Goal: Information Seeking & Learning: Understand process/instructions

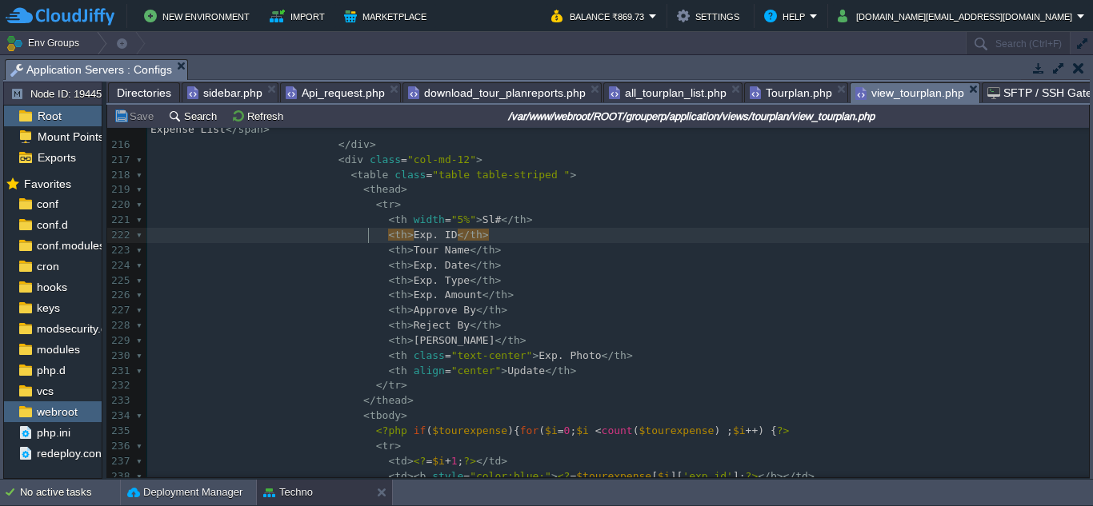
scroll to position [7, 0]
type textarea "<th>Exp. ID</th>"
drag, startPoint x: 366, startPoint y: 236, endPoint x: 458, endPoint y: 235, distance: 92.0
click at [486, 297] on div "x 201 </ div > 202 </ div > 203 </ div > 204 ​ 205 </ div > 206 </ div > 207 </…" at bounding box center [617, 280] width 941 height 769
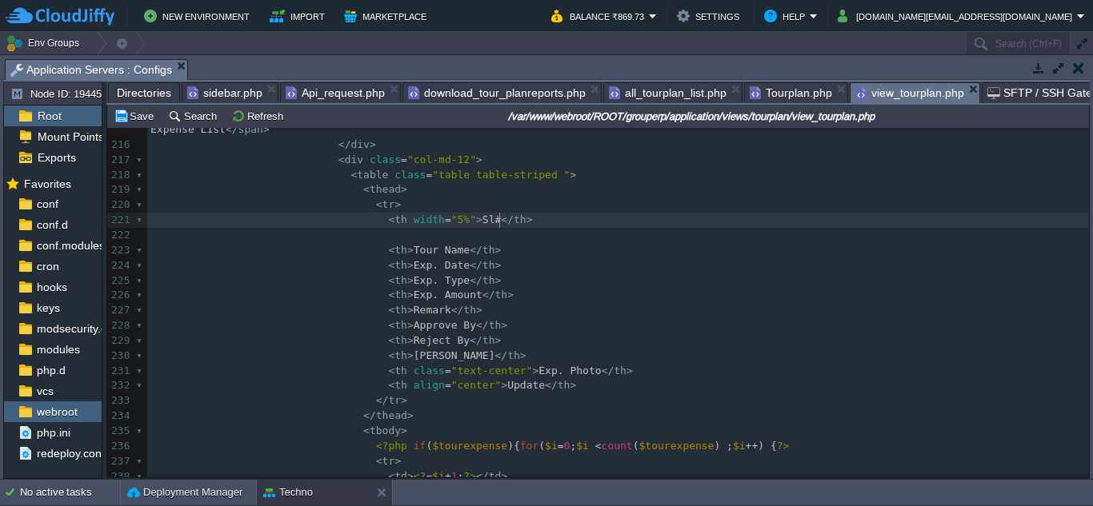
click at [517, 222] on pre "< th width = "5%" > Sl# </ th >" at bounding box center [617, 220] width 941 height 15
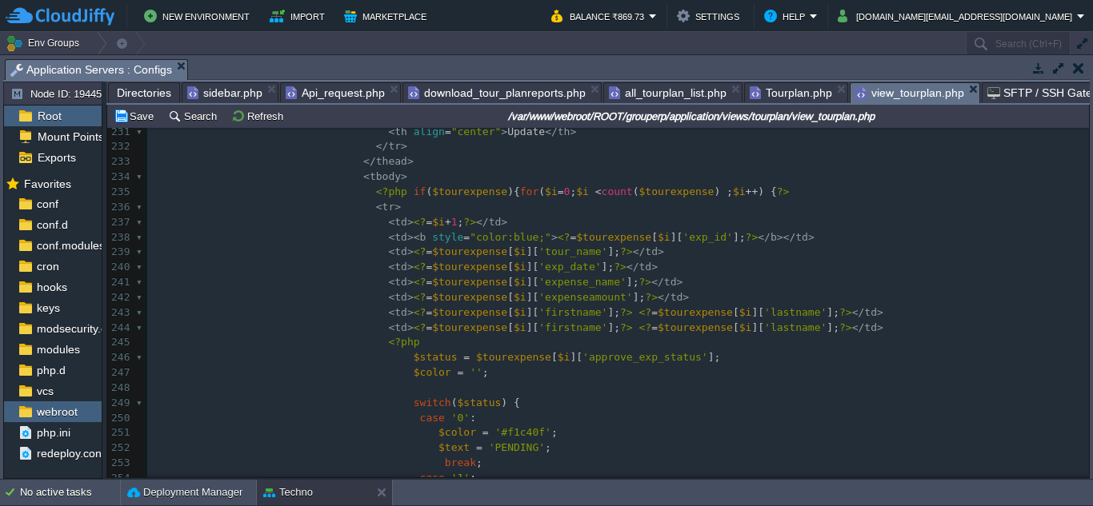
scroll to position [3599, 0]
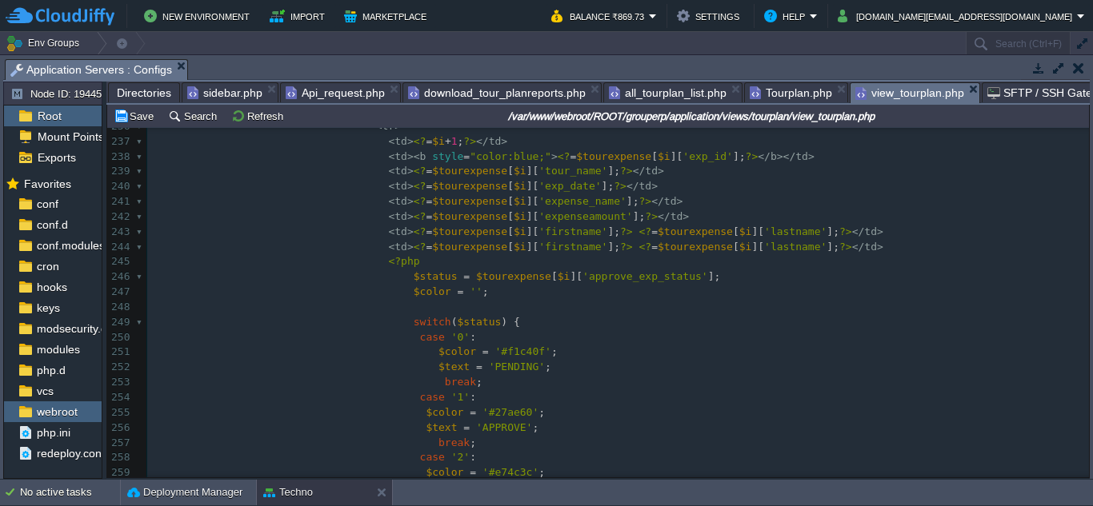
click at [644, 216] on div "x < th width = "5%" > Sl# </ th > 226 < th > Remark </ th > 227 < th > Approve …" at bounding box center [617, 292] width 941 height 648
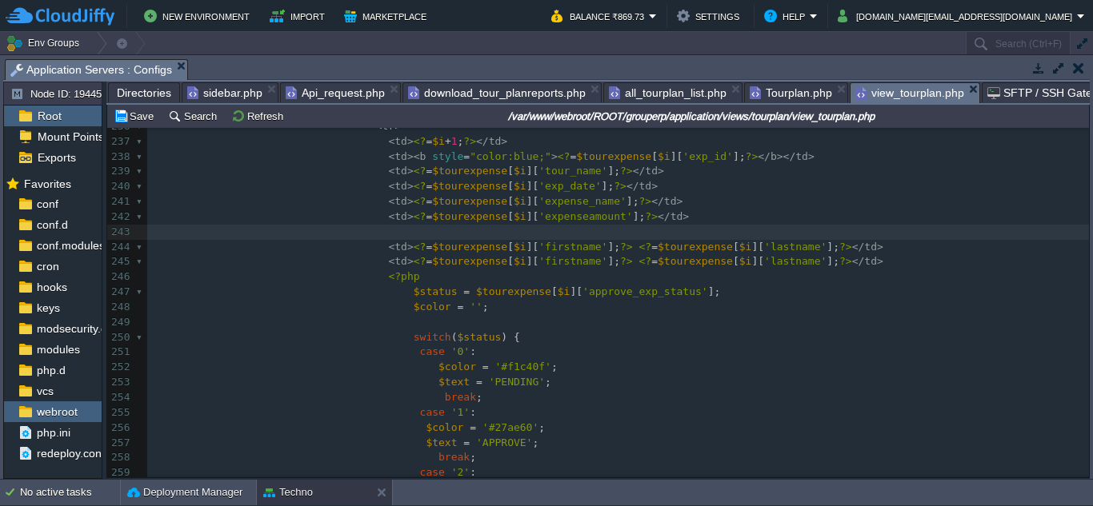
paste textarea "<"
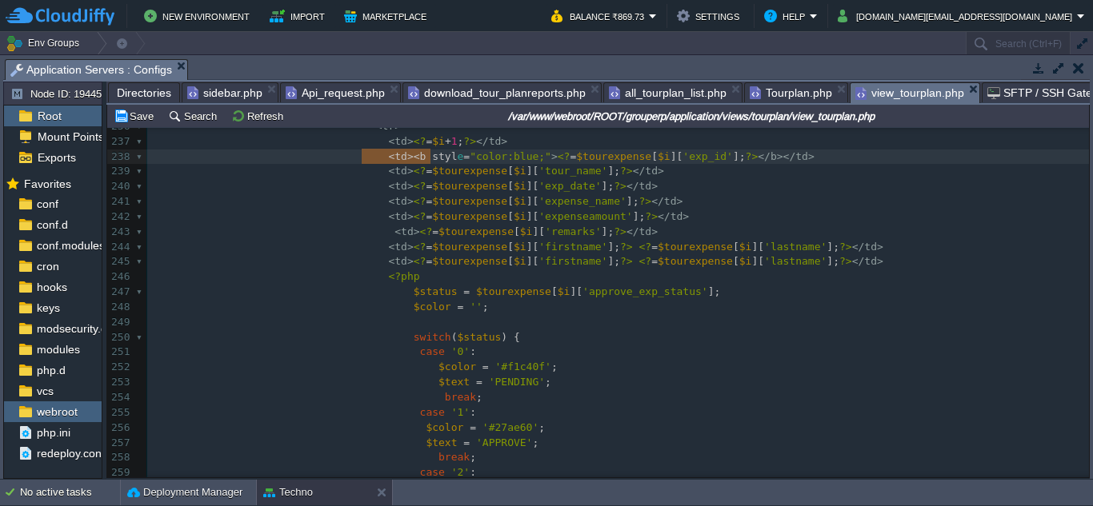
type textarea "<td><b style="color:blue;">"
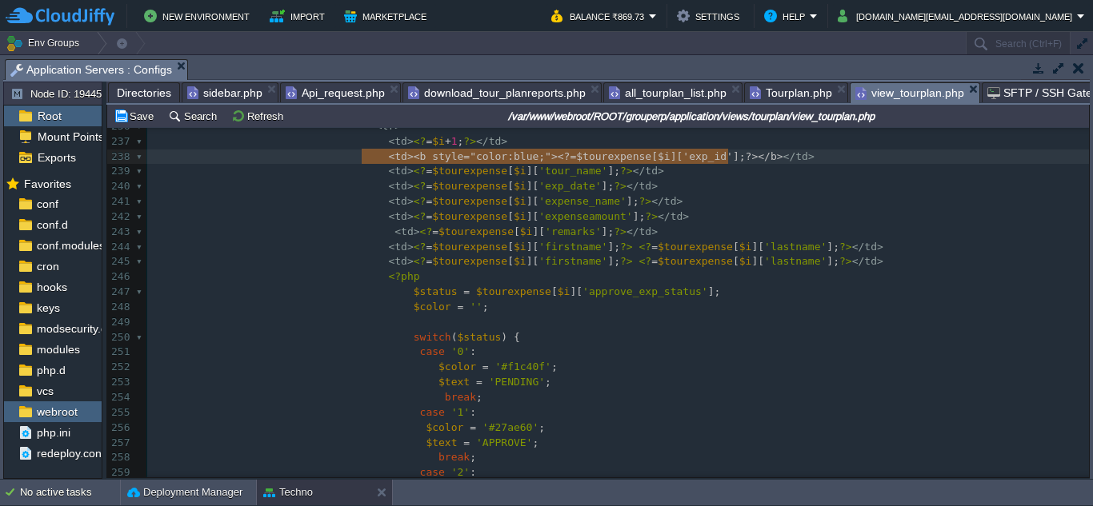
type textarea "<td><b style="color:blue;"><?=$tourexpense[$i]['exp_id'];?></b></td>"
drag, startPoint x: 359, startPoint y: 157, endPoint x: 737, endPoint y: 158, distance: 377.5
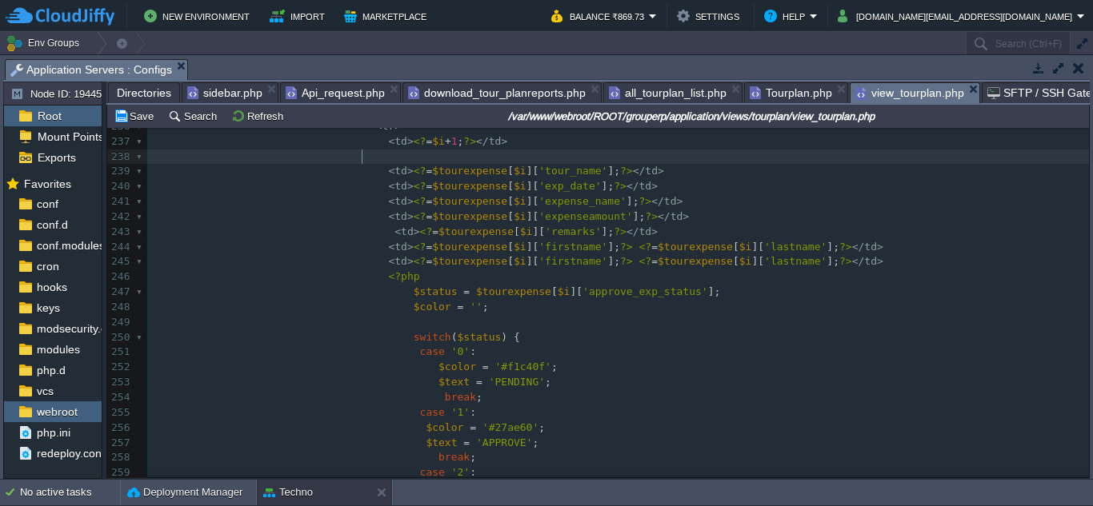
click at [486, 146] on pre "< td > <? = $i + 1 ; ?> </ td >" at bounding box center [617, 141] width 941 height 15
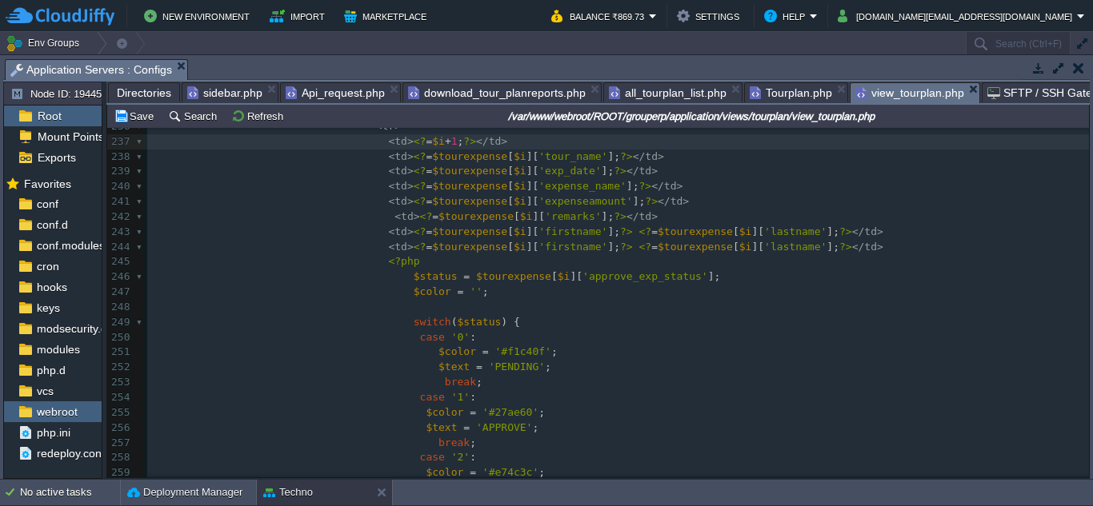
click at [364, 216] on div "x < th width = "5%" > Sl# </ th > 226 < th > Remark </ th > 227 < th > Approve …" at bounding box center [617, 292] width 941 height 648
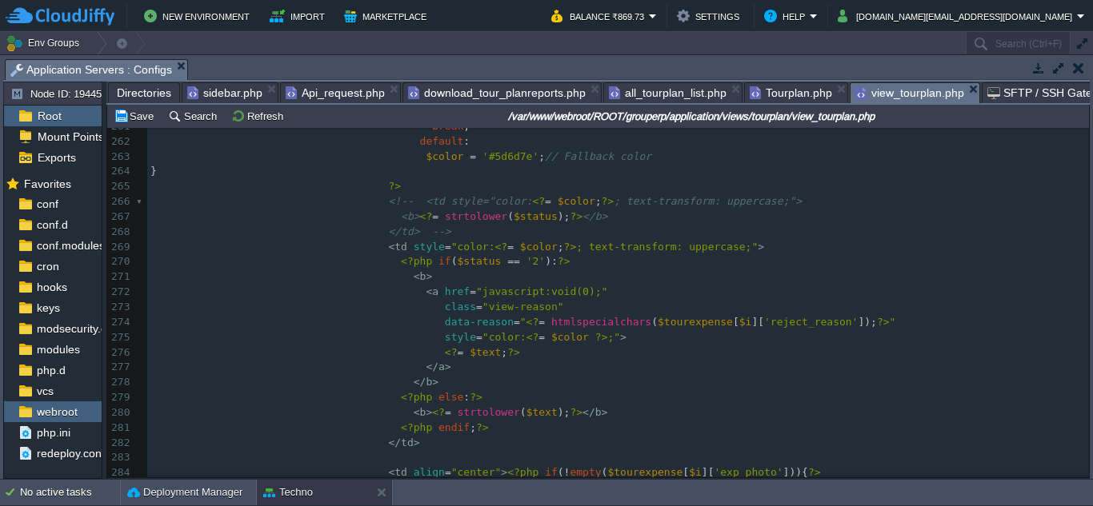
scroll to position [4104, 0]
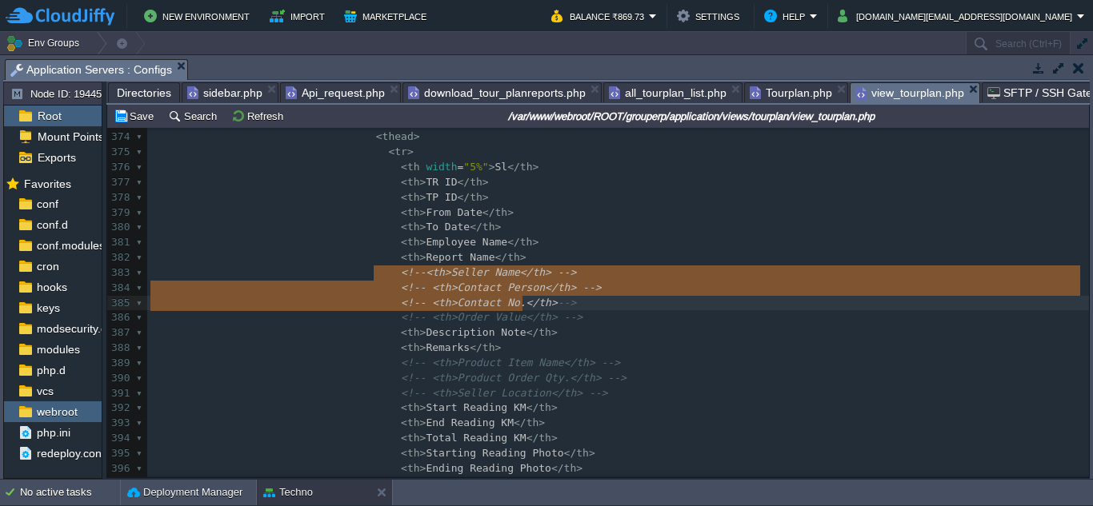
type textarea "<!--<th>Seller Name</th> --> <!-- <th>Contact Person</th> --> <!-- <th>Contact …"
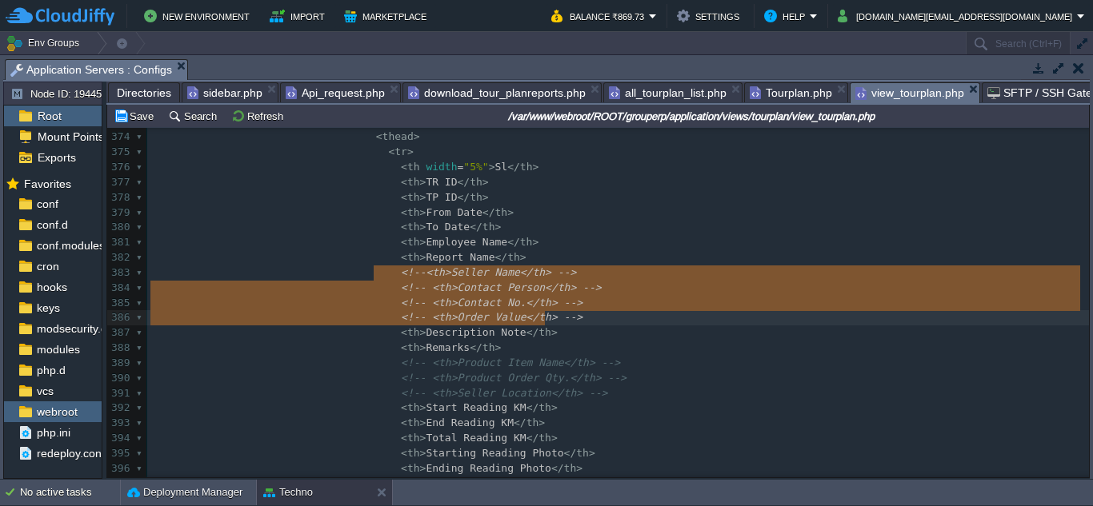
drag, startPoint x: 372, startPoint y: 274, endPoint x: 538, endPoint y: 314, distance: 170.3
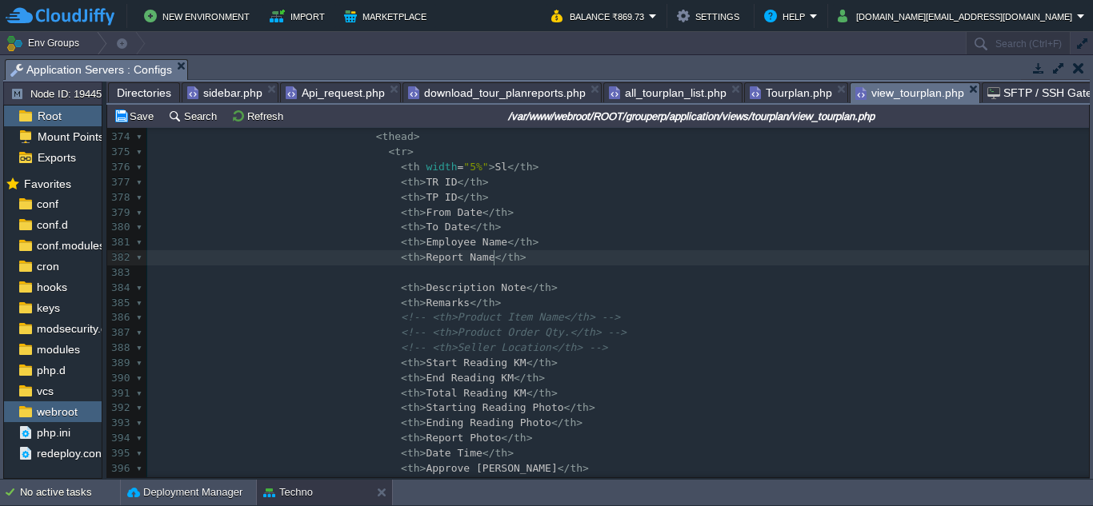
click at [546, 263] on pre "< th > Report Name </ th >" at bounding box center [617, 257] width 941 height 15
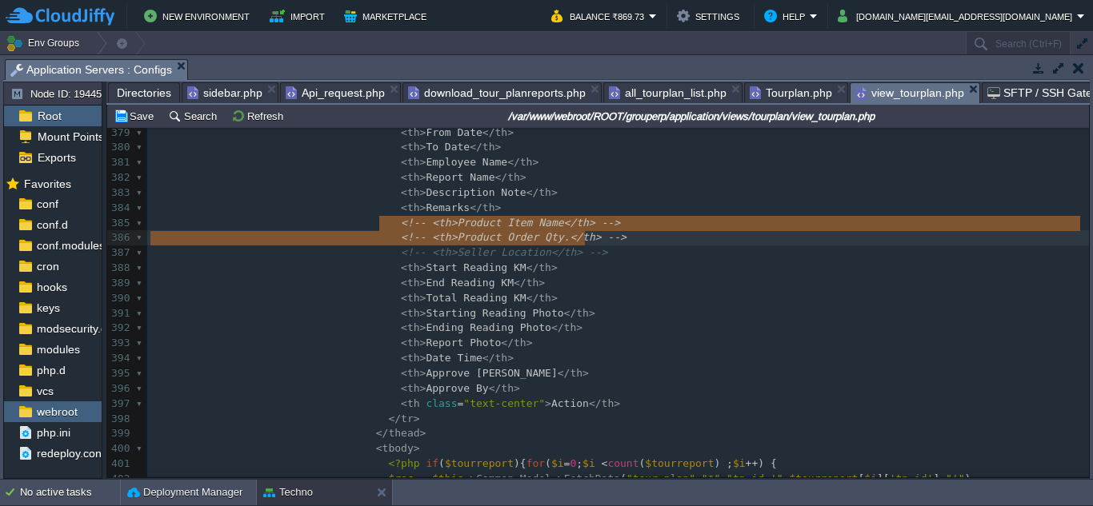
type textarea "<!-- <th>Product Item Name</th> --> <!-- <th>Product Order Qty.</th> --> <!-- <…"
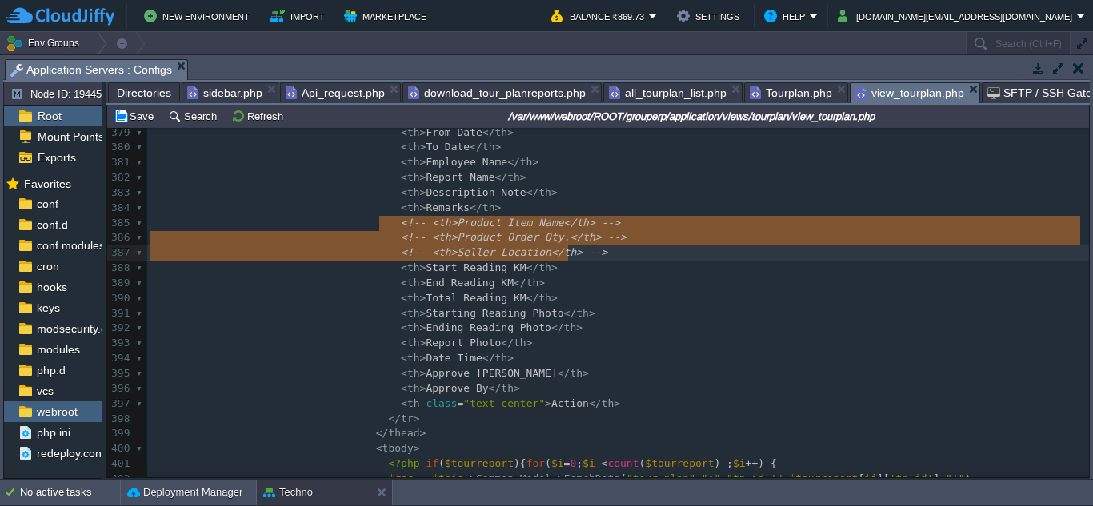
drag, startPoint x: 379, startPoint y: 226, endPoint x: 590, endPoint y: 250, distance: 212.6
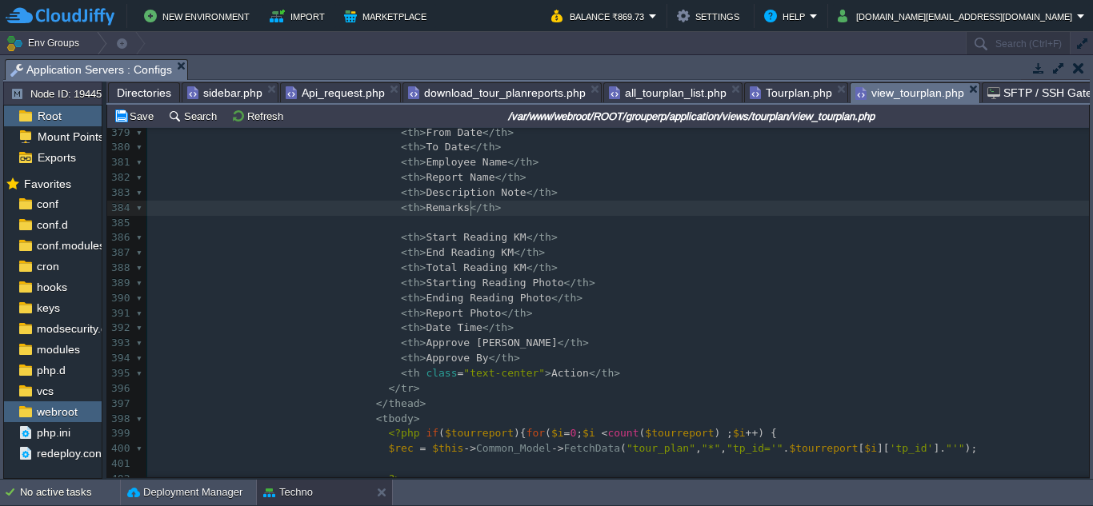
click at [523, 210] on pre "< th > Remarks </ th >" at bounding box center [617, 208] width 941 height 15
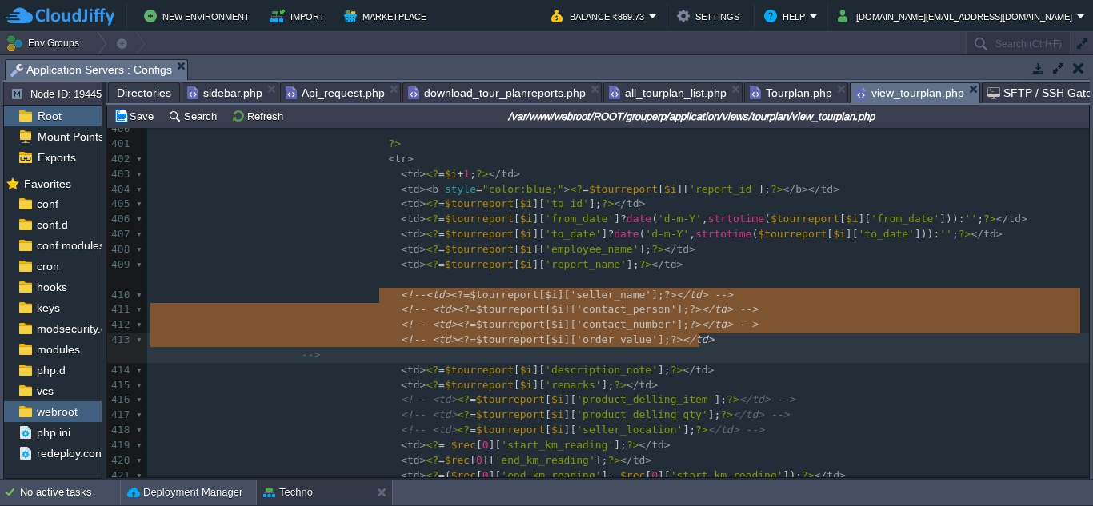
type textarea "<!--<td><?=$tourreport[$i]['seller_name'];?></td> --> <!-- <td><?=$tourreport[$…"
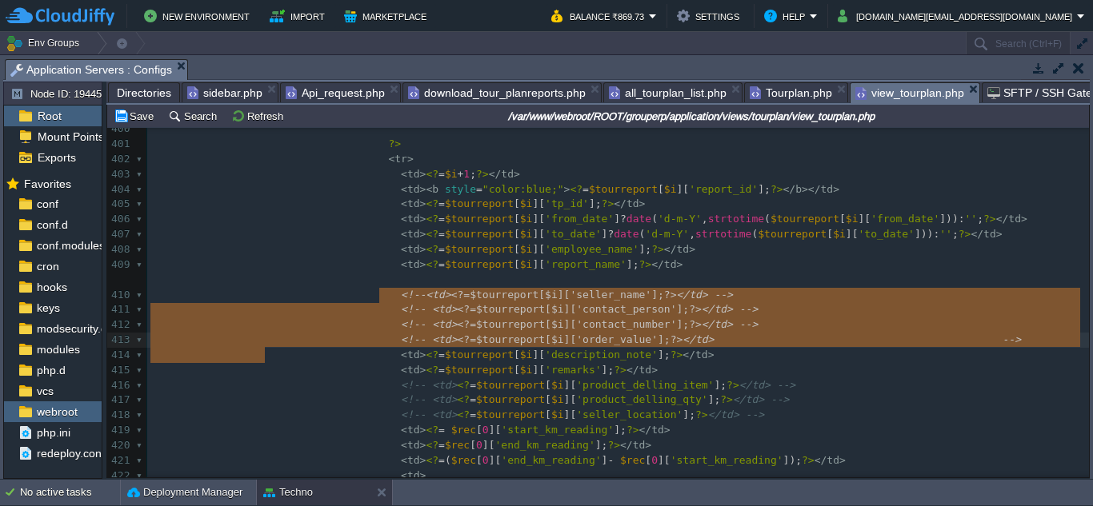
drag, startPoint x: 378, startPoint y: 299, endPoint x: 699, endPoint y: 349, distance: 324.6
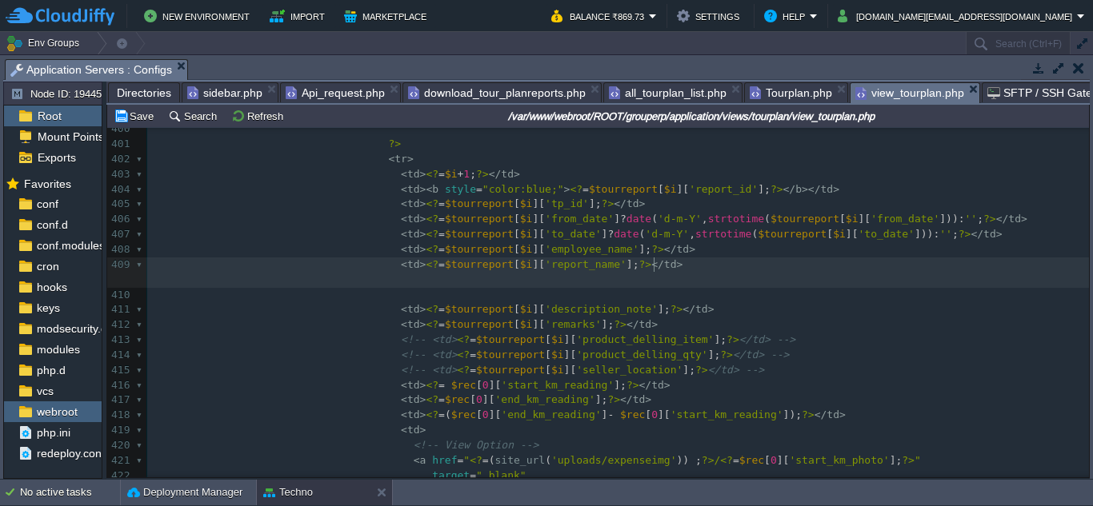
click at [654, 270] on div "x < td > <? = $tourexpense [ $i ][ 'remarks' ]; ?> </ td > 379 < th > From Date…" at bounding box center [617, 213] width 941 height 814
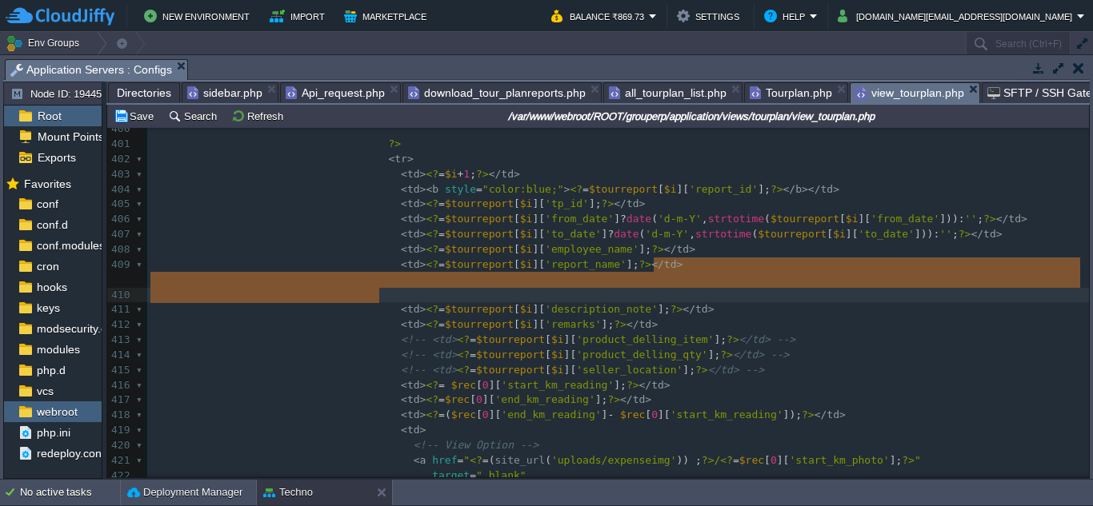
drag, startPoint x: 654, startPoint y: 270, endPoint x: 668, endPoint y: 290, distance: 24.6
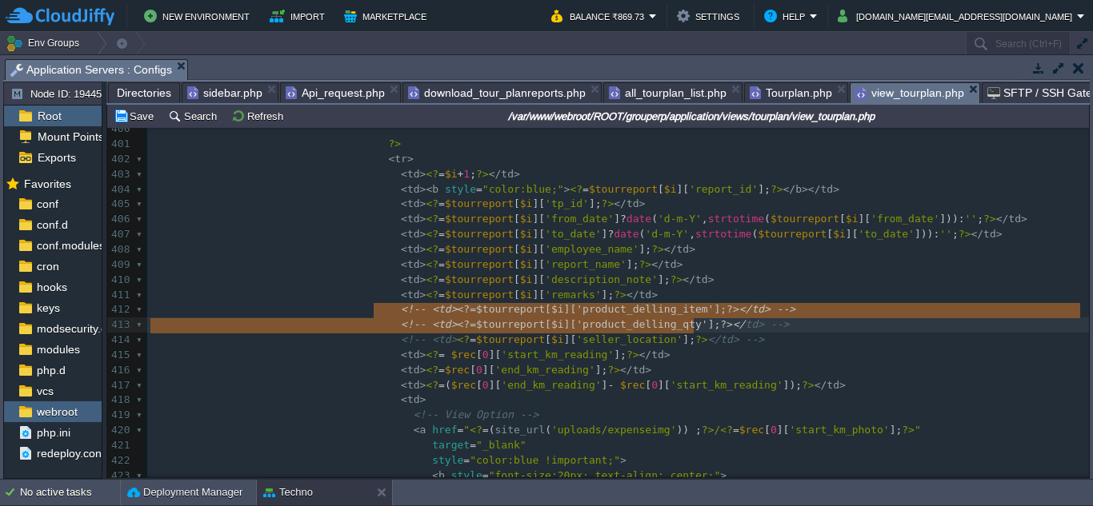
type textarea "<!-- <td><?=$tourreport[$i]['product_delling_item'];?></td> --> <!-- <td><?=$to…"
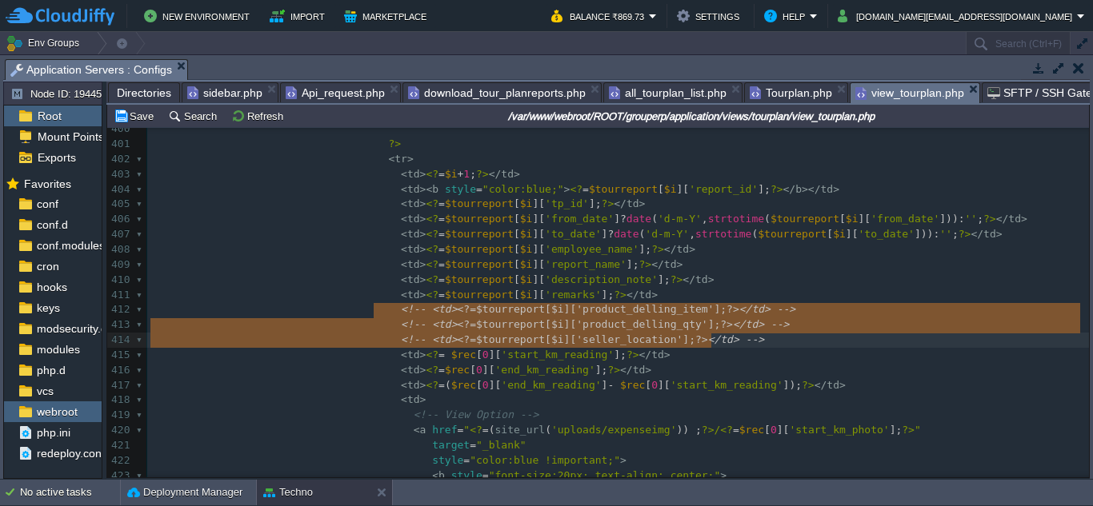
drag, startPoint x: 373, startPoint y: 313, endPoint x: 725, endPoint y: 339, distance: 352.9
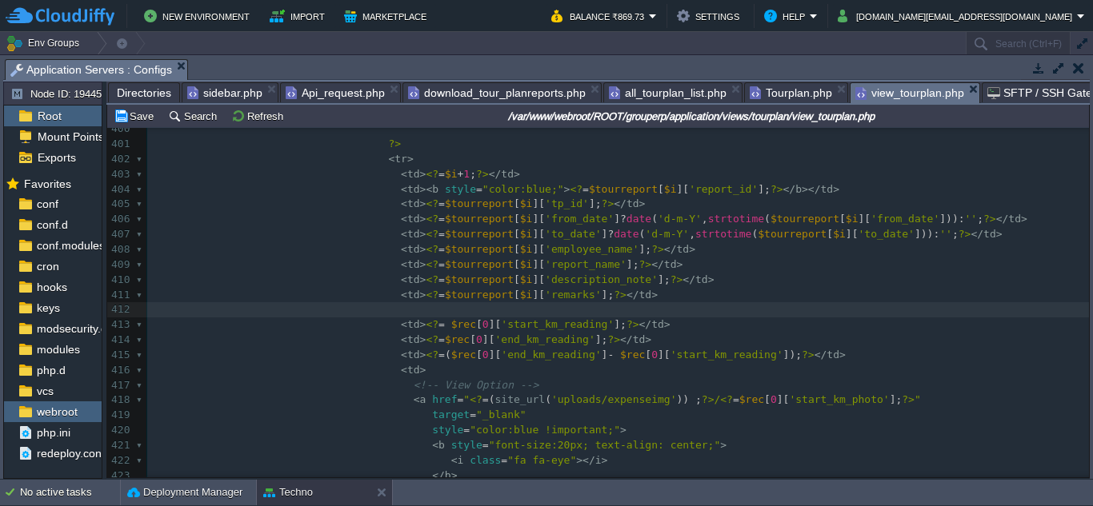
click at [665, 302] on pre "< td > <? = $tourreport [ $i ][ 'remarks' ]; ?> </ td >" at bounding box center [617, 295] width 941 height 15
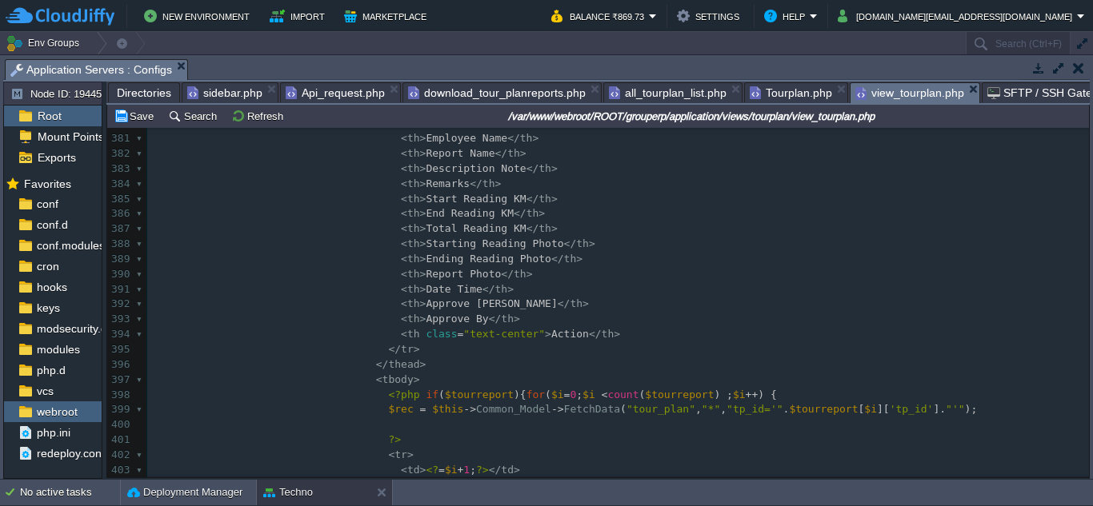
scroll to position [5839, 0]
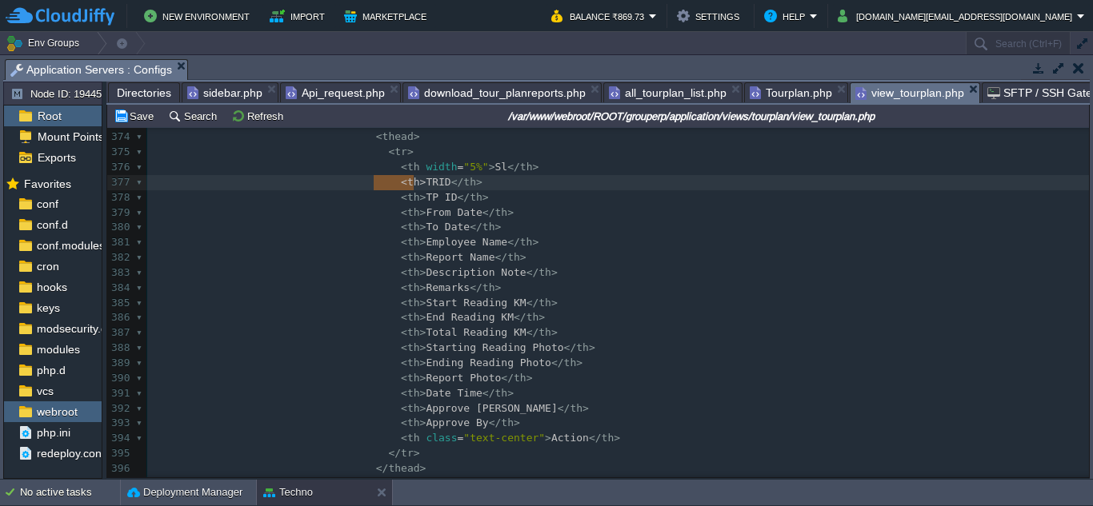
type textarea "<th>TR ID</th> <th>TP ID</th>"
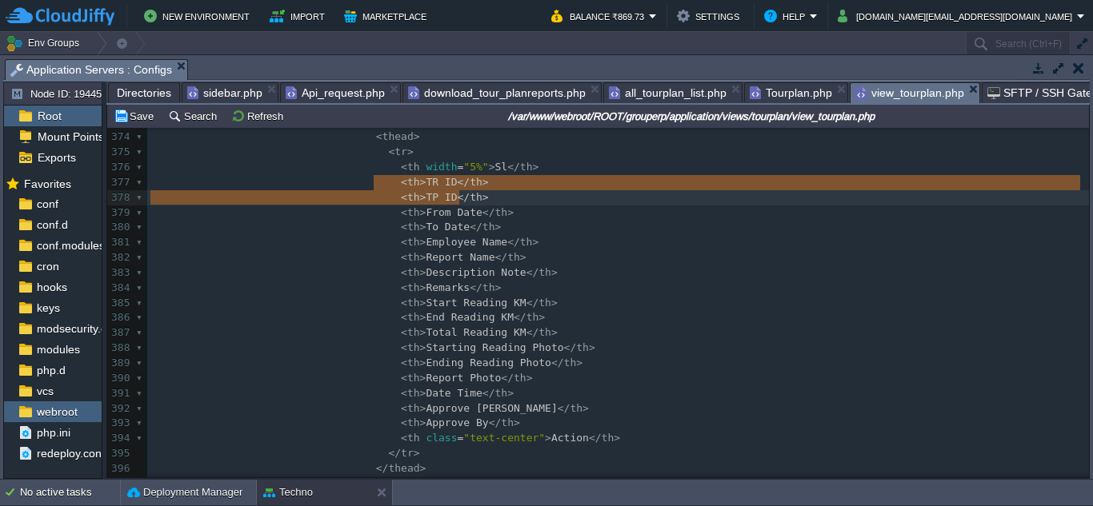
drag, startPoint x: 376, startPoint y: 185, endPoint x: 474, endPoint y: 196, distance: 98.2
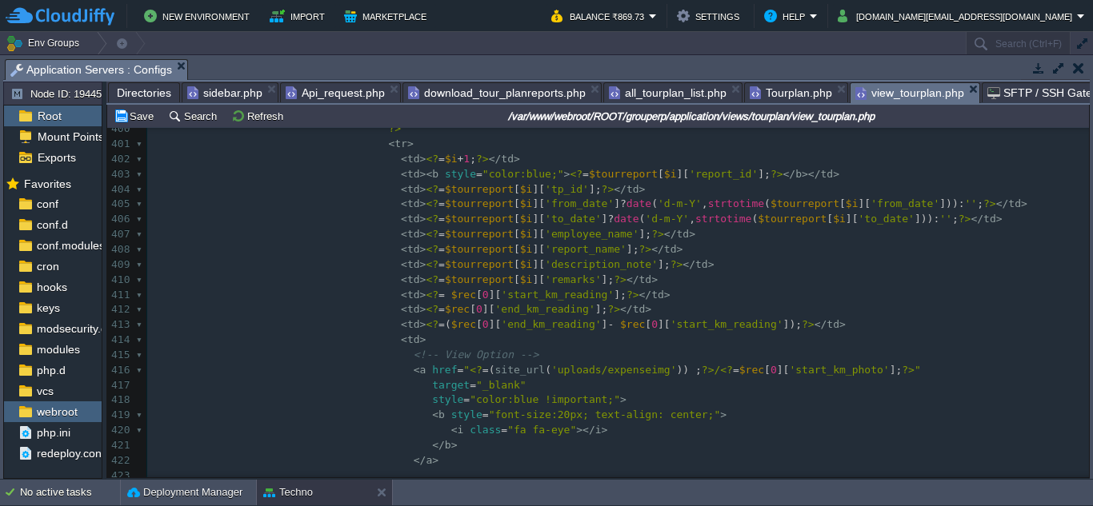
scroll to position [6079, 0]
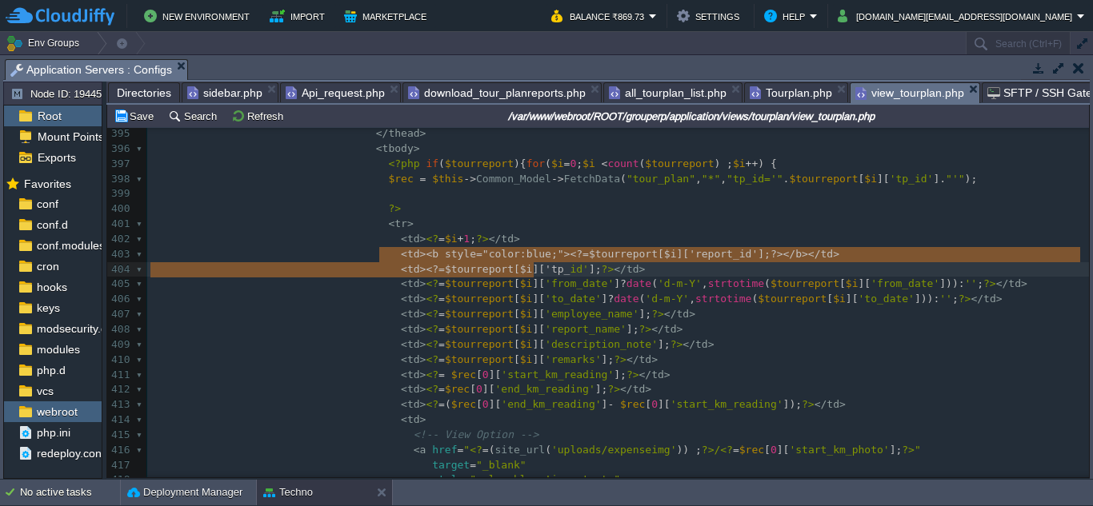
type textarea "<td><b style="color:blue;"><?=$tourreport[$i]['report_id'];?></b></td> <td><?=$…"
drag, startPoint x: 378, startPoint y: 258, endPoint x: 612, endPoint y: 265, distance: 233.7
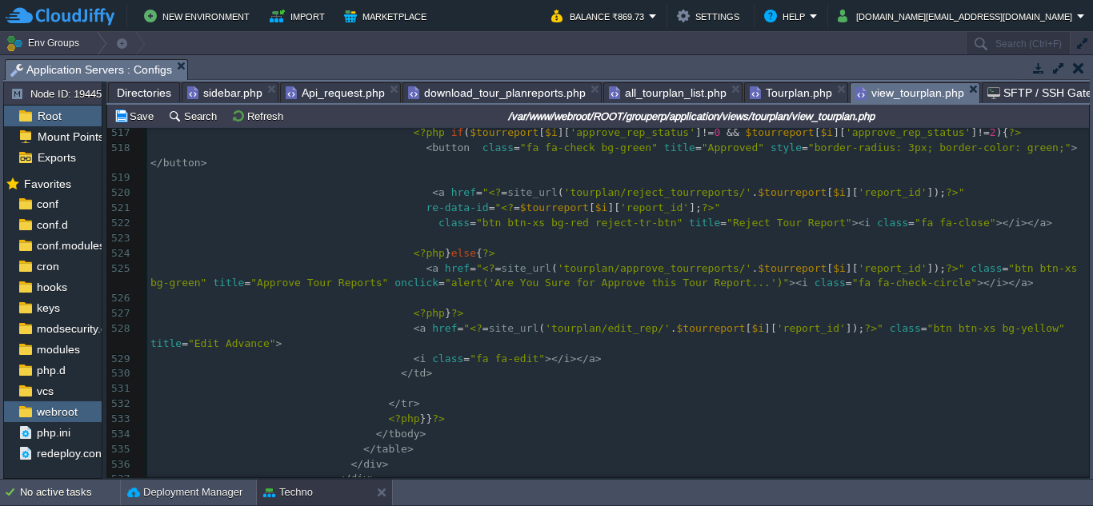
scroll to position [8363, 0]
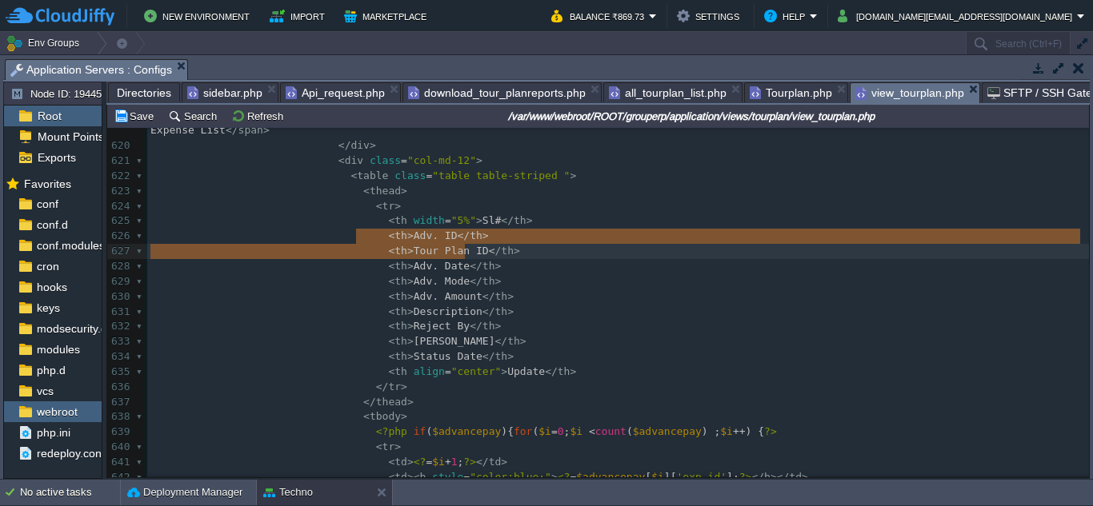
type textarea "<th>Adv. ID</th> <th>Tour Plan ID</th>"
drag, startPoint x: 358, startPoint y: 238, endPoint x: 504, endPoint y: 250, distance: 146.1
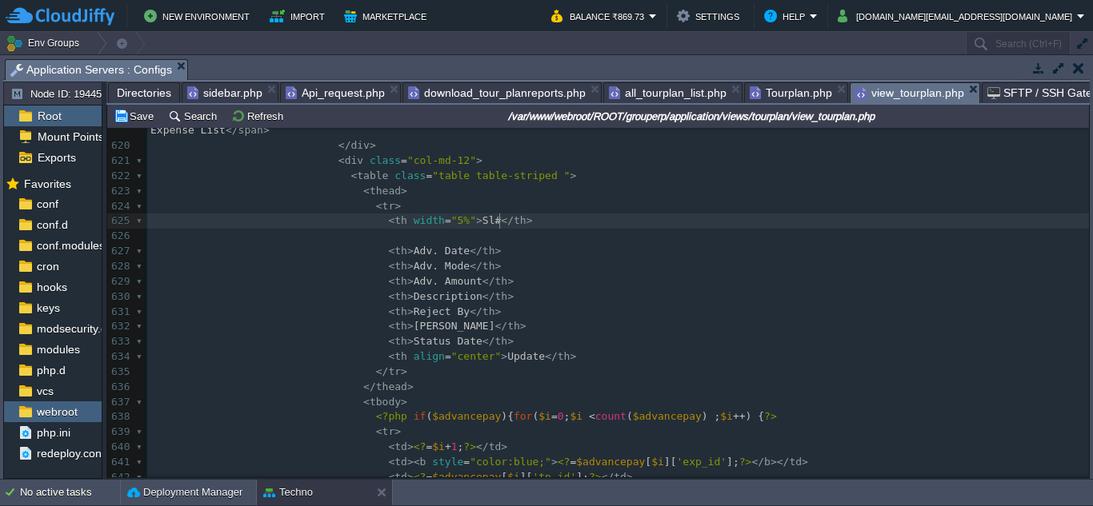
click at [516, 221] on pre "< th width = "5%" > Sl# </ th >" at bounding box center [617, 221] width 941 height 15
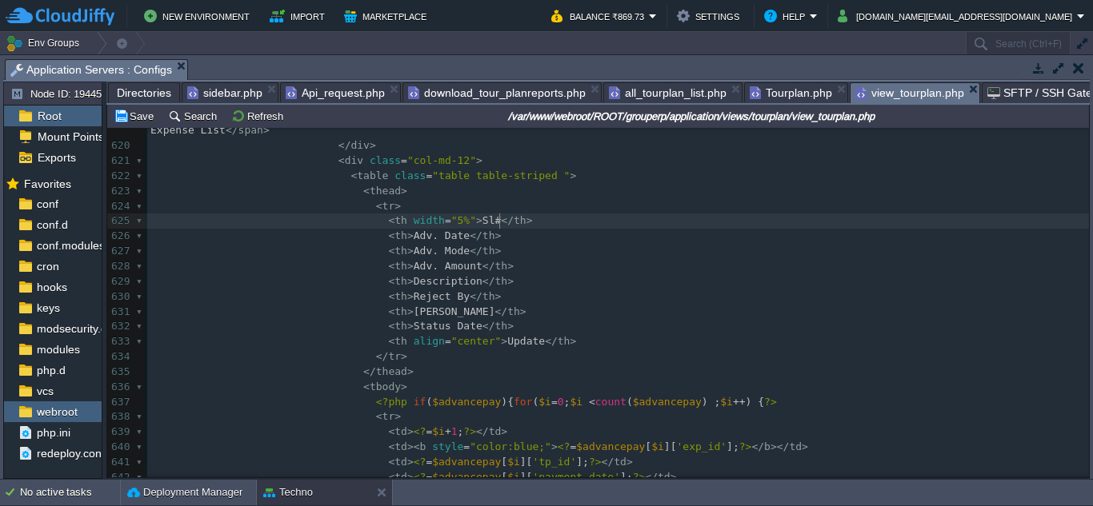
click at [506, 281] on pre "< th > Description </ th >" at bounding box center [617, 281] width 941 height 15
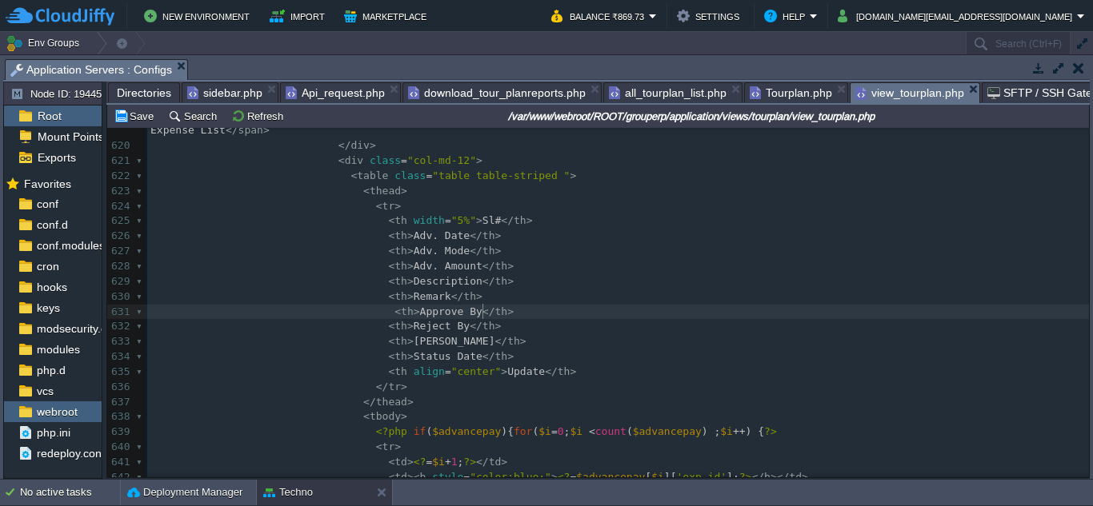
click at [367, 311] on div "x < td > <? = $tourreport [ $i ][ 'tour_name' ]; ?> </ td > 609 </ div > 610 </…" at bounding box center [617, 327] width 941 height 738
click at [499, 356] on div "x < td > <? = $tourreport [ $i ][ 'tour_name' ]; ?> </ td > 609 </ div > 610 </…" at bounding box center [617, 327] width 941 height 738
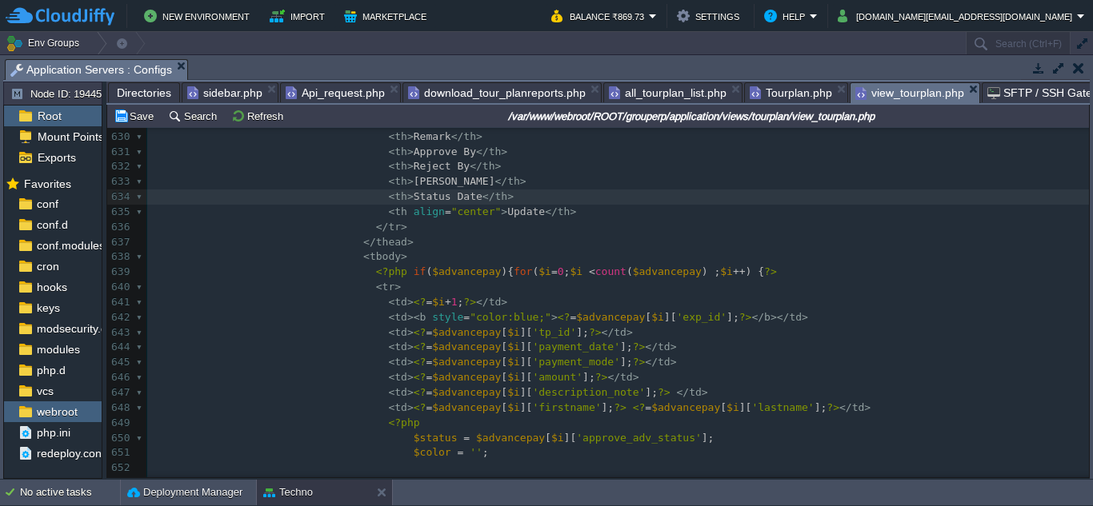
scroll to position [9679, 0]
click at [656, 318] on div "x < td > <? = $tourreport [ $i ][ 'tour_name' ]; ?> </ td > 609 </ div > 610 </…" at bounding box center [617, 265] width 941 height 934
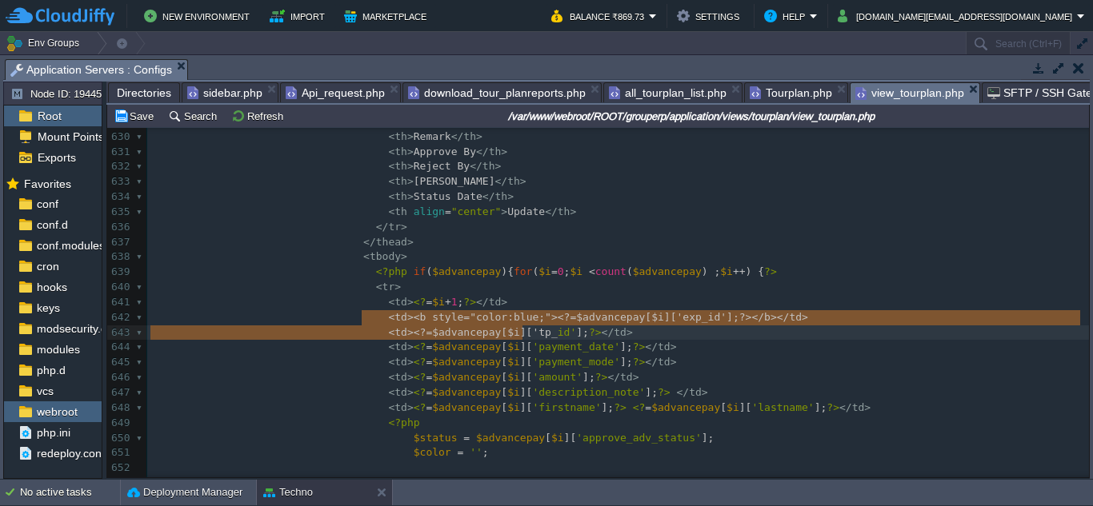
type textarea "<td><b style="color:blue;"><?=$advancepay[$i]['exp_id'];?></b></td> <td><?=$adv…"
drag, startPoint x: 361, startPoint y: 322, endPoint x: 601, endPoint y: 334, distance: 240.3
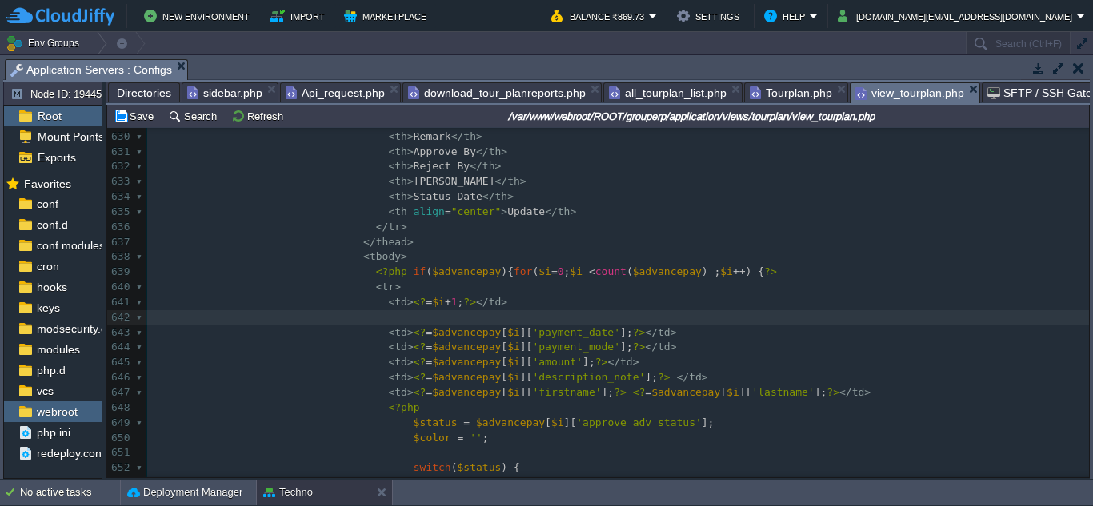
click at [510, 306] on pre "< td > <? = $i + 1 ; ?> </ td >" at bounding box center [617, 302] width 941 height 15
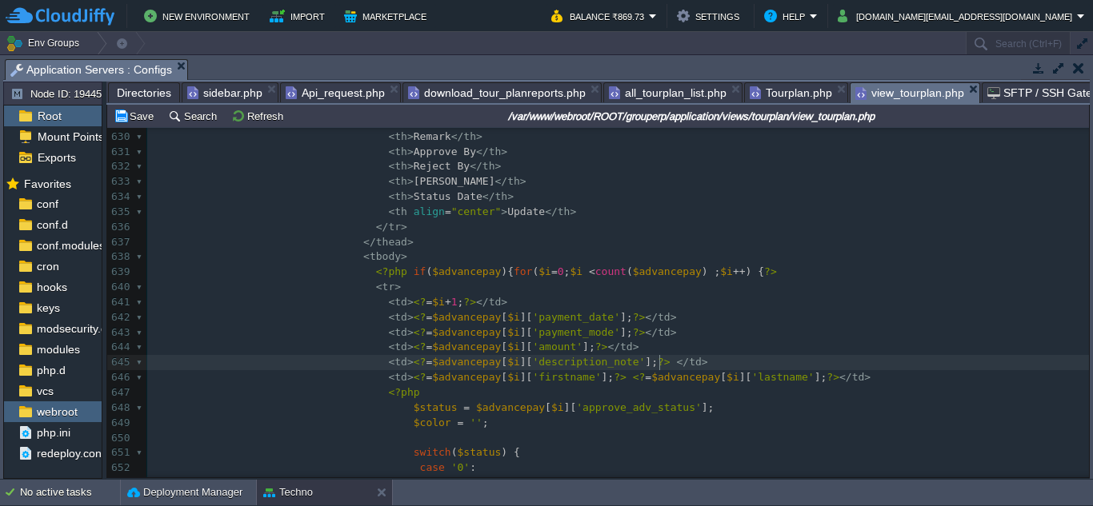
click at [664, 362] on div "x < td > <? = $tourreport [ $i ][ 'tour_name' ]; ?> </ td > 609 </ div > 610 </…" at bounding box center [617, 250] width 941 height 905
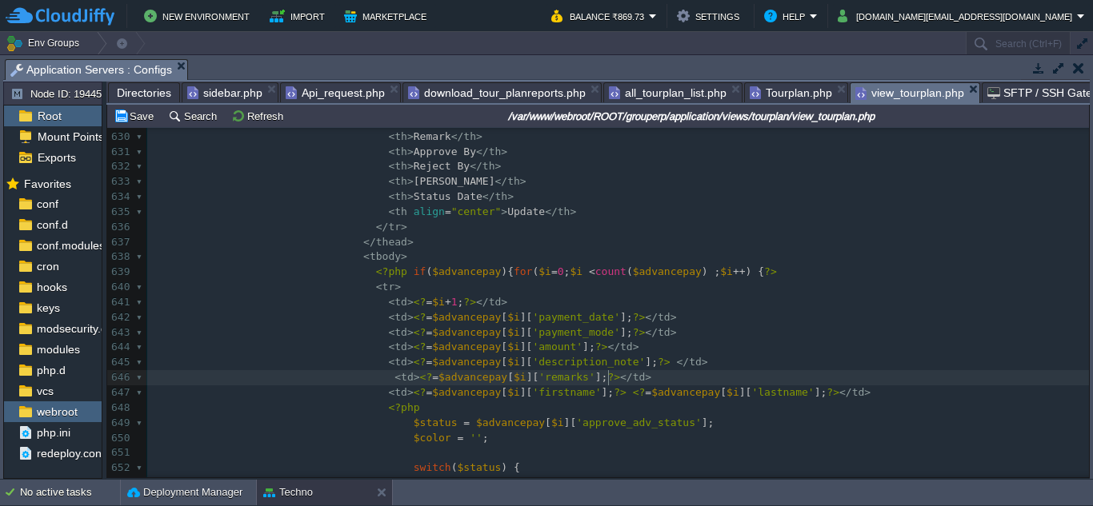
click at [785, 98] on span "Tourplan.php" at bounding box center [790, 92] width 82 height 19
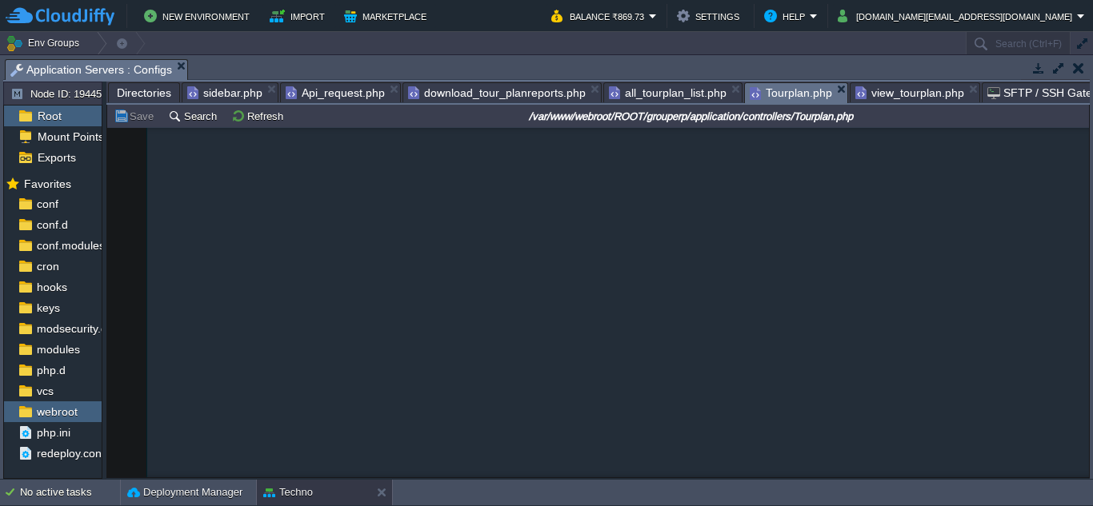
type textarea "$data['tourexpense'] = $tourexpense = $this->Common_Model->FetchData("tour_expe…"
drag, startPoint x: 194, startPoint y: 225, endPoint x: 921, endPoint y: 242, distance: 726.5
type textarea "$data['tourreport'] = $tourreport = $this->Common_Model->FetchData("tour_report…"
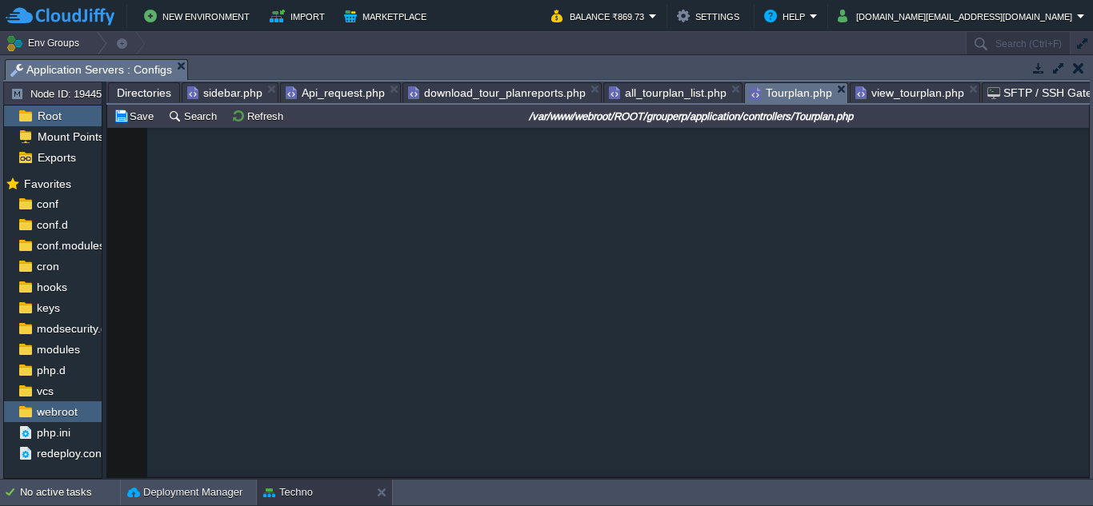
drag, startPoint x: 194, startPoint y: 284, endPoint x: 707, endPoint y: 311, distance: 513.4
click at [901, 98] on span "view_tourplan.php" at bounding box center [909, 92] width 109 height 19
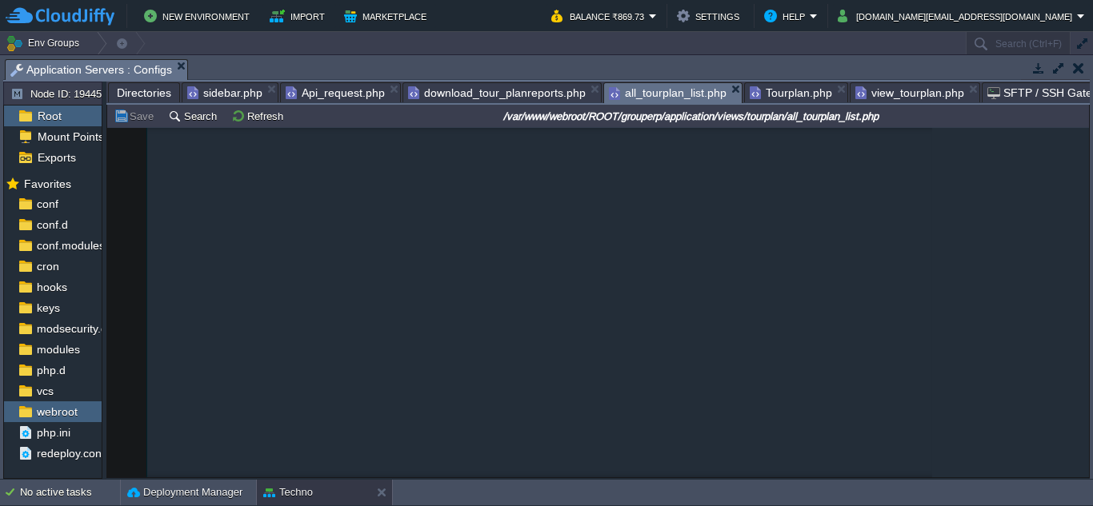
click at [662, 97] on span "all_tourplan_list.php" at bounding box center [668, 93] width 118 height 20
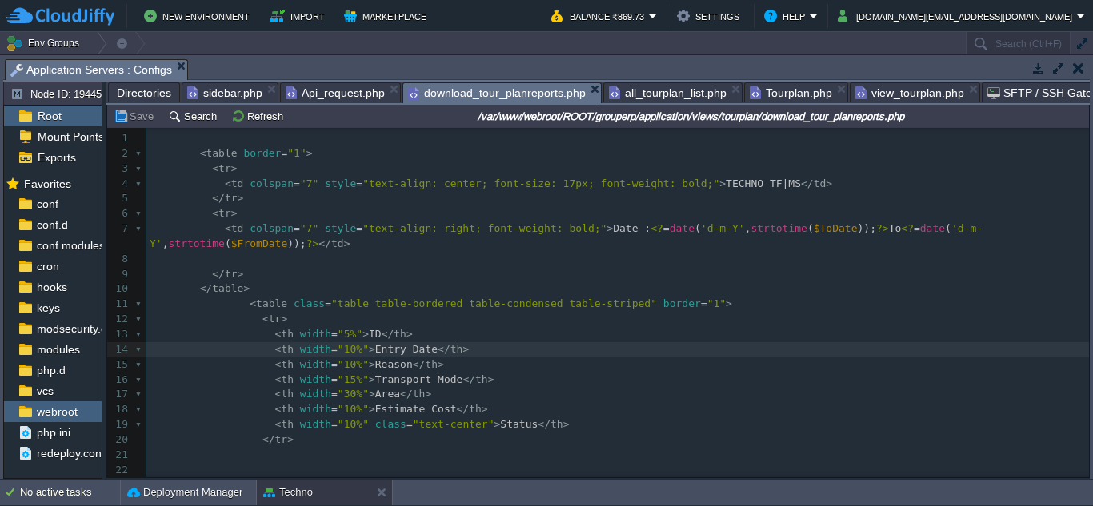
click at [520, 90] on span "download_tour_planreports.php" at bounding box center [497, 93] width 178 height 20
click at [319, 90] on span "Api_request.php" at bounding box center [335, 92] width 99 height 19
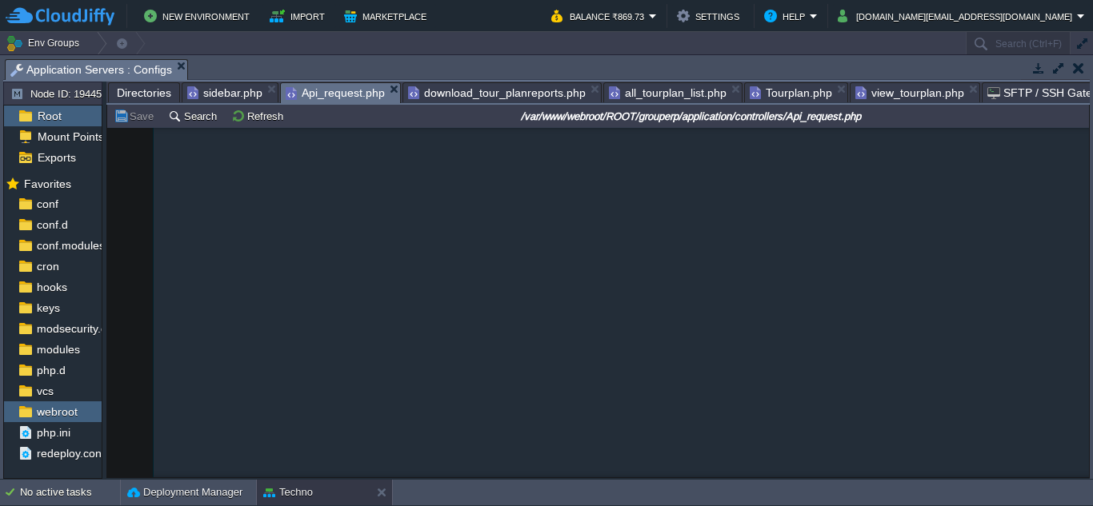
click at [234, 94] on span "sidebar.php" at bounding box center [224, 92] width 75 height 19
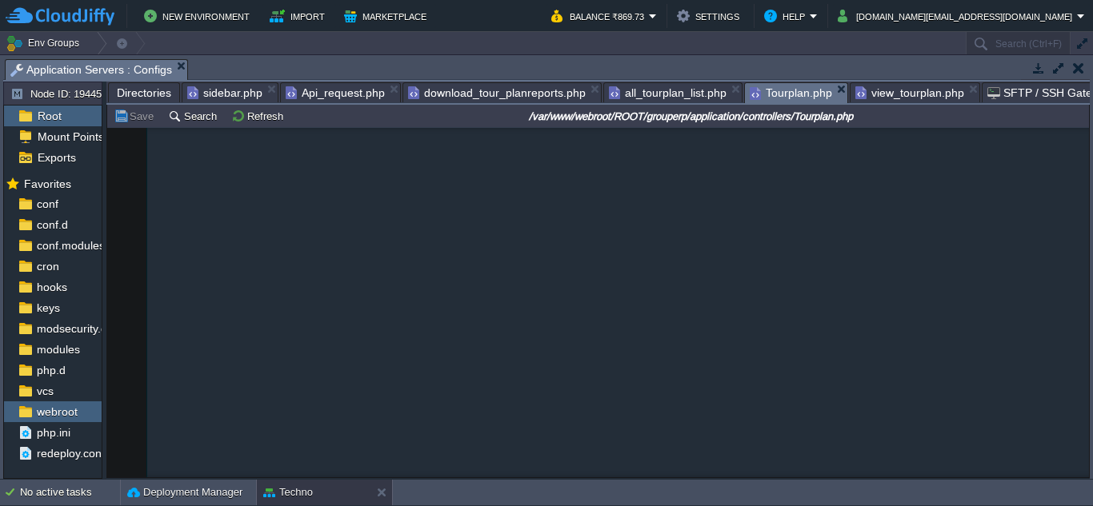
click at [771, 98] on span "Tourplan.php" at bounding box center [790, 93] width 82 height 20
click at [658, 91] on span "all_tourplan_list.php" at bounding box center [668, 93] width 118 height 20
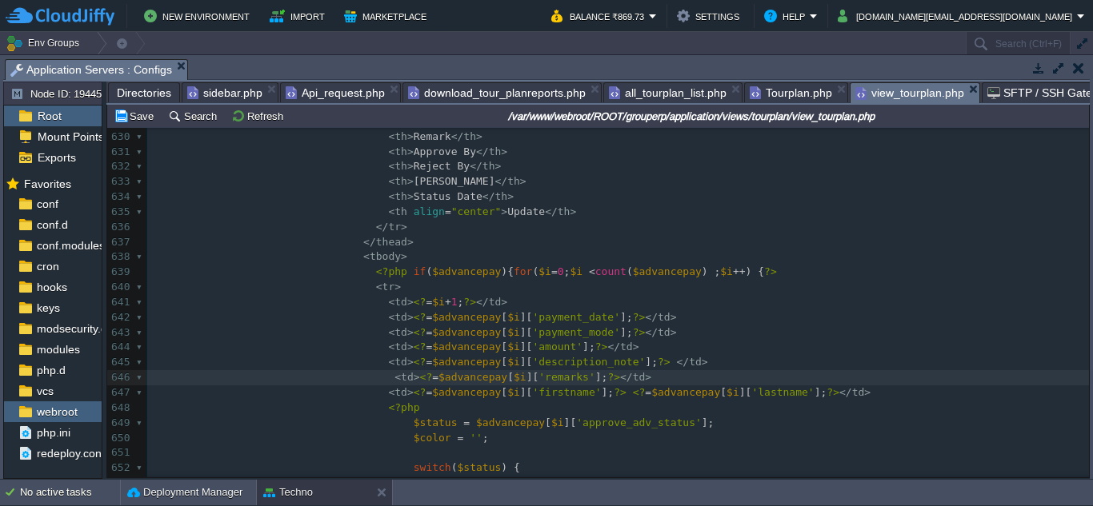
click at [880, 90] on span "view_tourplan.php" at bounding box center [909, 93] width 109 height 20
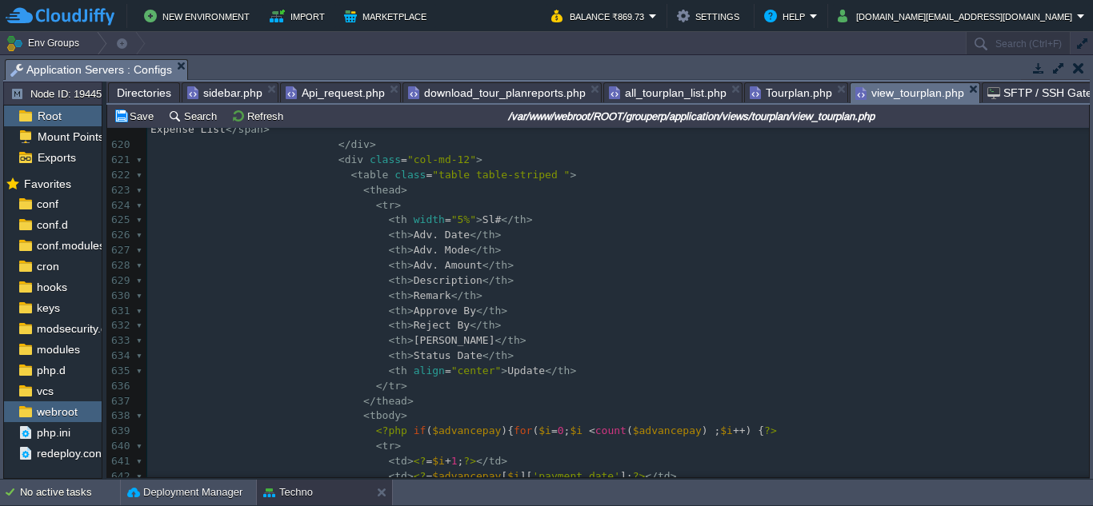
scroll to position [9519, 0]
click at [590, 334] on pre "< th > Reject By </ th >" at bounding box center [617, 326] width 941 height 15
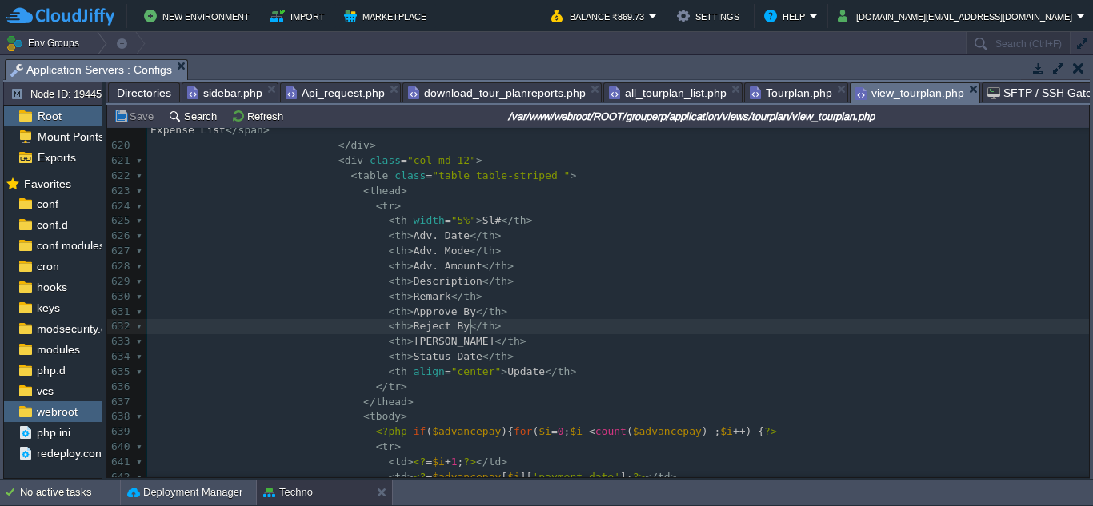
click at [221, 93] on span "sidebar.php" at bounding box center [224, 92] width 75 height 19
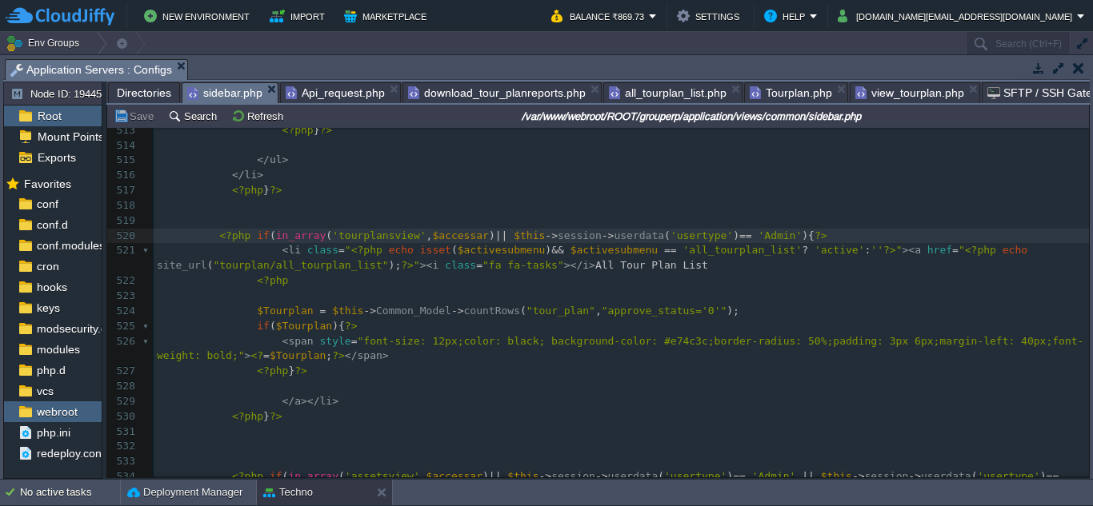
scroll to position [8851, 0]
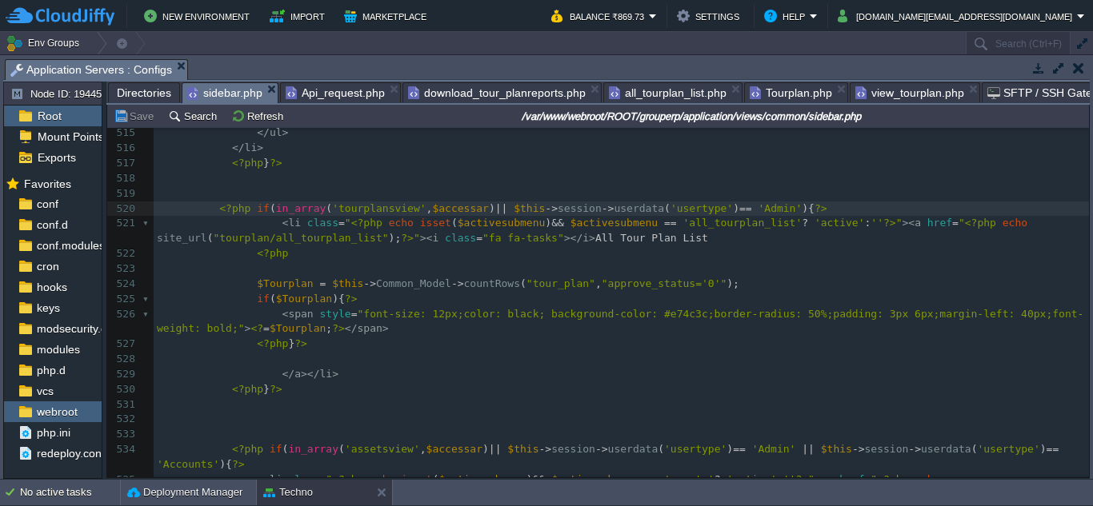
click at [231, 214] on div "xxxxxxxxxx 486 <?php } ?> 487 <?php if ( in_array ( 'creditnoteview' , $accessa…" at bounding box center [621, 208] width 935 height 1130
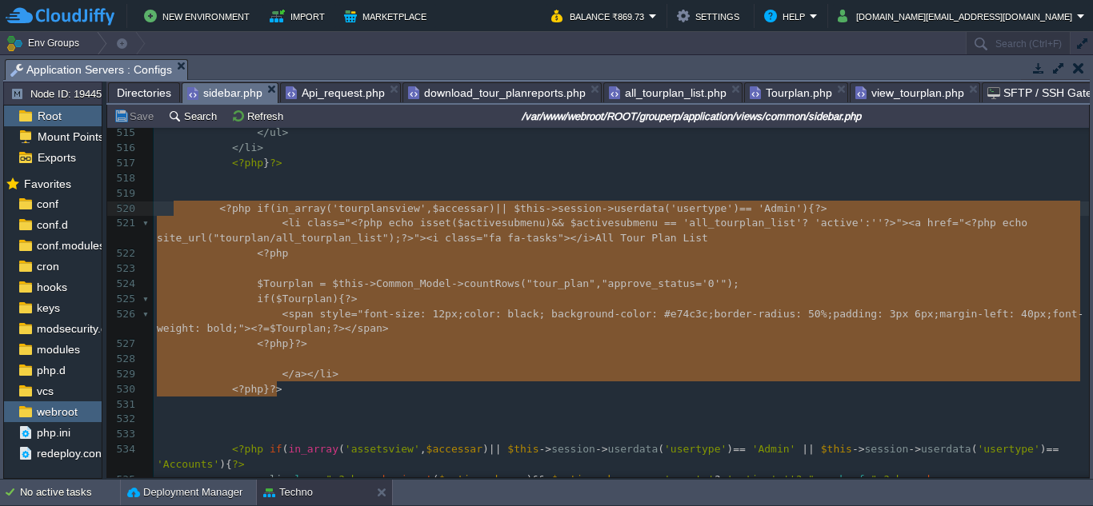
type textarea "<?php if(in_array('tourplansview', $accessar) || $this->session->userdata('user…"
drag, startPoint x: 282, startPoint y: 395, endPoint x: 170, endPoint y: 217, distance: 210.6
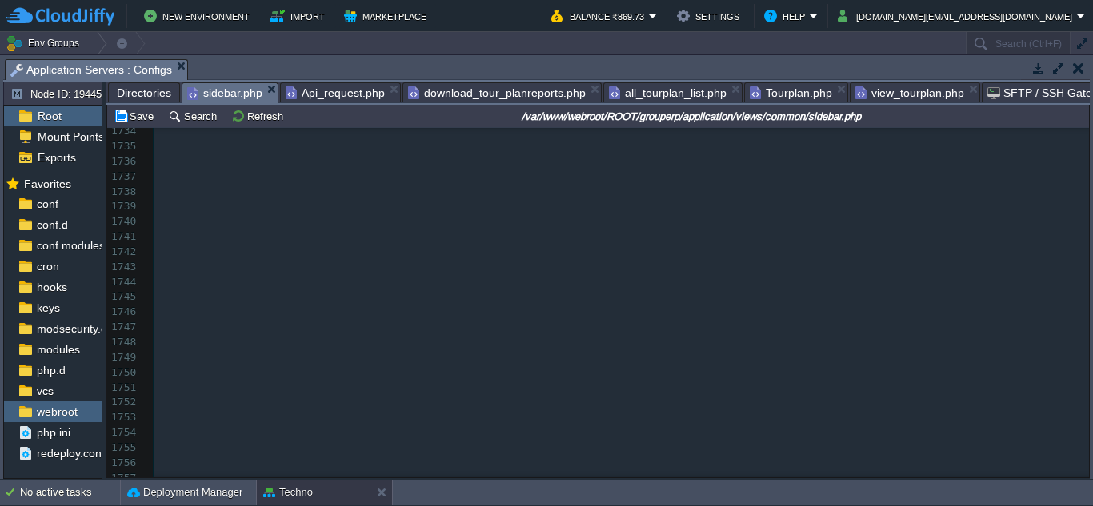
scroll to position [30854, 0]
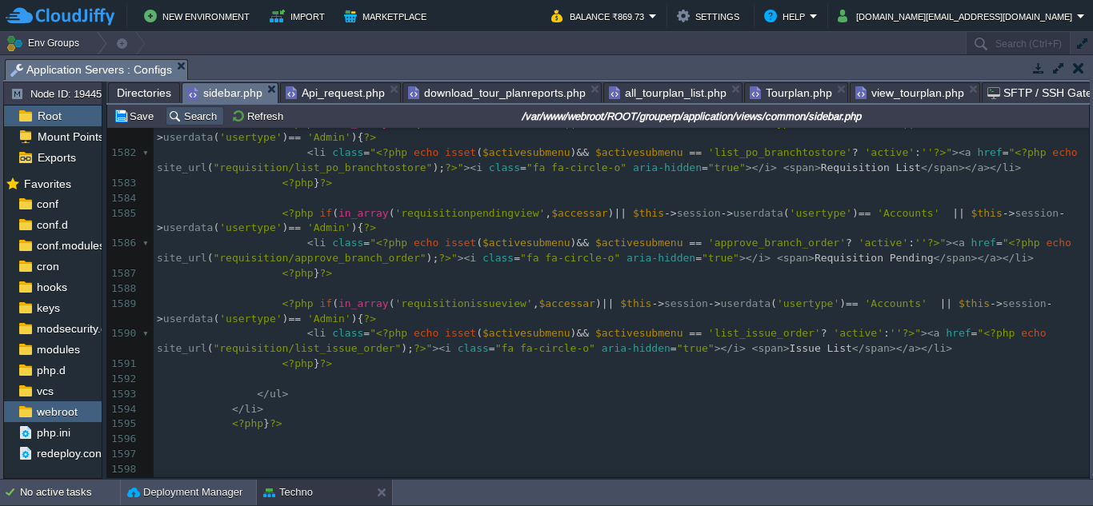
click at [206, 114] on button "Search" at bounding box center [195, 116] width 54 height 14
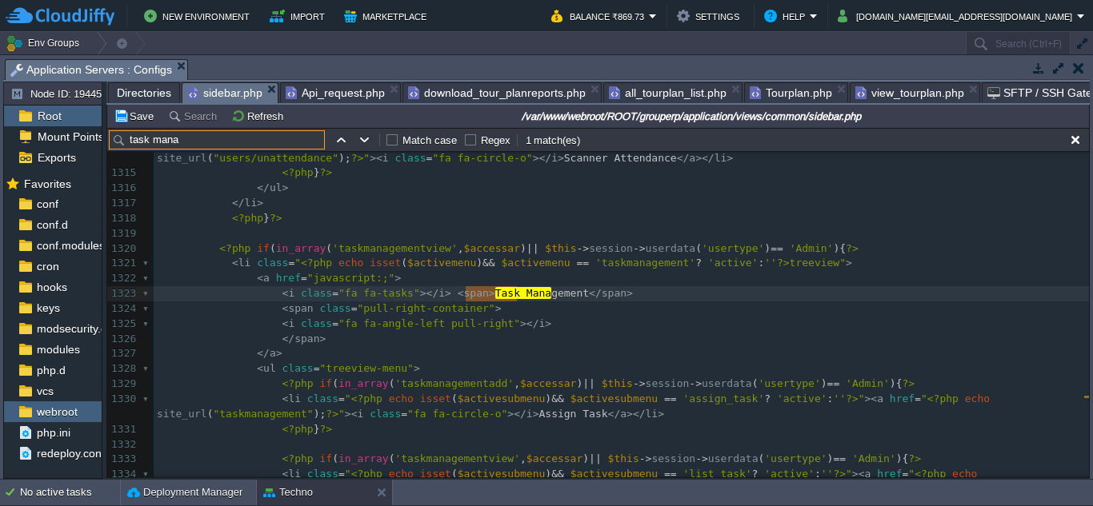
type input "task mana"
type textarea "Task Mana"
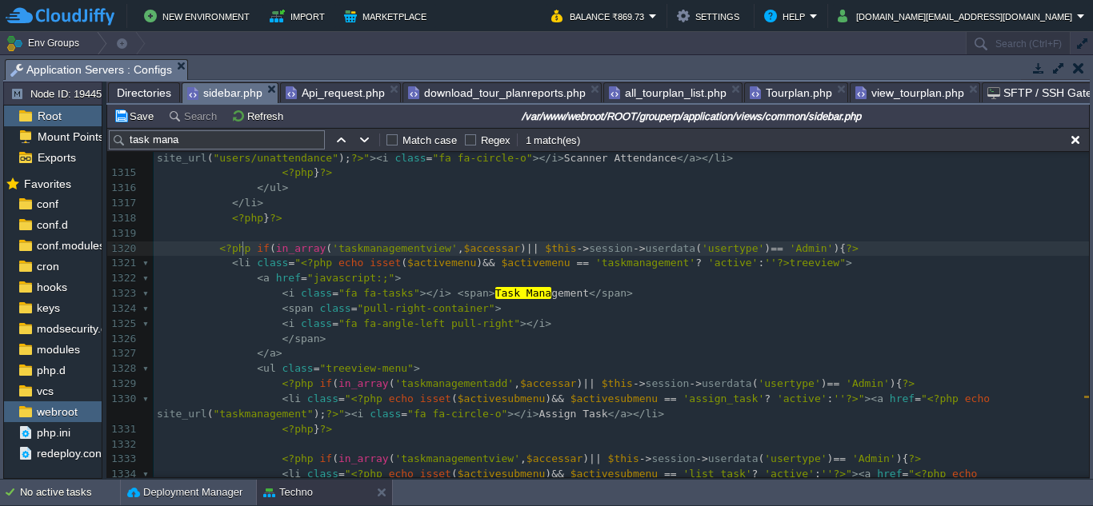
click at [241, 251] on span "<?php" at bounding box center [234, 248] width 31 height 12
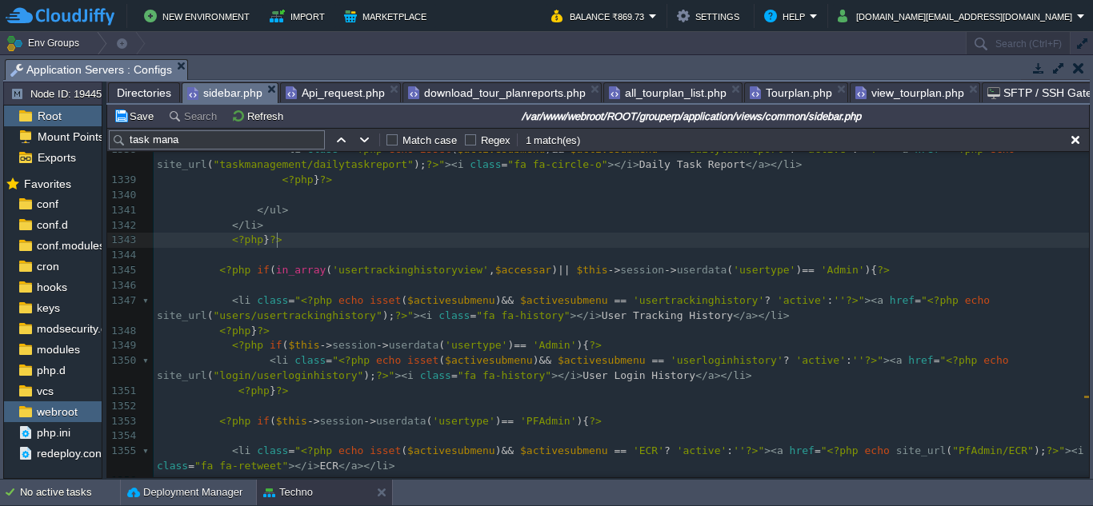
click at [342, 243] on pre "<?php } ?>" at bounding box center [621, 240] width 935 height 15
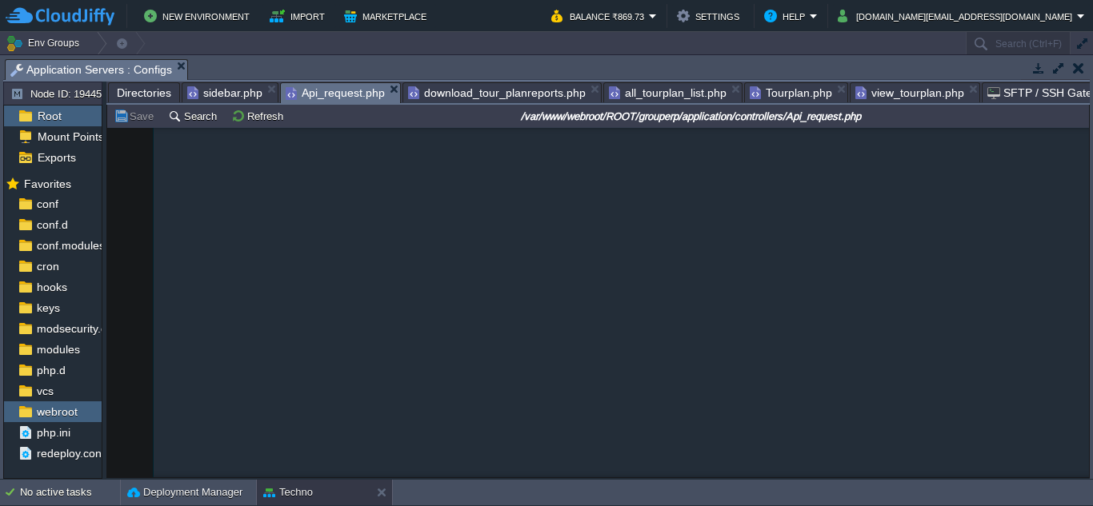
click at [344, 91] on span "Api_request.php" at bounding box center [335, 93] width 99 height 20
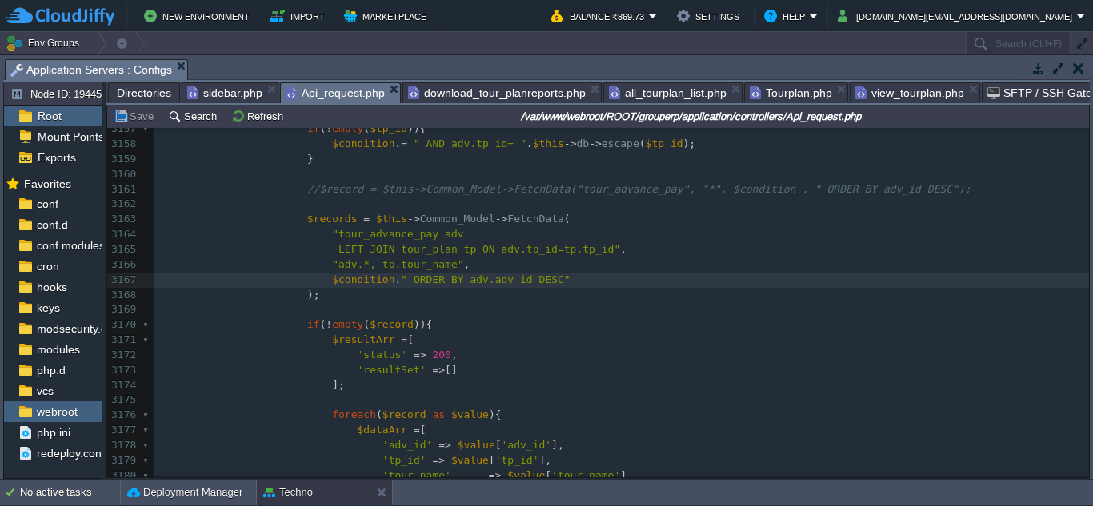
scroll to position [49020, 0]
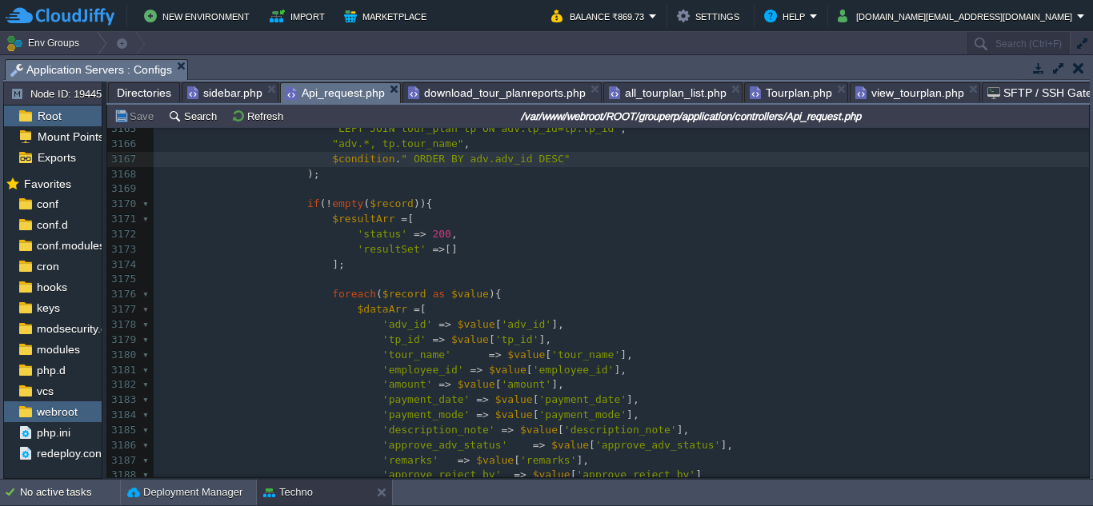
click at [558, 357] on div "xxxxxxxxxx 'tour_name' => $value [ 'tour_name' ], 3133 } 3134 ​ 3135 } else { 3…" at bounding box center [621, 159] width 935 height 1040
type textarea "tour_name"
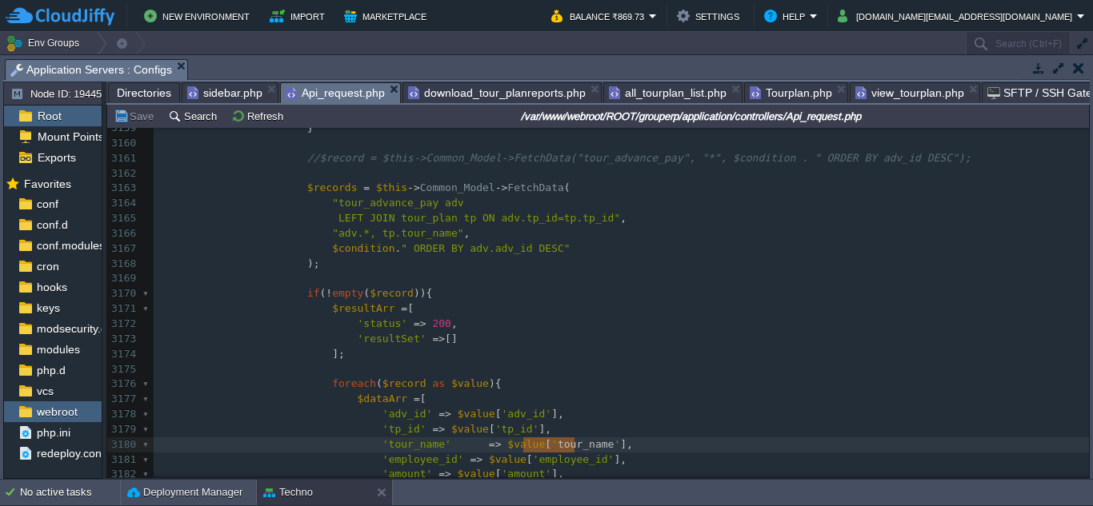
scroll to position [49020, 0]
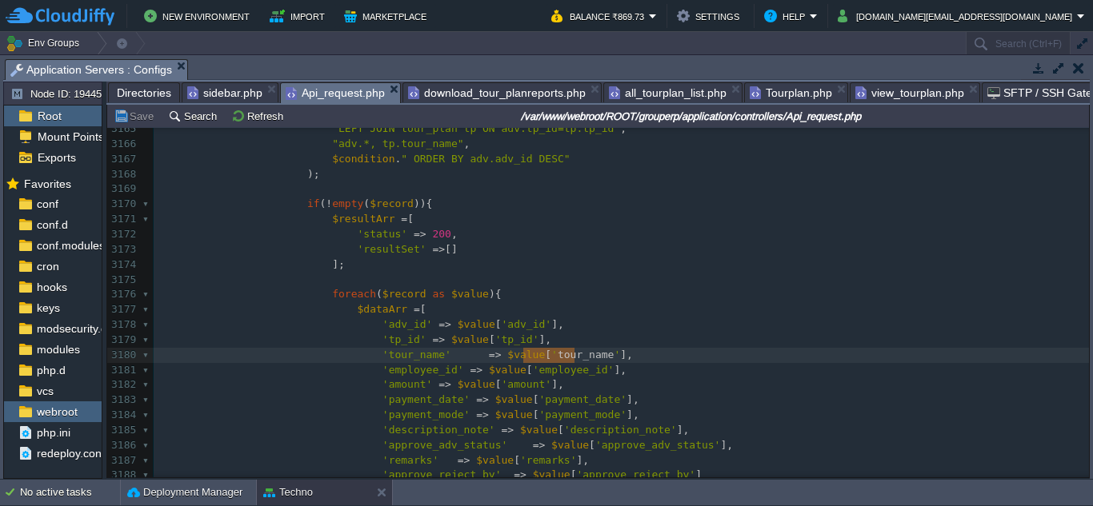
click at [548, 364] on pre "'employee_id' => $value [ 'employee_id' ]," at bounding box center [621, 370] width 935 height 15
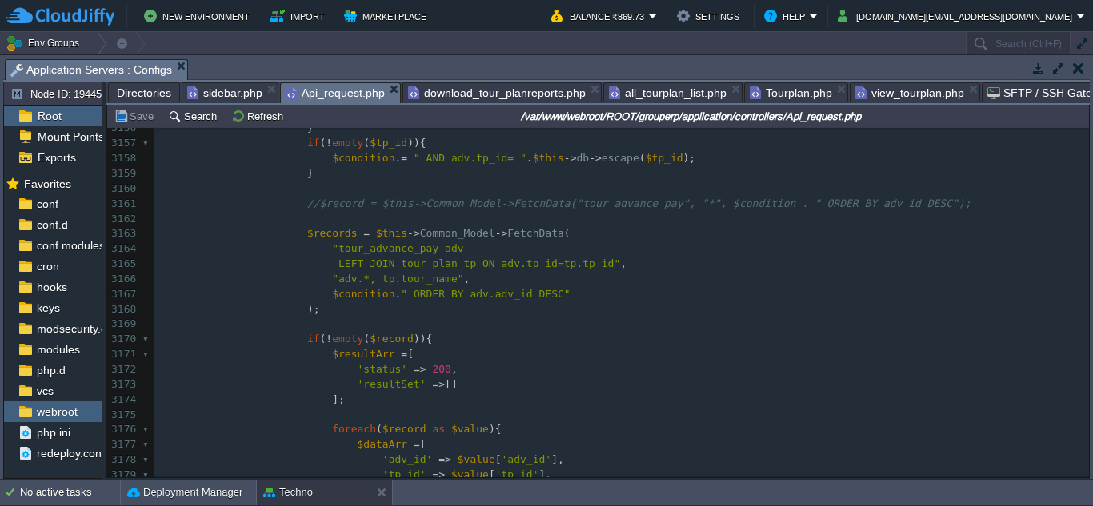
scroll to position [48861, 0]
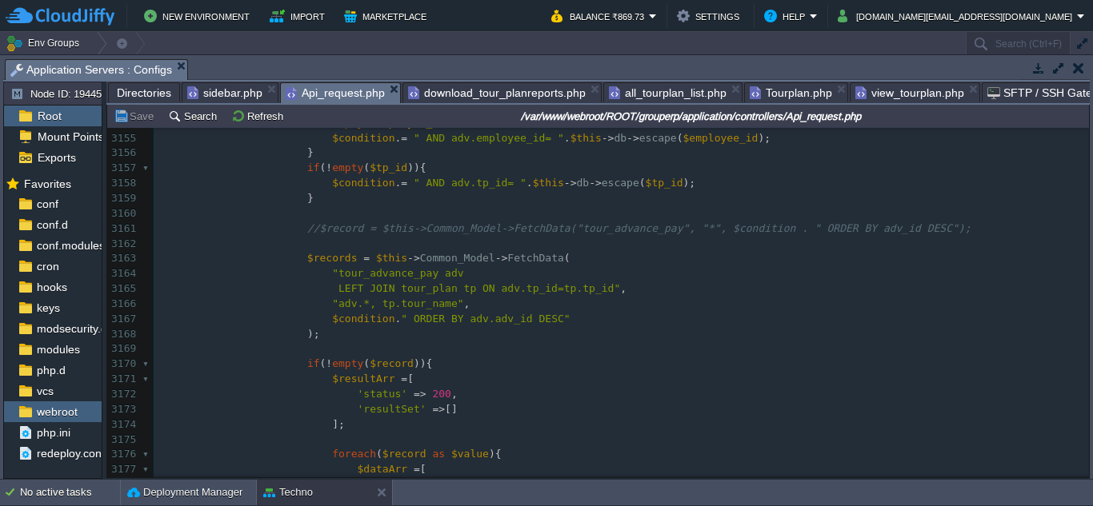
click at [446, 293] on span "LEFT JOIN tour_plan tp ON adv.tp_id=tp.tp_id"" at bounding box center [479, 288] width 282 height 12
click at [566, 294] on span "LEFT JOIN tour_plan tp ON adv.tp_id=tp.tp_id"" at bounding box center [479, 288] width 282 height 12
type textarea "tp_id"
click at [335, 306] on div "xxxxxxxxxx 'tour_name' => $value [ 'tour_name' ], 3143 -> set_content_type ( 'a…" at bounding box center [621, 394] width 935 height 889
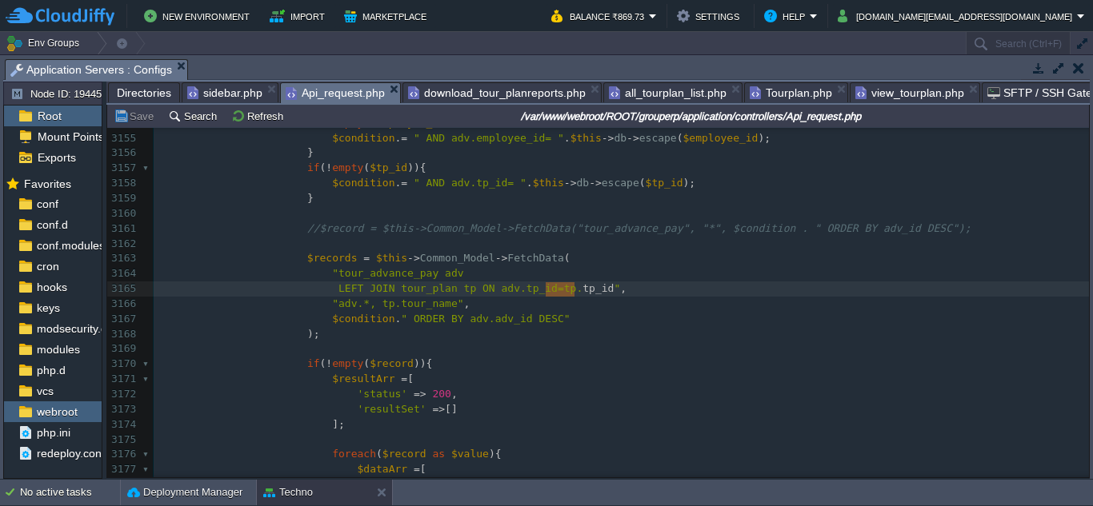
type textarea "adv"
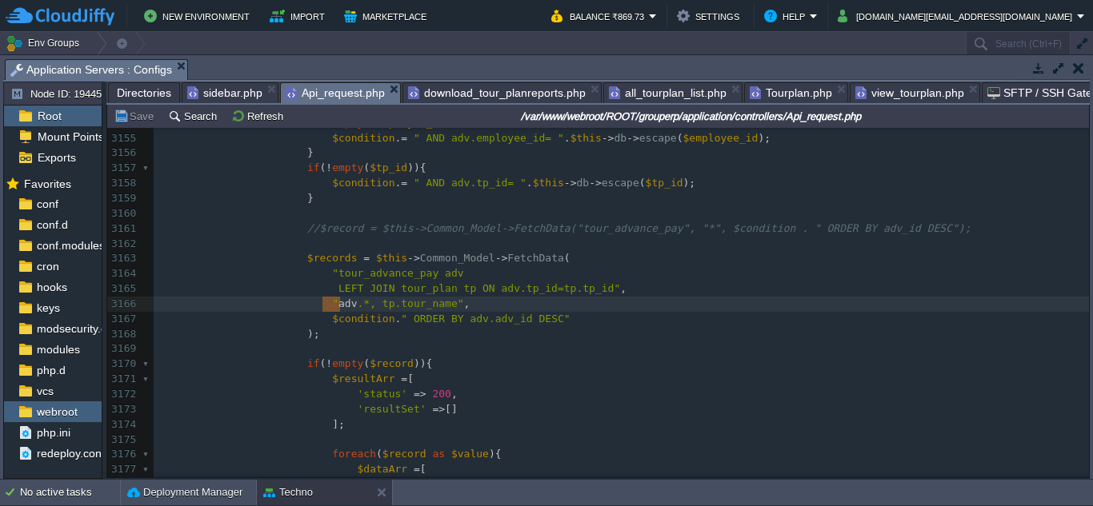
type textarea "tour_name"
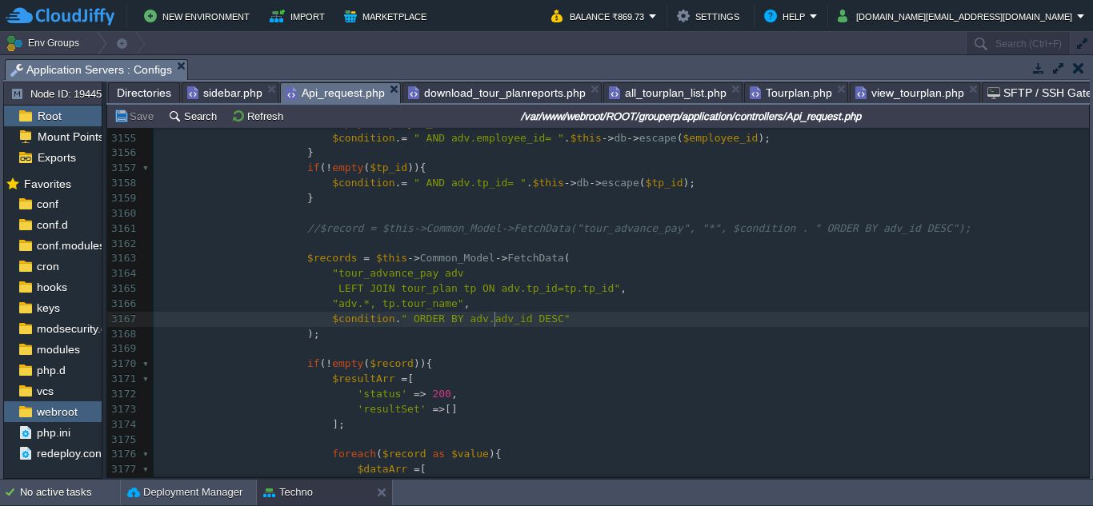
click at [493, 322] on span "ORDER BY adv.adv_id DESC"" at bounding box center [492, 319] width 157 height 12
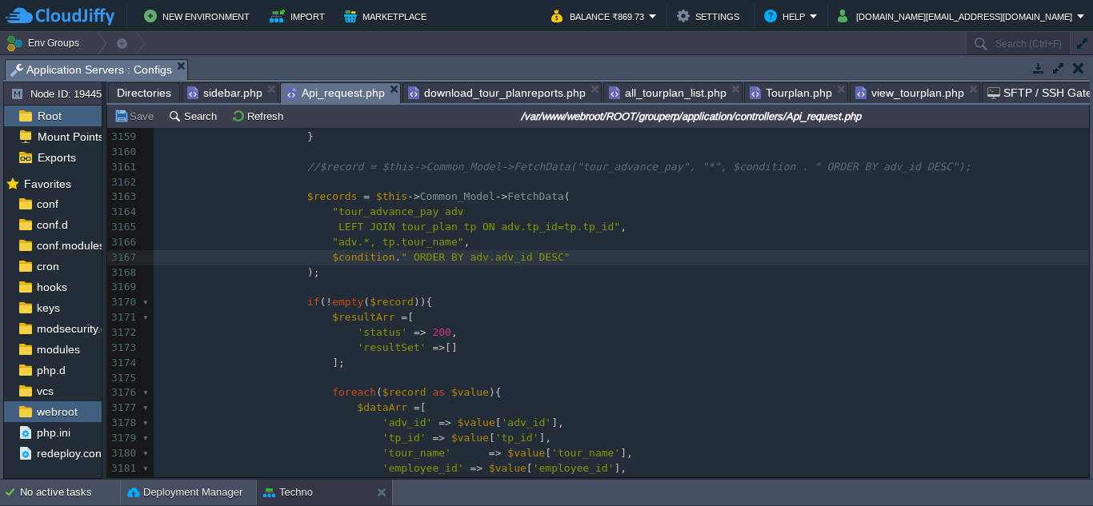
scroll to position [48939, 0]
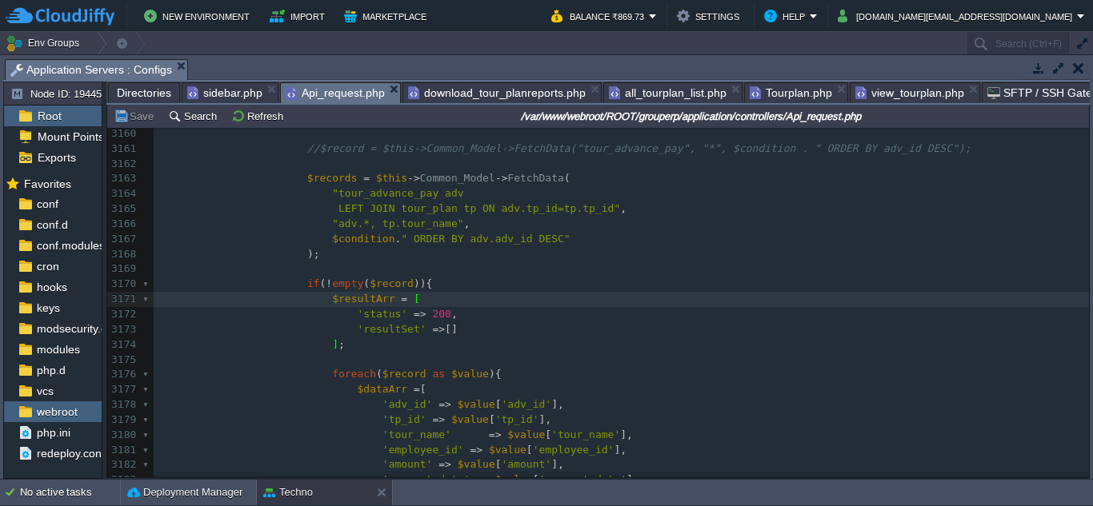
click at [547, 249] on pre ");" at bounding box center [621, 254] width 935 height 15
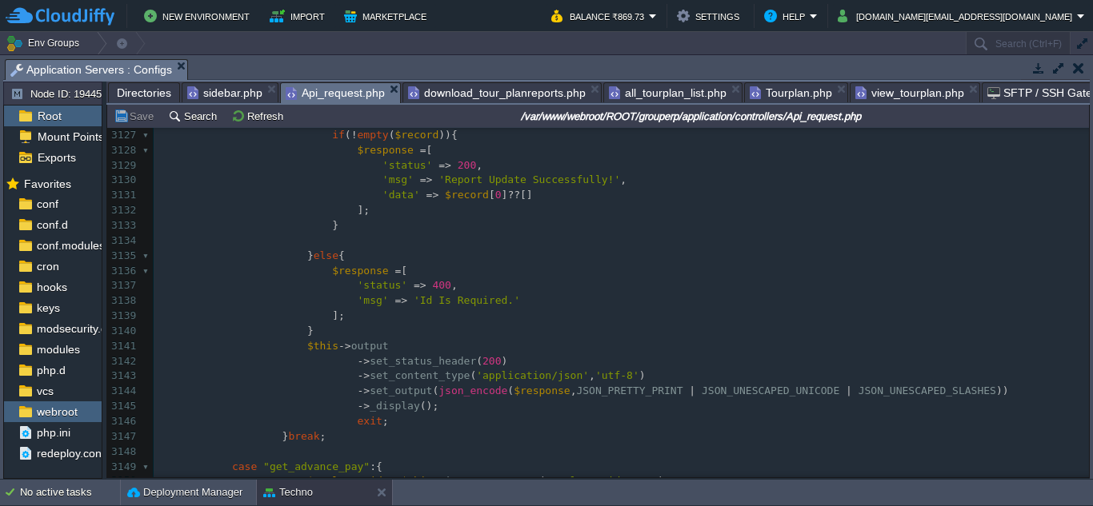
scroll to position [48538, 0]
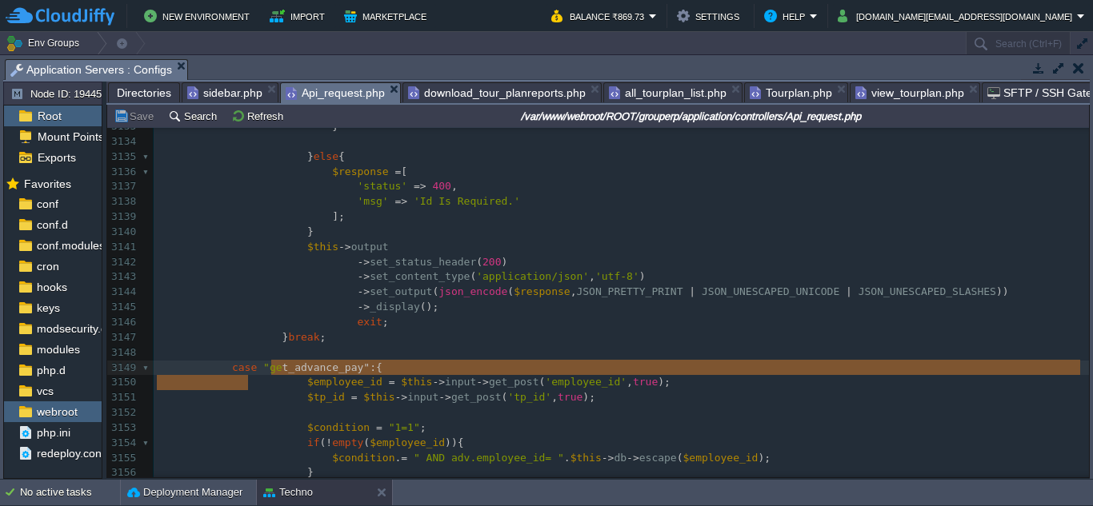
type textarea "pay":{"
drag, startPoint x: 259, startPoint y: 378, endPoint x: 279, endPoint y: 372, distance: 21.0
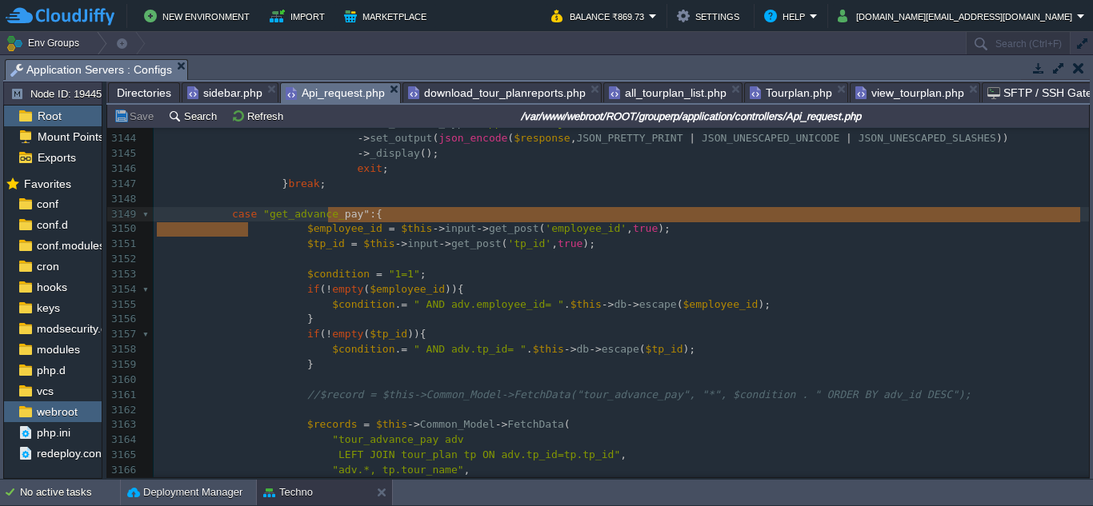
scroll to position [48700, 0]
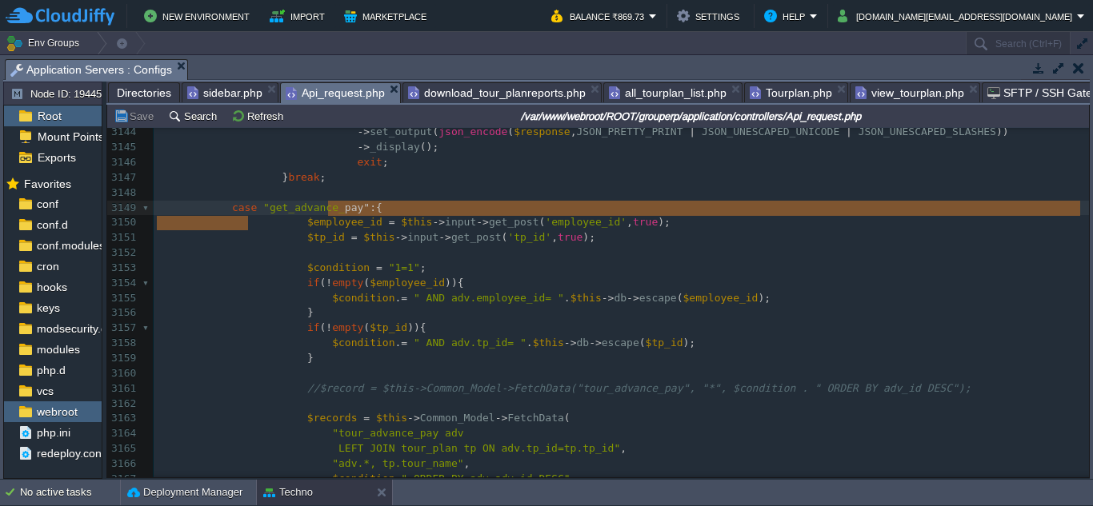
click at [492, 346] on span "AND adv.tp_id= "" at bounding box center [476, 343] width 100 height 12
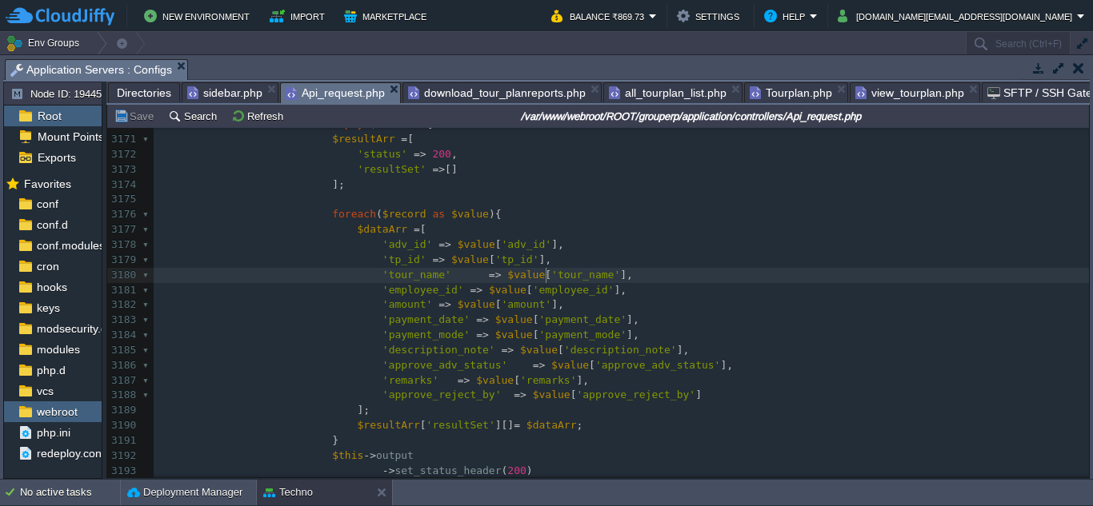
click at [551, 278] on span "'tour_name'" at bounding box center [585, 275] width 69 height 12
type textarea "tour_name"
click at [632, 303] on pre "'amount' => $value [ 'amount' ]," at bounding box center [621, 305] width 935 height 15
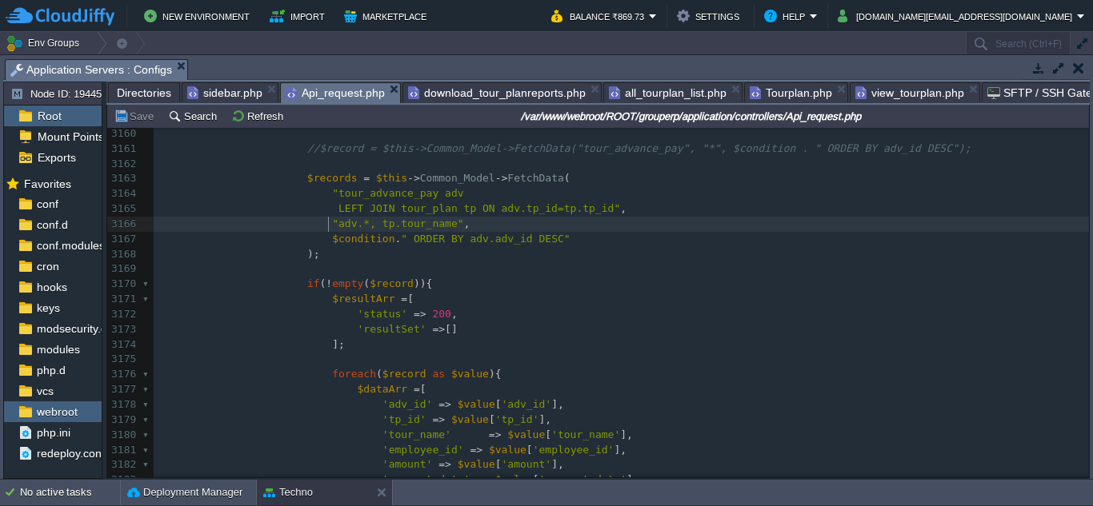
click at [329, 226] on div "xxxxxxxxxx ); 3150 $employee_id = $this -> input -> get_post ( 'employee_id' , …" at bounding box center [621, 374] width 935 height 799
click at [382, 226] on div "xxxxxxxxxx ); 3150 $employee_id = $this -> input -> get_post ( 'employee_id' , …" at bounding box center [621, 374] width 935 height 799
click at [561, 242] on pre "$condition . " ORDER BY adv.adv_id DESC"" at bounding box center [621, 239] width 935 height 15
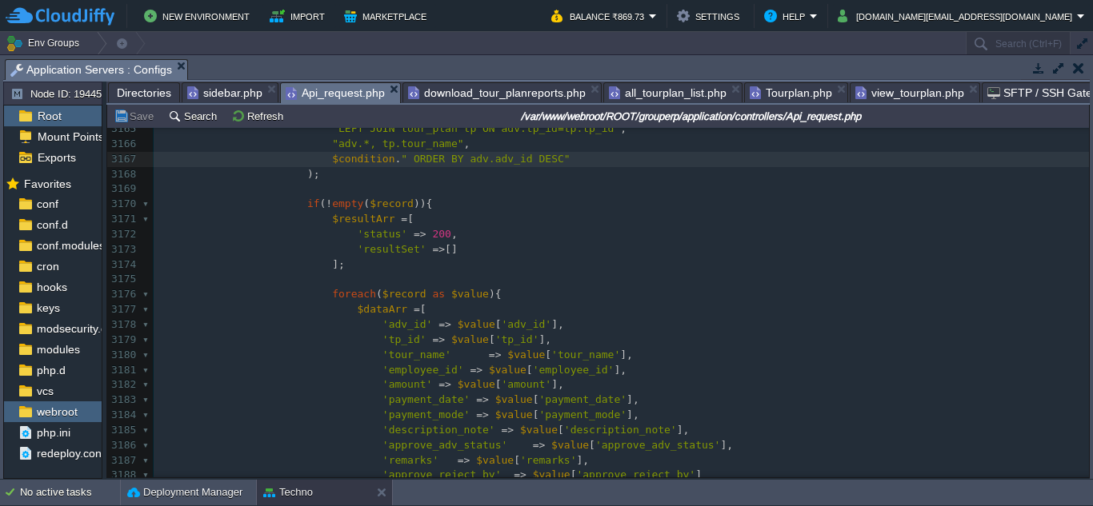
click at [390, 360] on span "'tour_name'" at bounding box center [416, 355] width 69 height 12
type textarea "tour_name"
type textarea "$value"
type textarea "tour_name"
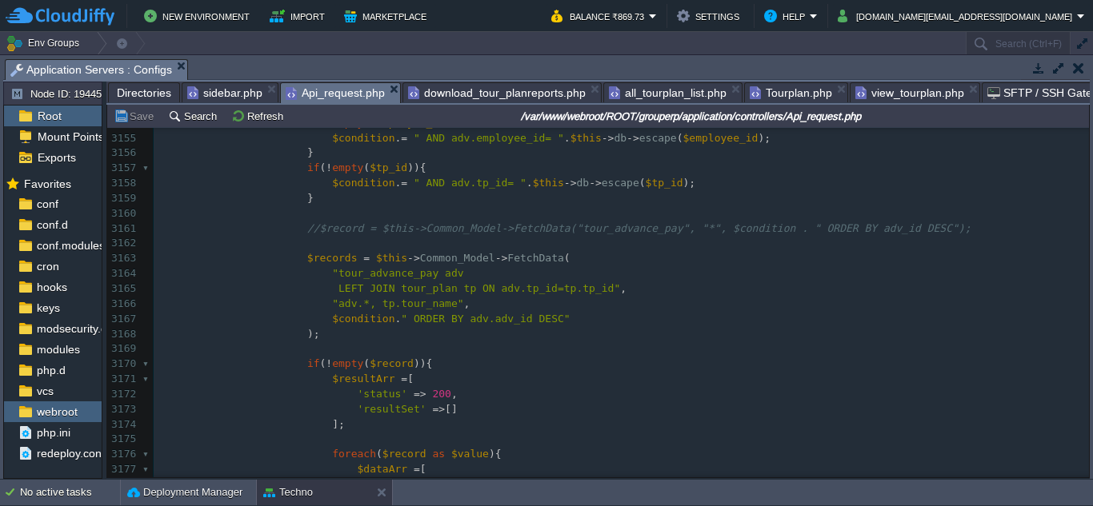
click at [362, 278] on div "xxxxxxxxxx ); 3137 'status' => 400 , 3138 'msg' => 'Id Is Required.' 3139 ]; 31…" at bounding box center [621, 356] width 935 height 995
type textarea "tour_advance_pay"
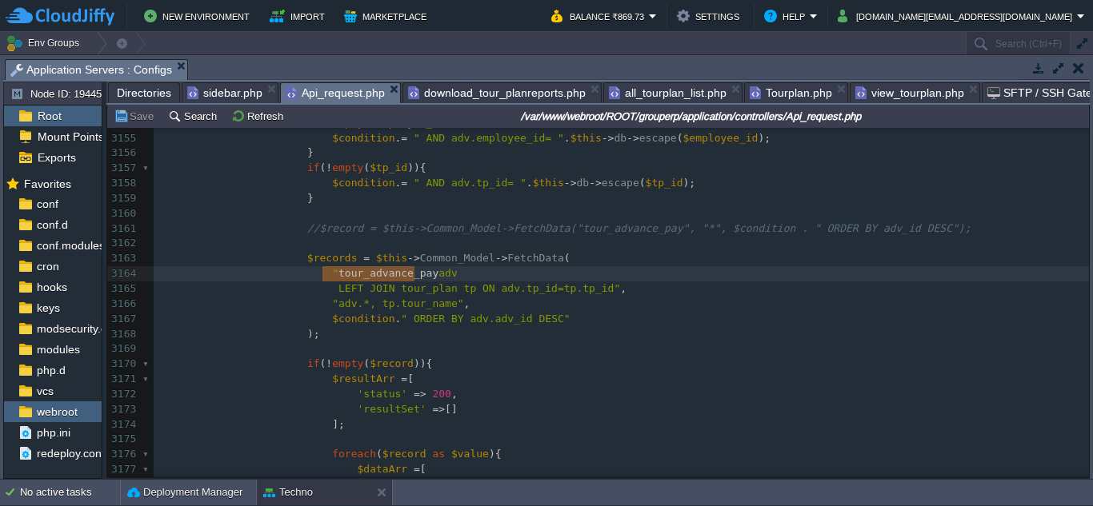
type textarea "adv"
click at [504, 293] on span "LEFT JOIN tour_plan tp ON adv.tp_id=tp.tp_id"" at bounding box center [479, 288] width 282 height 12
type textarea "tp_id"
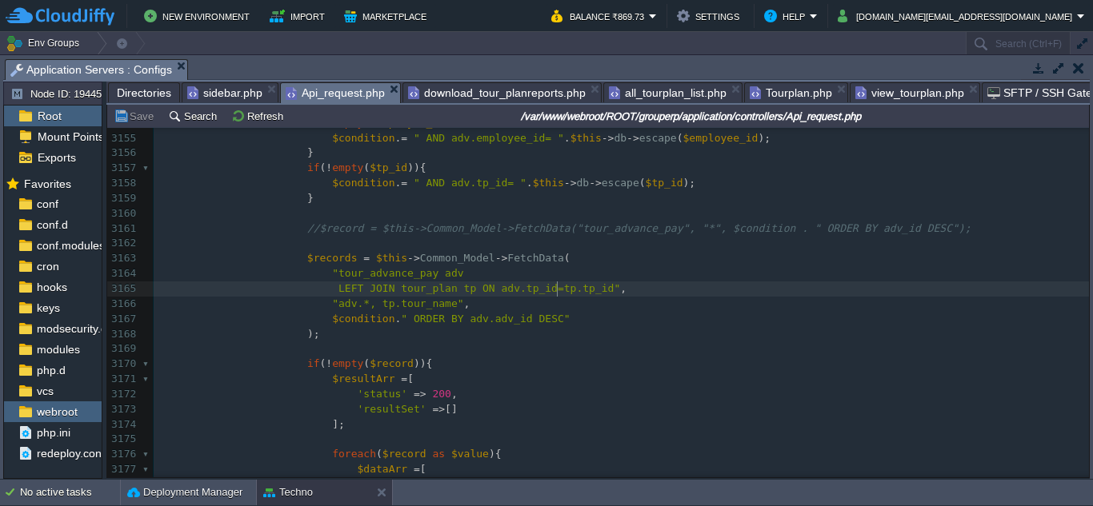
type textarea "tp_id"
type textarea "tp"
type textarea "tour_plan"
click at [449, 314] on div "xxxxxxxxxx ); 3137 'status' => 400 , 3138 'msg' => 'Id Is Required.' 3139 ]; 31…" at bounding box center [621, 356] width 935 height 995
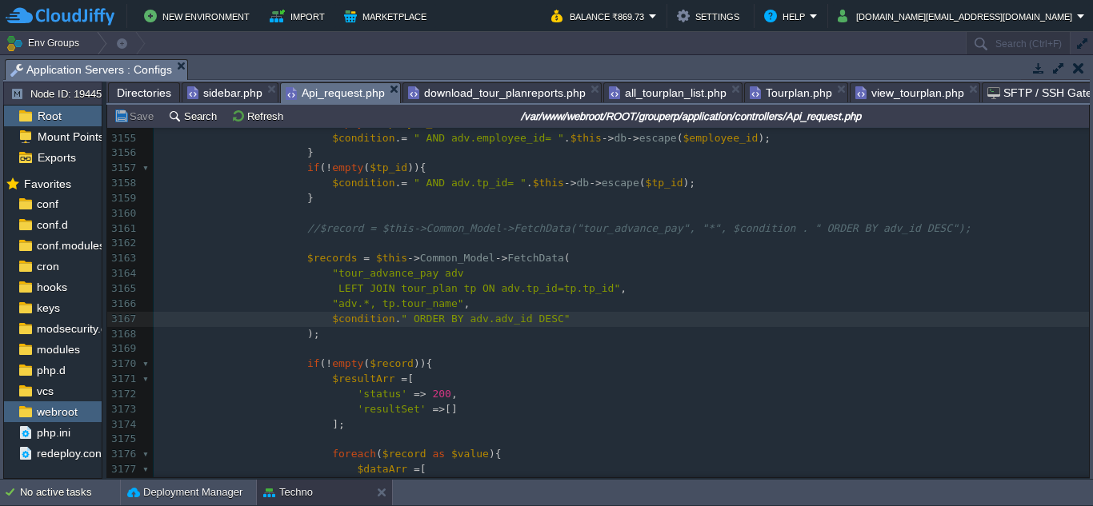
click at [463, 320] on span "ORDER BY adv.adv_id DESC"" at bounding box center [492, 319] width 157 height 12
type textarea "adv"
type textarea "adv_id"
type textarea "DESC"
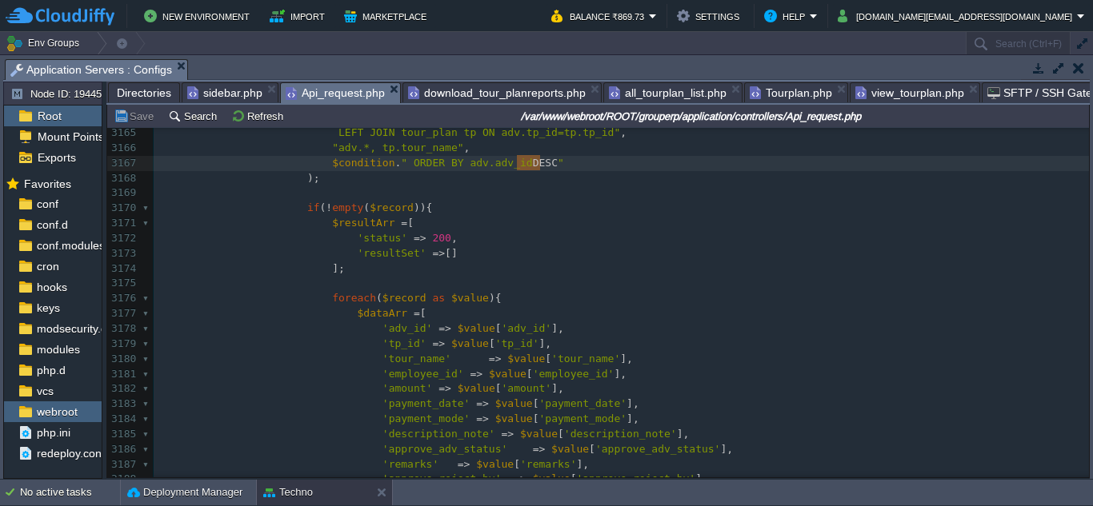
scroll to position [49020, 0]
click at [558, 358] on div "xxxxxxxxxx ); 3137 'status' => 400 , 3138 'msg' => 'Id Is Required.' 3139 ]; 31…" at bounding box center [621, 196] width 935 height 995
type textarea "tour_name"
click at [541, 373] on div "xxxxxxxxxx ); 3137 'status' => 400 , 3138 'msg' => 'Id Is Required.' 3139 ]; 31…" at bounding box center [621, 196] width 935 height 995
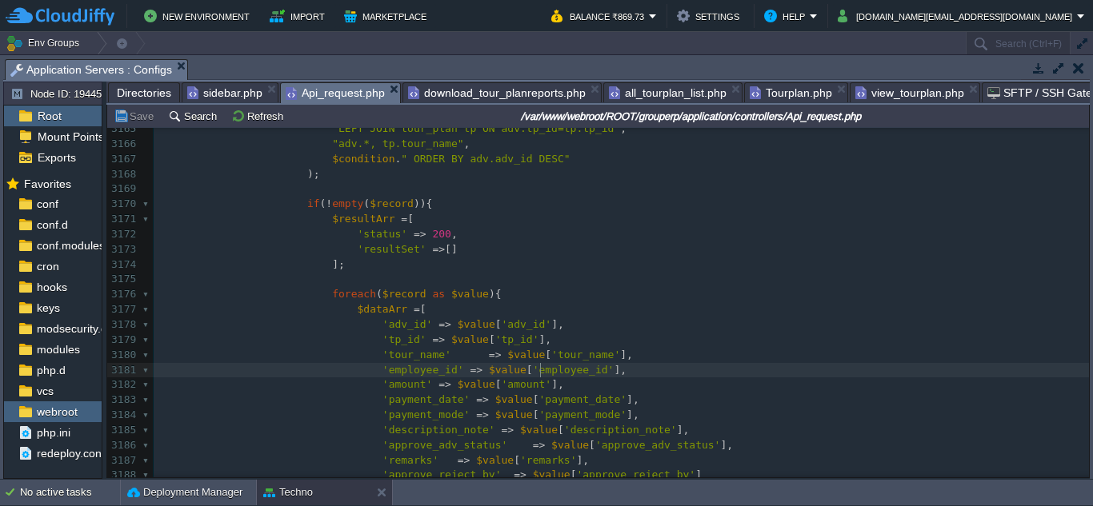
type textarea "employee_id"
click at [502, 388] on span "'amount'" at bounding box center [527, 384] width 50 height 12
type textarea "amount"
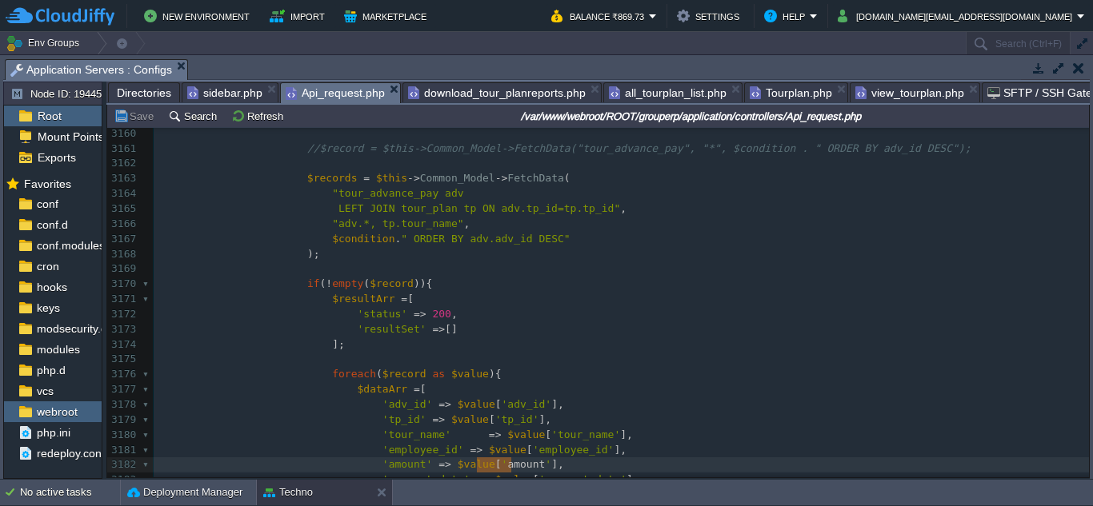
scroll to position [48860, 0]
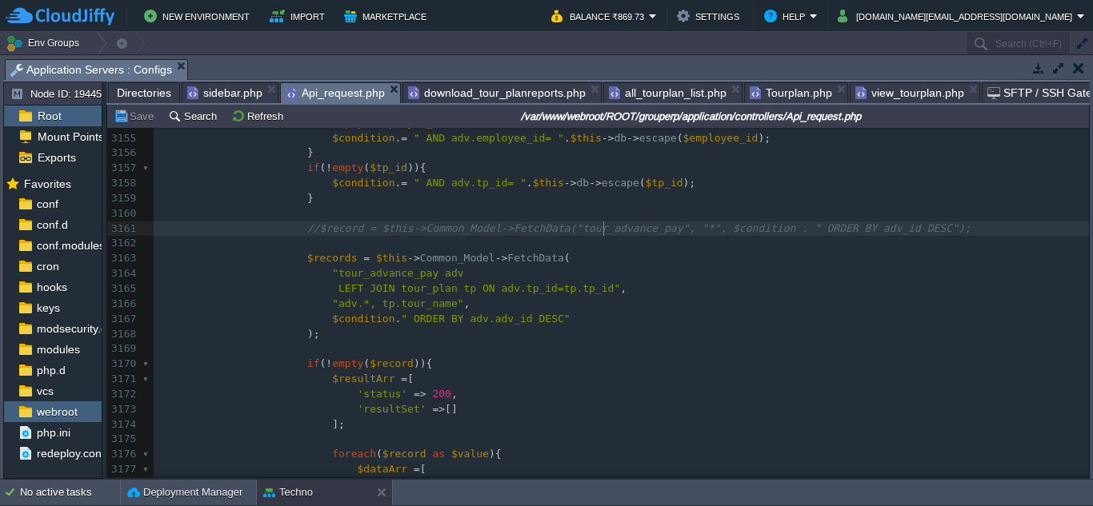
click at [602, 232] on span "//$record = $this->Common_Model->FetchData("tour_advance_pay", "*", $condition …" at bounding box center [639, 228] width 664 height 12
type textarea "tour_advance_pay"
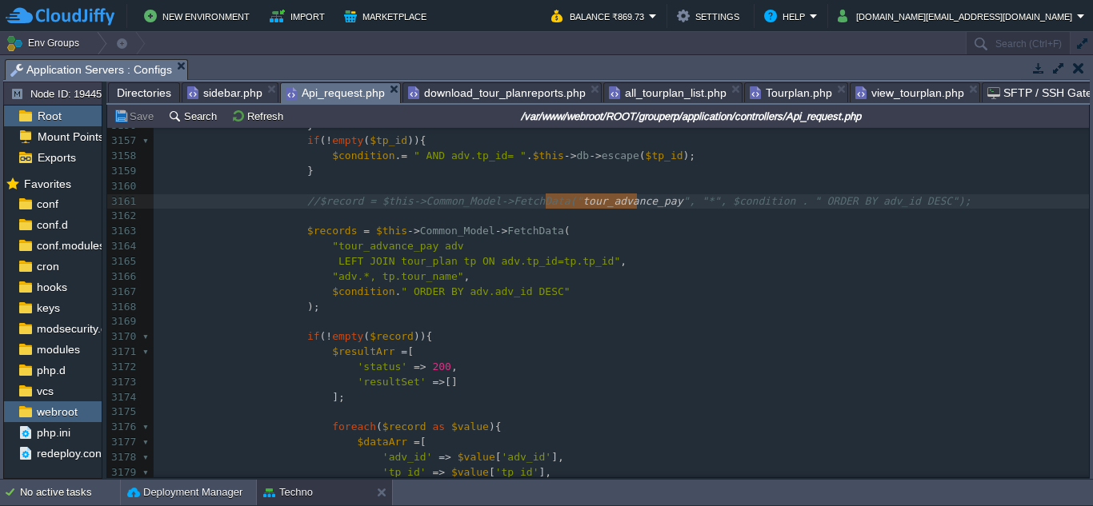
scroll to position [48861, 0]
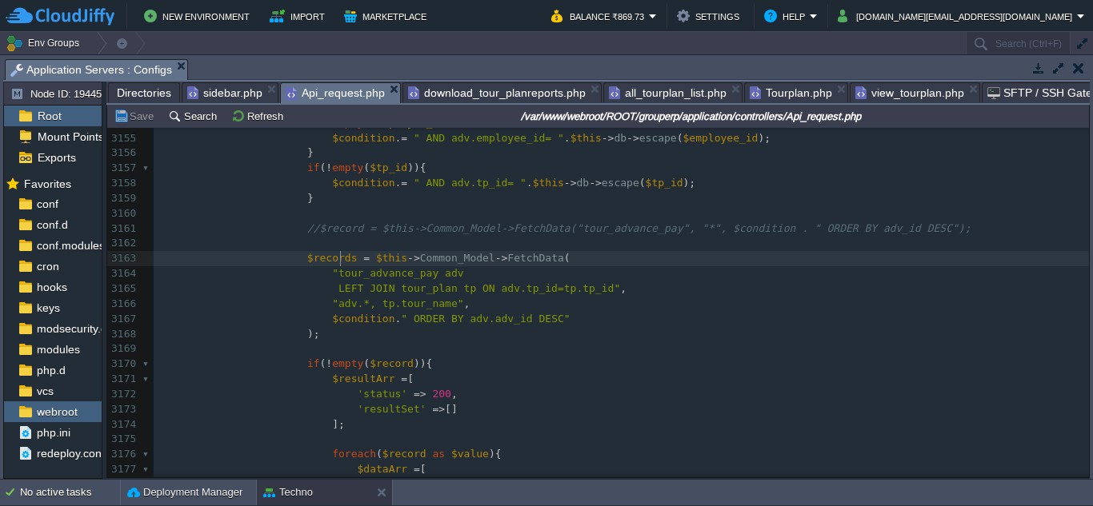
click at [340, 262] on div "xxxxxxxxxx ); 3137 'status' => 400 , 3138 'msg' => 'Id Is Required.' 3139 ]; 31…" at bounding box center [621, 356] width 935 height 995
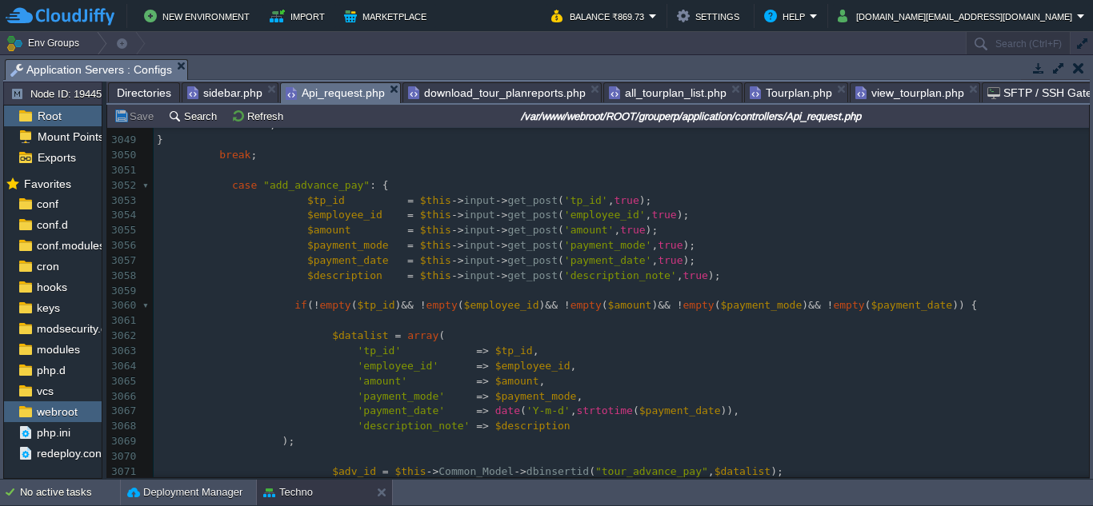
scroll to position [47021, 0]
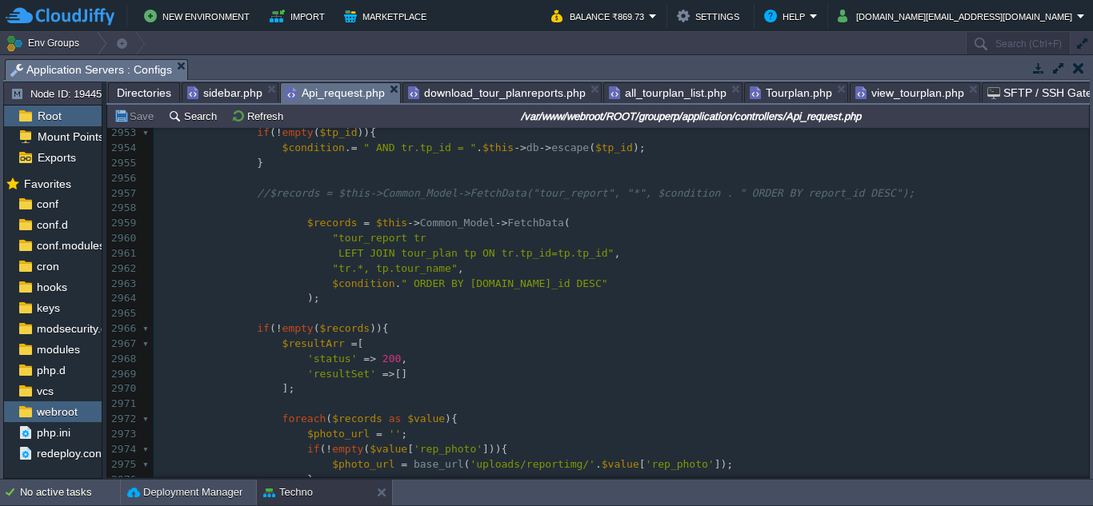
click at [352, 422] on div "xxxxxxxxxx $record = $this -> Common_Model -> FetchData ( 2943 } break ; 2944 2…" at bounding box center [621, 419] width 935 height 889
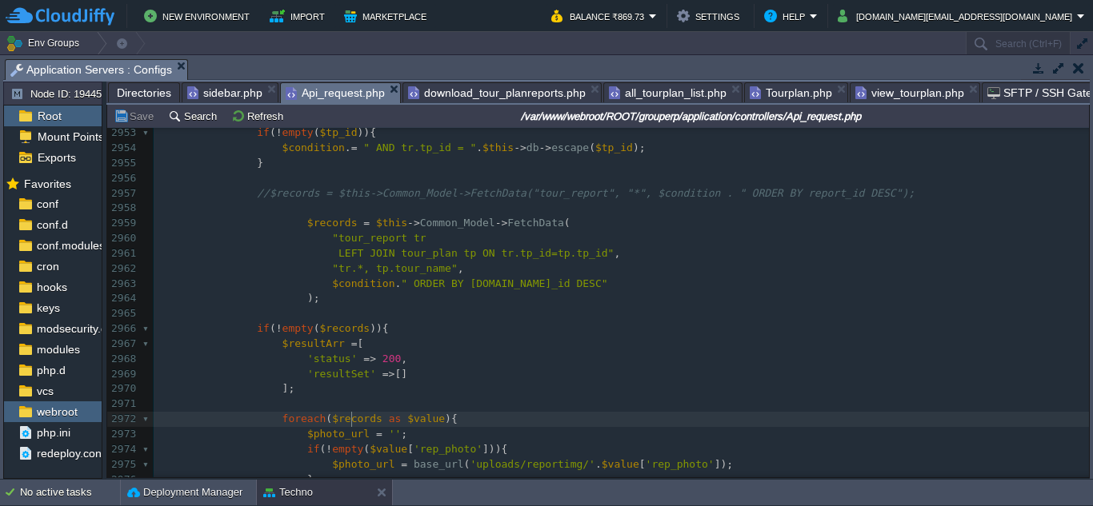
type textarea "$records"
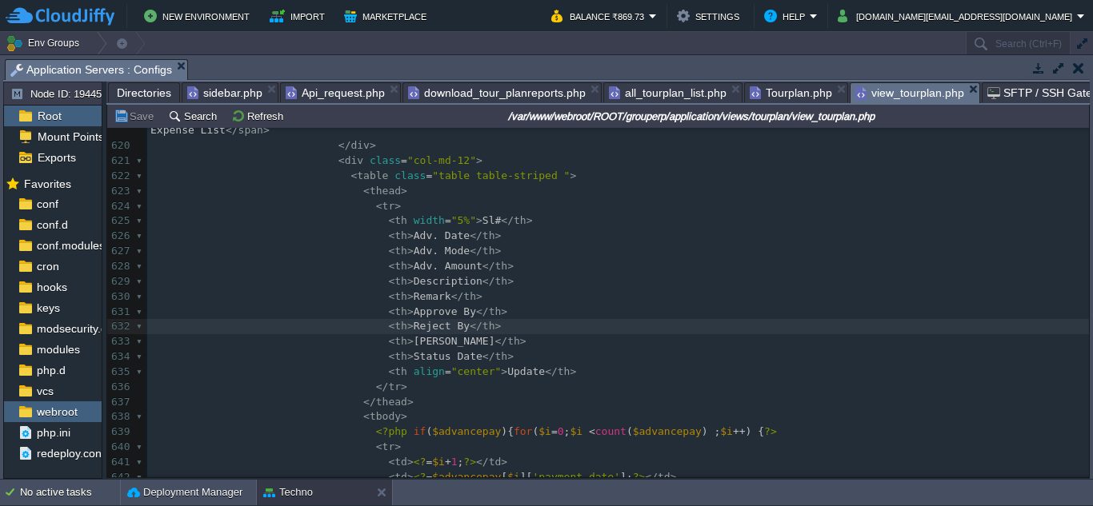
click at [905, 90] on span "view_tourplan.php" at bounding box center [909, 93] width 109 height 20
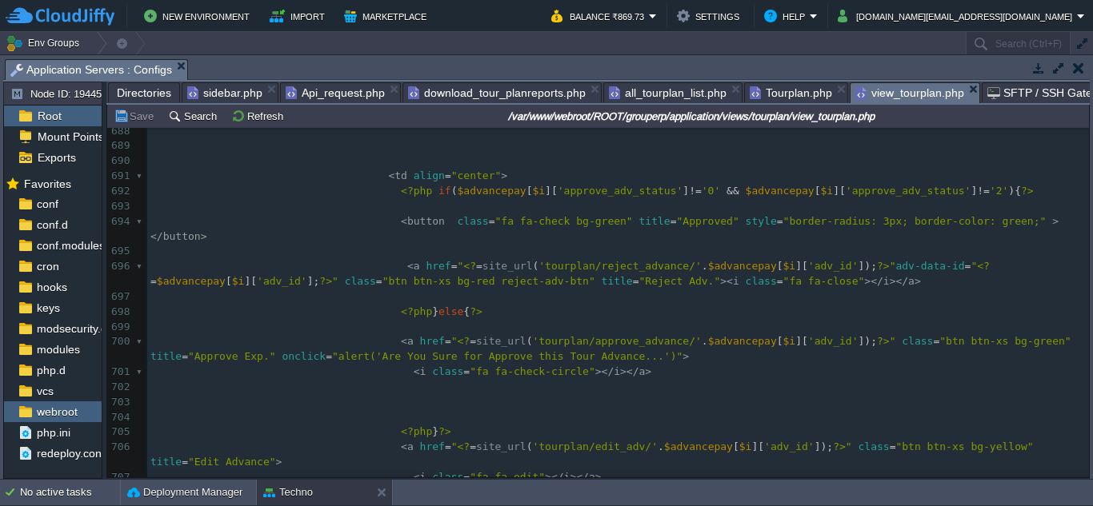
scroll to position [10602, 0]
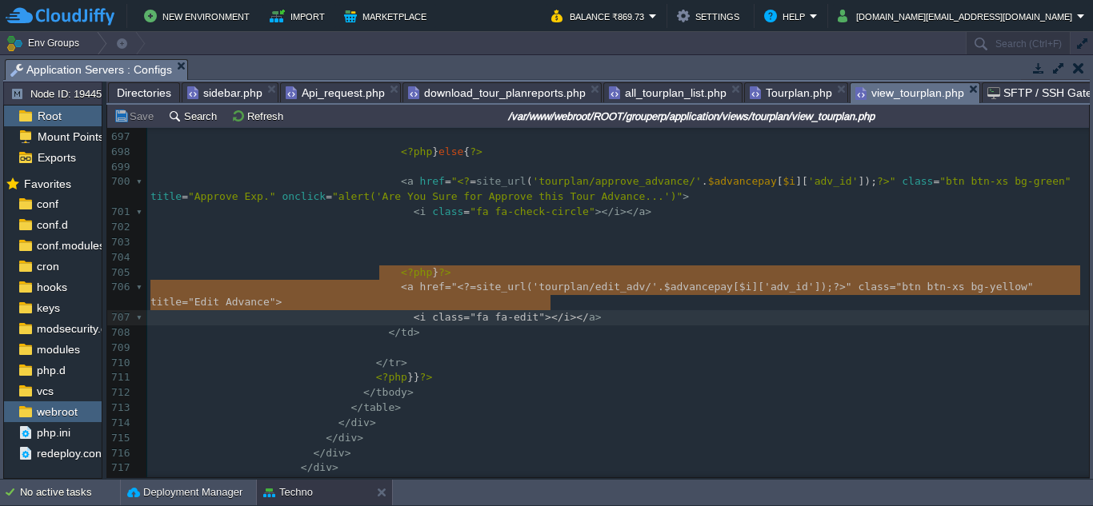
type textarea "<a href="<?=site_url('tourplan/edit_adv/'.$advancepay[$i]['adv_id']);?>" class=…"
drag, startPoint x: 377, startPoint y: 276, endPoint x: 570, endPoint y: 304, distance: 195.6
click at [614, 326] on pre "</ td >" at bounding box center [617, 333] width 941 height 15
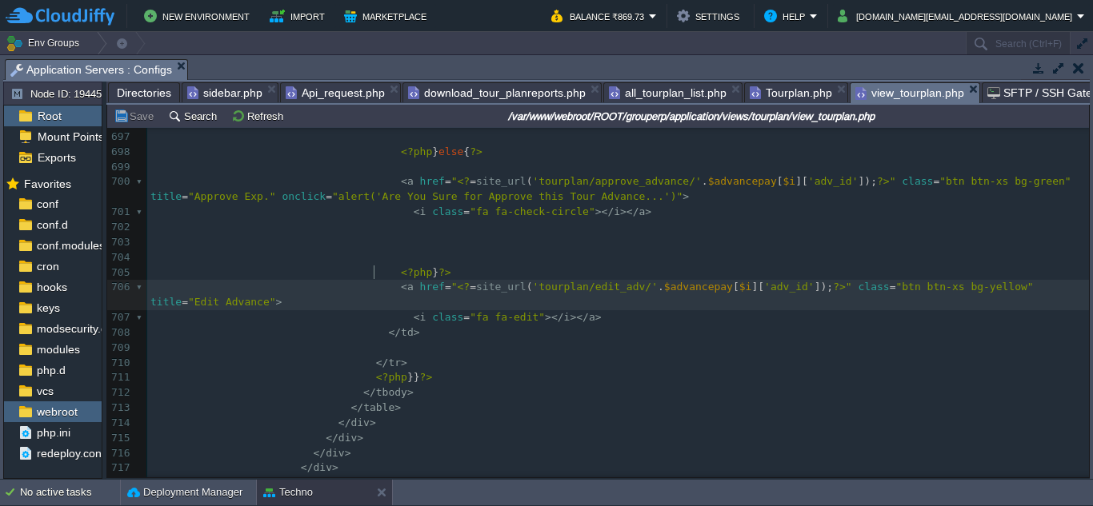
click at [375, 272] on div "x < th > Reject By </ th > 687 < td > <? = $advancepay [ $i ][ 'approve_reject_…" at bounding box center [617, 333] width 941 height 769
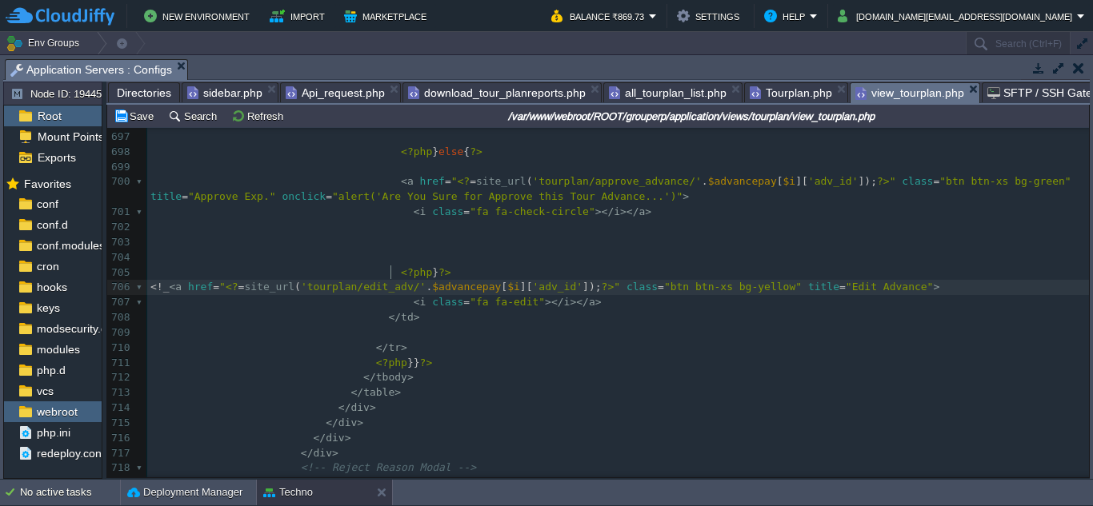
type textarea "<!__"
type textarea "--"
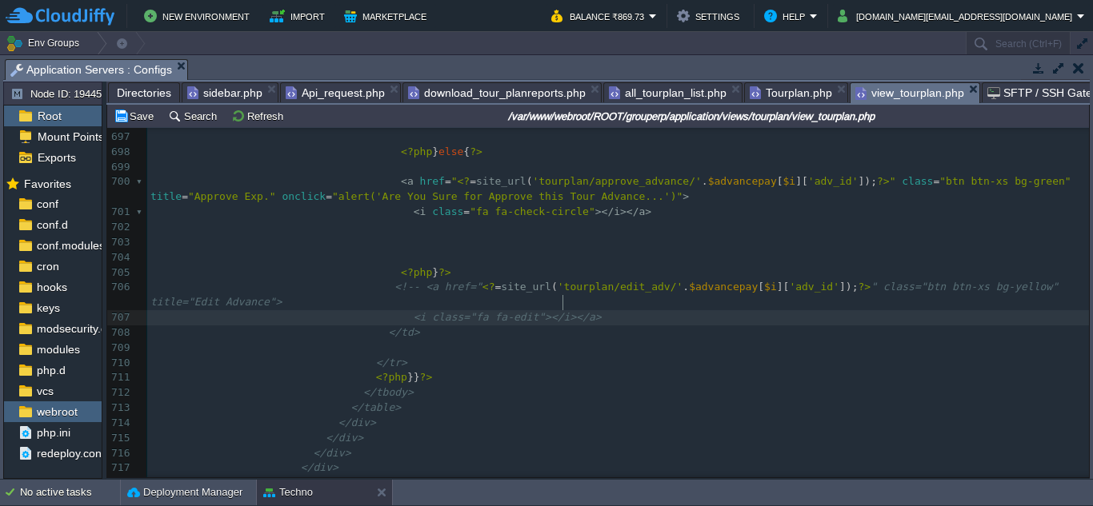
click at [584, 310] on pre "<i class="fa fa-edit"></i></a>" at bounding box center [617, 317] width 941 height 15
type textarea "-->"
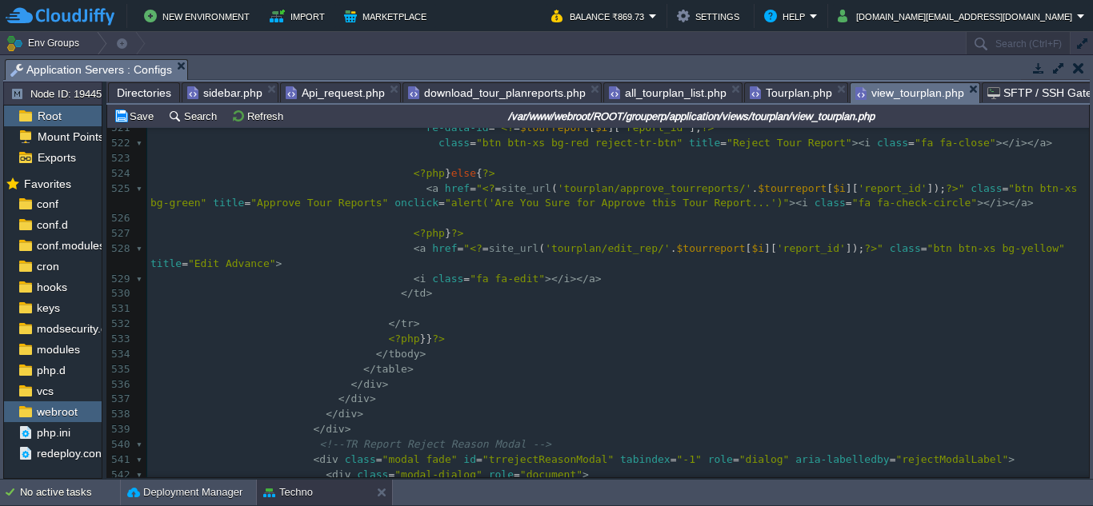
click at [386, 238] on div "x <i class="fa fa-edit"></i></a> --> 512 ​ 513 ​ 514 < td > <? = $tourreport [ …" at bounding box center [617, 301] width 941 height 663
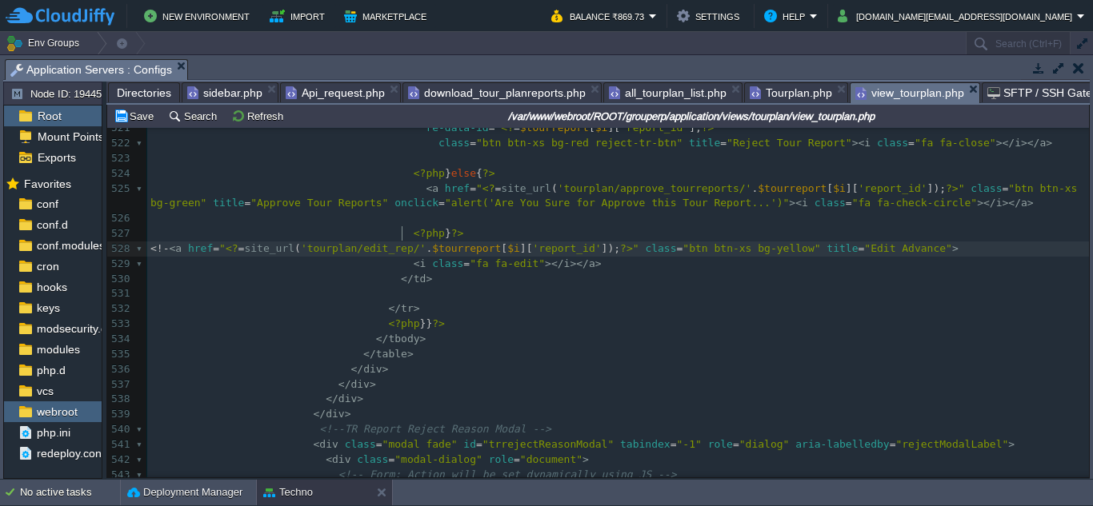
type textarea "<!--"
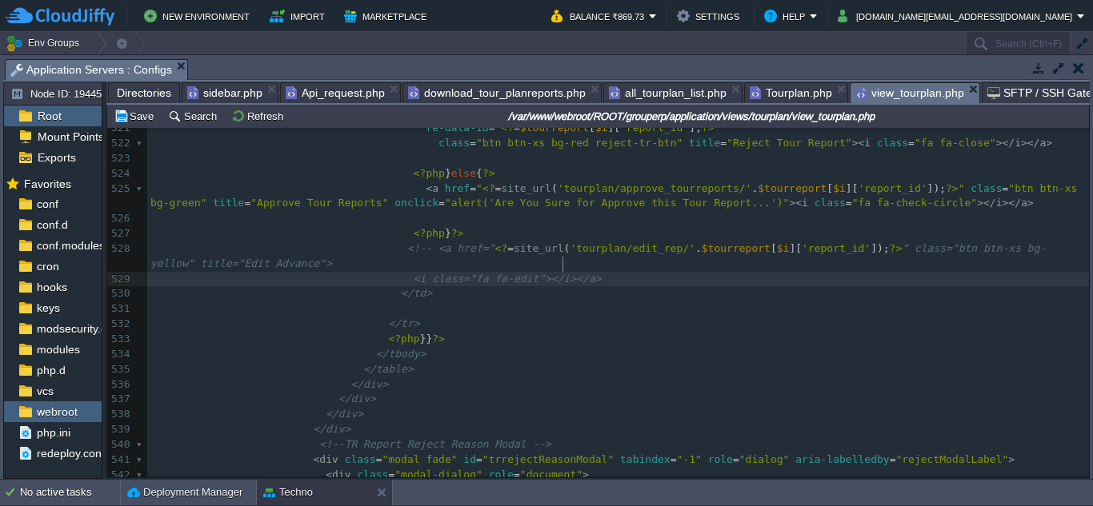
click at [581, 272] on pre "<i class="fa fa-edit"></i></a>" at bounding box center [617, 279] width 941 height 15
type textarea "-->"
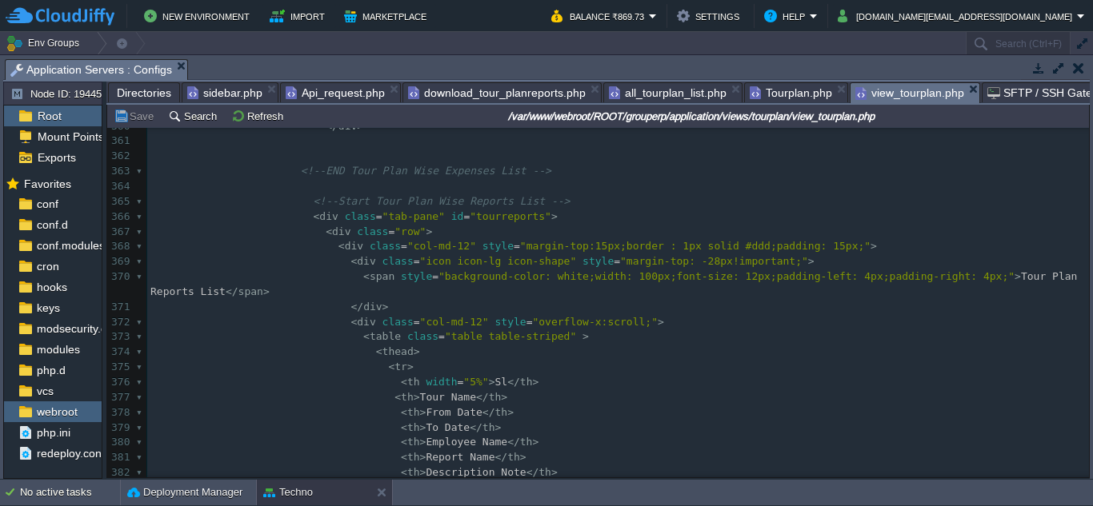
scroll to position [5199, 0]
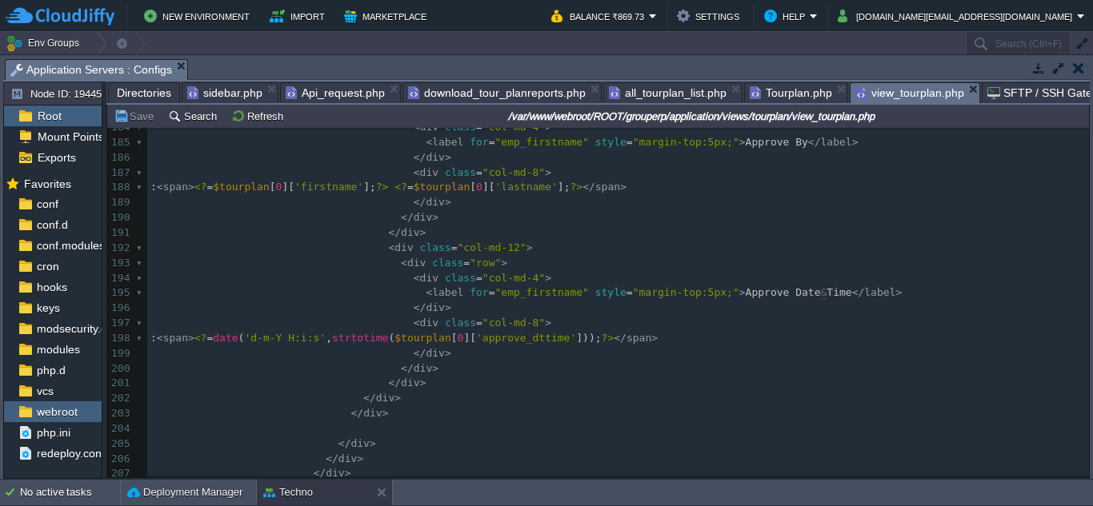
click at [745, 295] on span "Approve Date" at bounding box center [782, 292] width 75 height 12
type textarea "Approve"
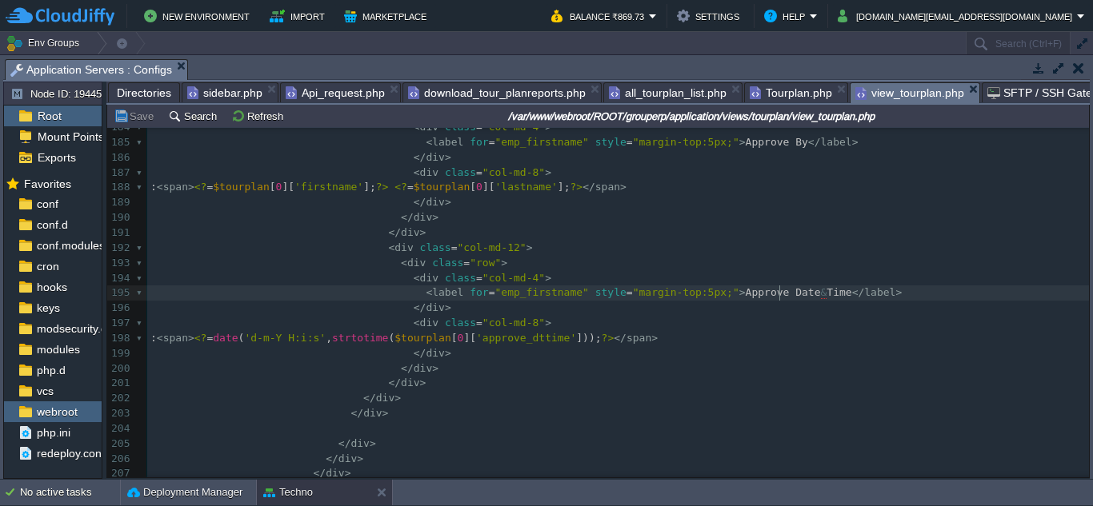
click at [730, 342] on div "x <i class="fa fa-edit"></i></a> --> 174 < div class = "col-md-4" > 175 < label…" at bounding box center [617, 293] width 941 height 678
type textarea "approve_dttime"
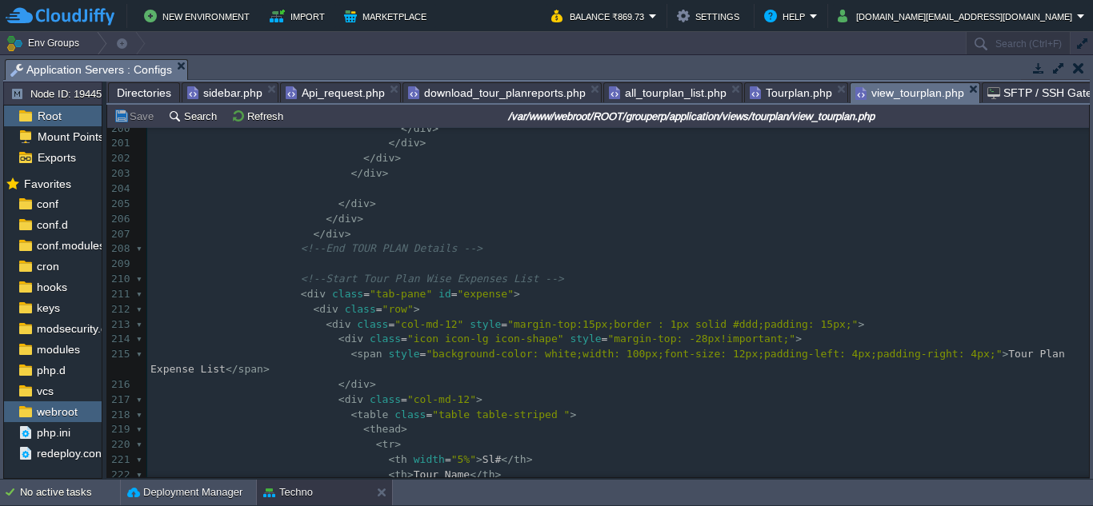
scroll to position [3091, 0]
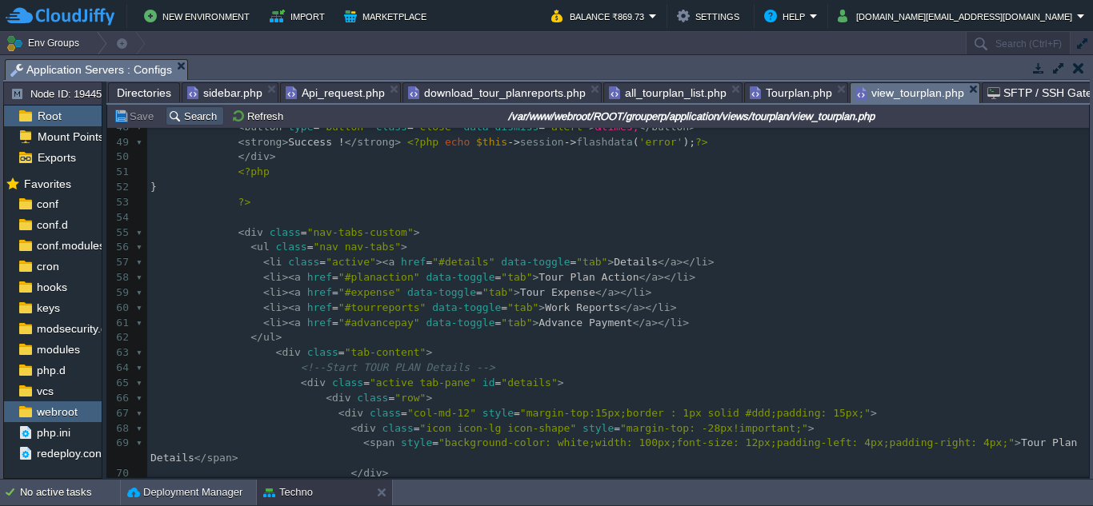
click at [204, 114] on button "Search" at bounding box center [195, 116] width 54 height 14
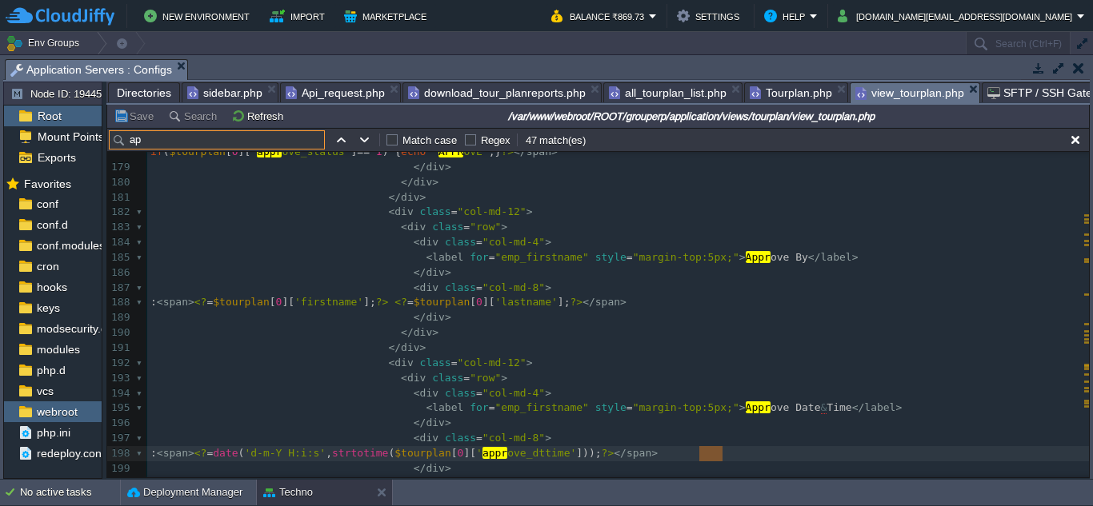
type input "a"
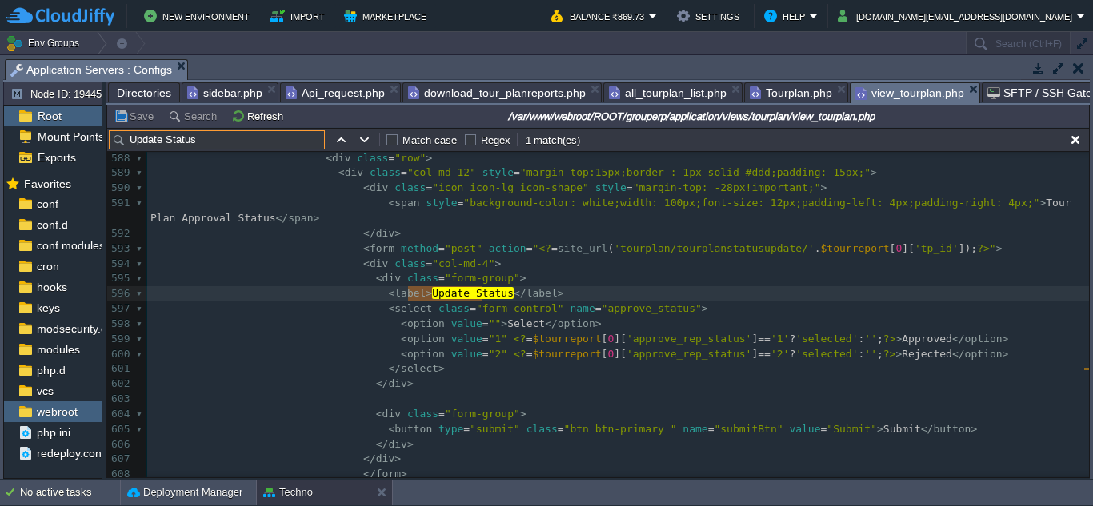
type input "Update Status"
click at [1084, 139] on td at bounding box center [1074, 139] width 19 height 19
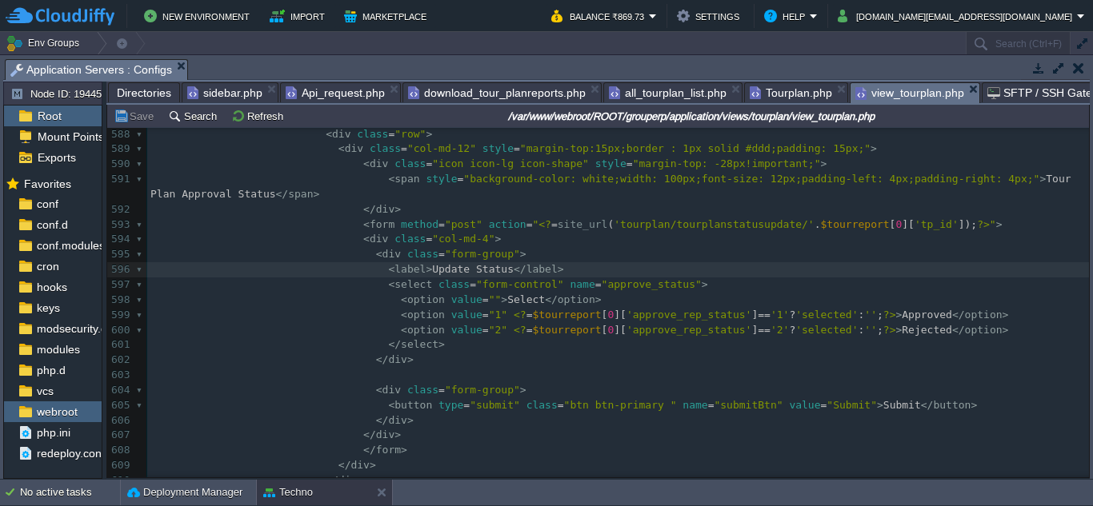
scroll to position [8993, 0]
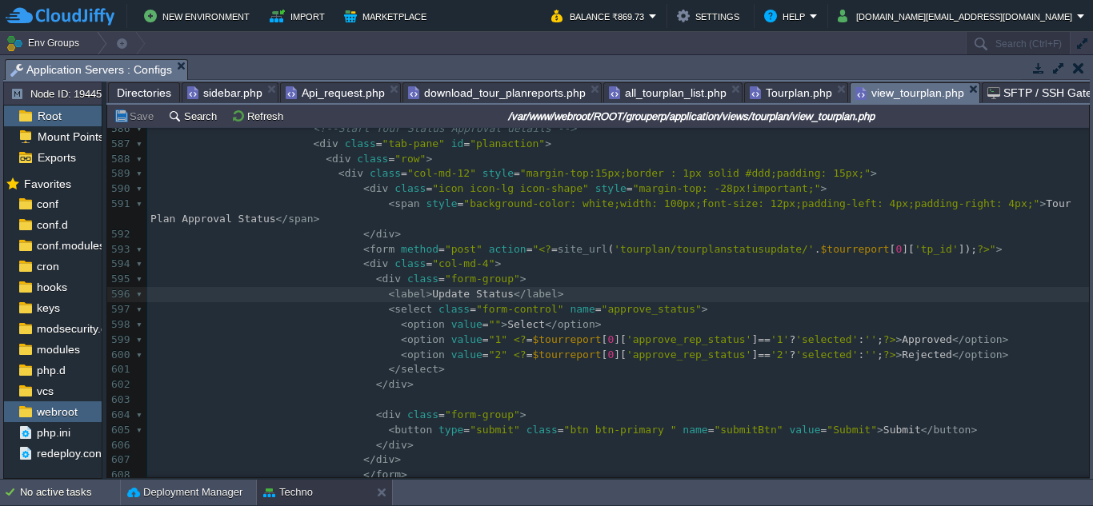
click at [793, 94] on span "Tourplan.php" at bounding box center [790, 92] width 82 height 19
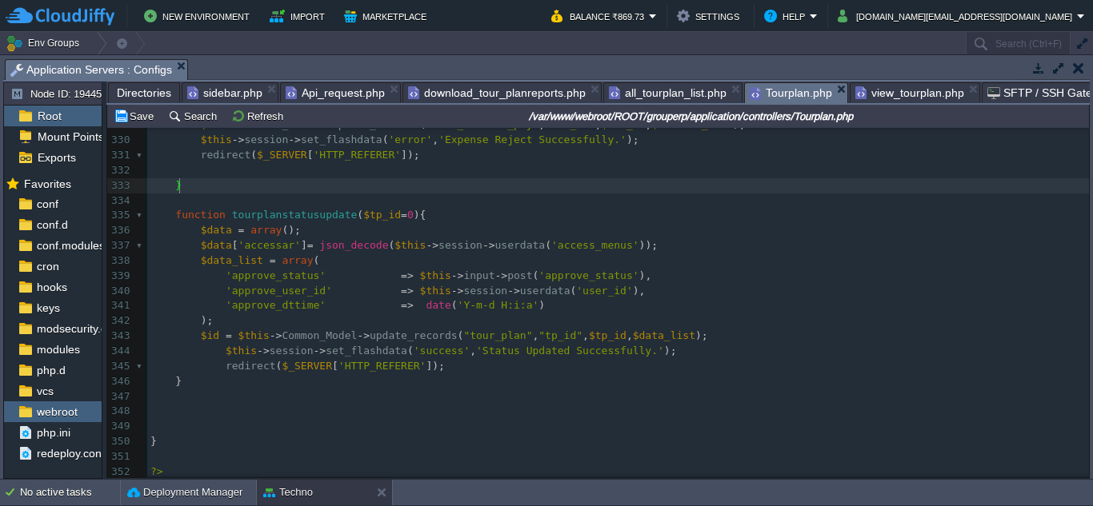
scroll to position [5098, 0]
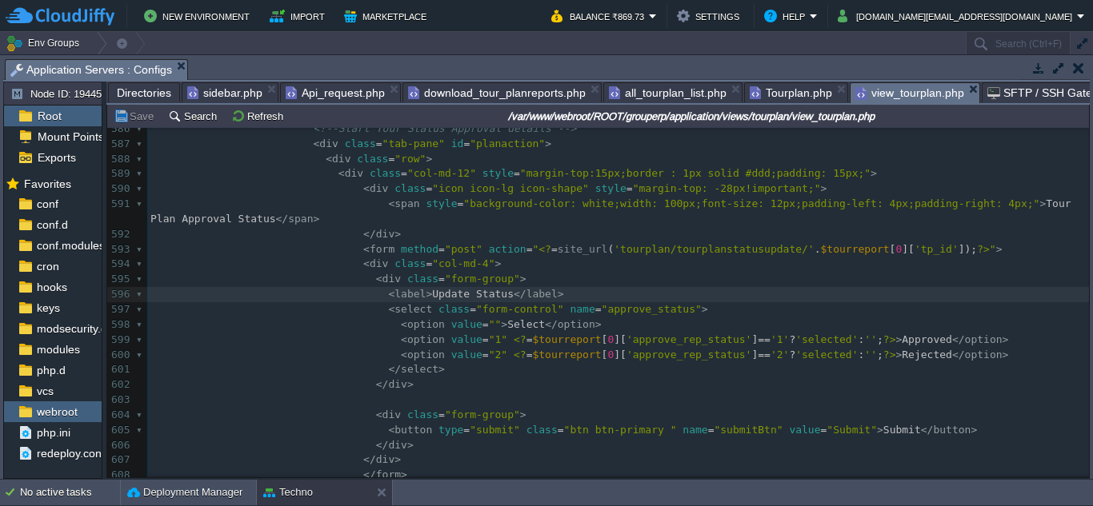
click at [922, 94] on span "view_tourplan.php" at bounding box center [909, 93] width 109 height 20
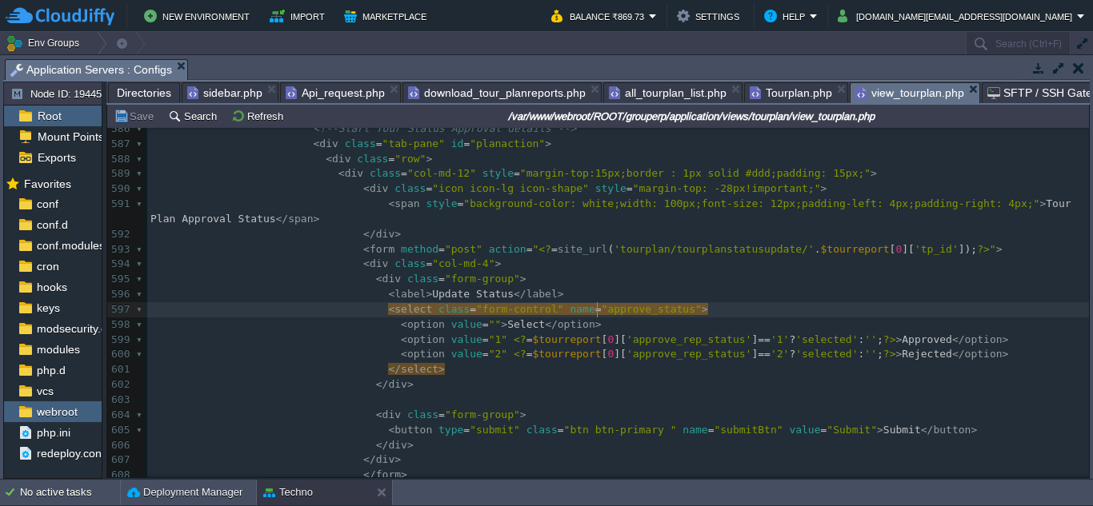
type textarea "approve_status"
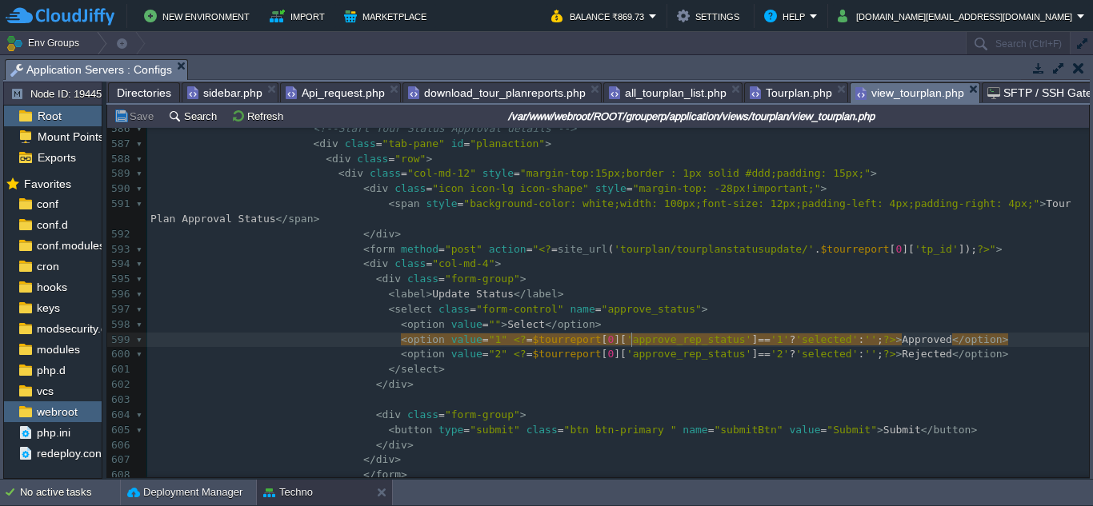
type textarea "approve_rep_status"
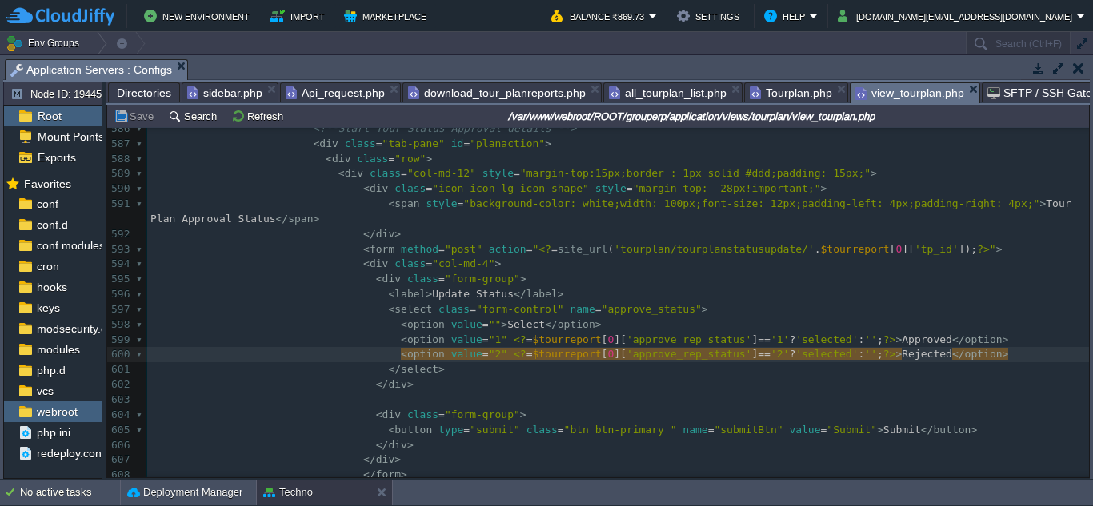
type textarea "approve_rep_status"
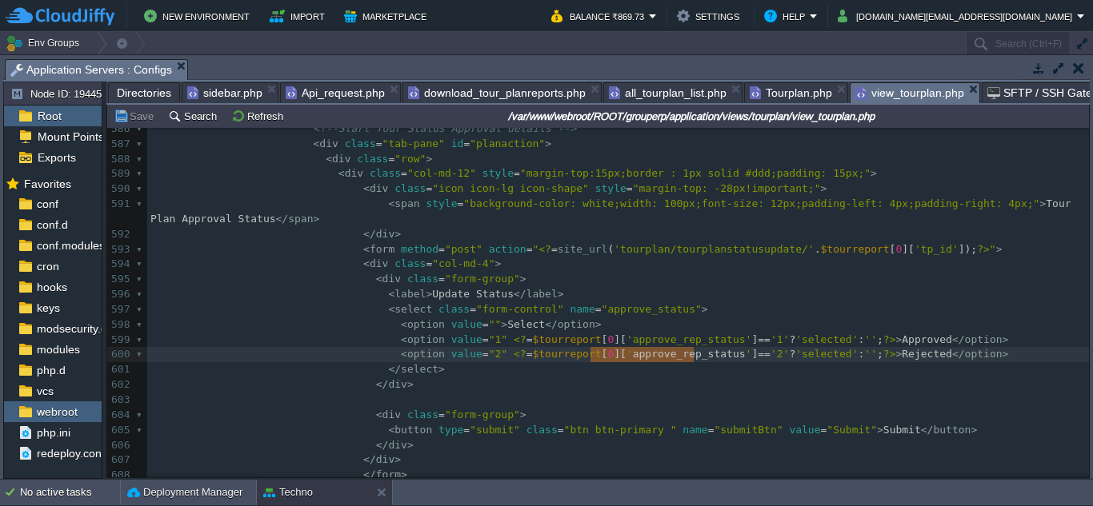
click at [780, 94] on span "Tourplan.php" at bounding box center [790, 92] width 82 height 19
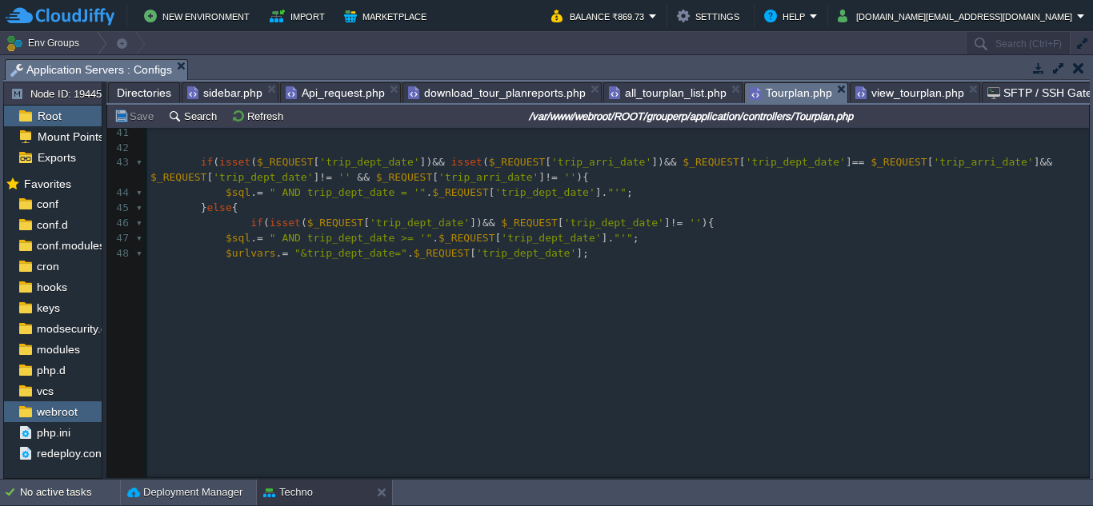
scroll to position [630, 0]
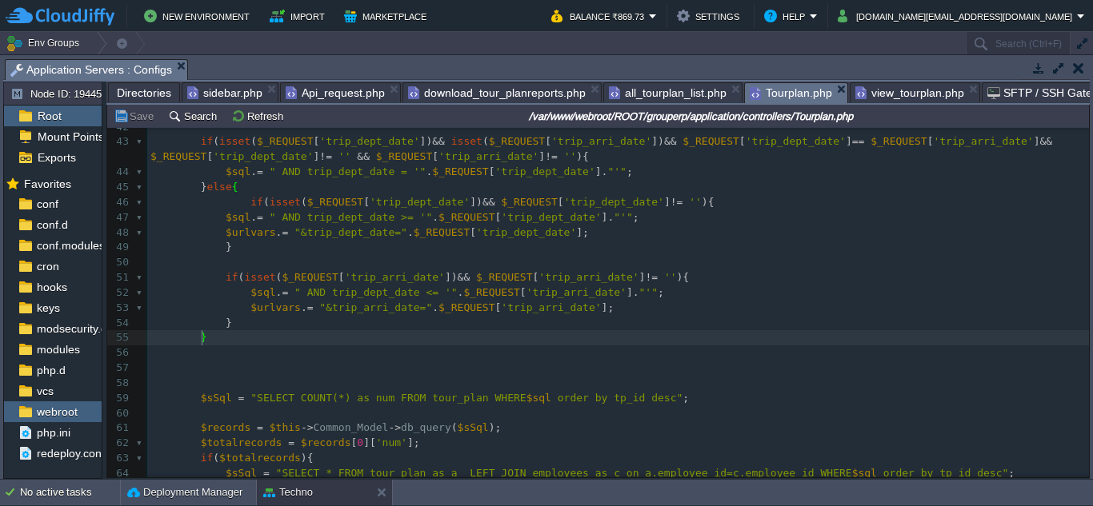
click at [602, 310] on pre "$urlvars . = "&trip_arri_date=" . $_REQUEST [ 'trip_arri_date' ];" at bounding box center [617, 308] width 941 height 15
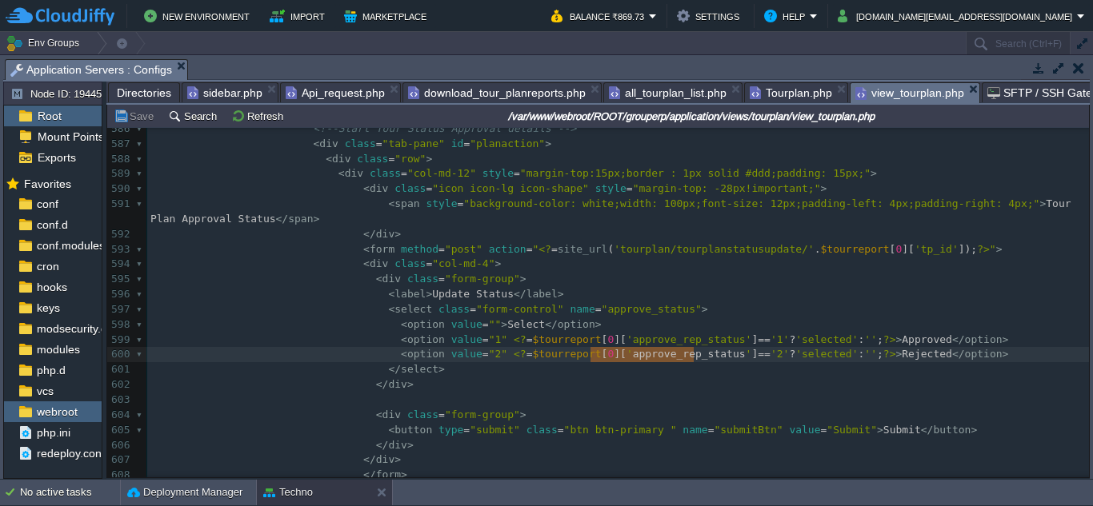
click at [895, 93] on span "view_tourplan.php" at bounding box center [909, 93] width 109 height 20
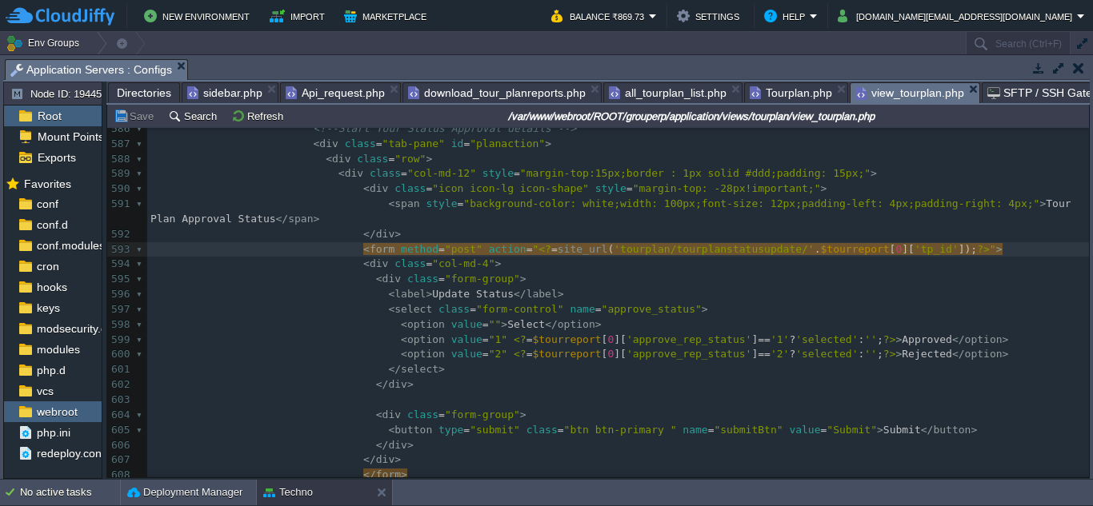
click at [834, 261] on pre "< div class = "col-md-4" >" at bounding box center [617, 264] width 941 height 15
type textarea "tp_id"
type textarea "tourplanstatusupdate"
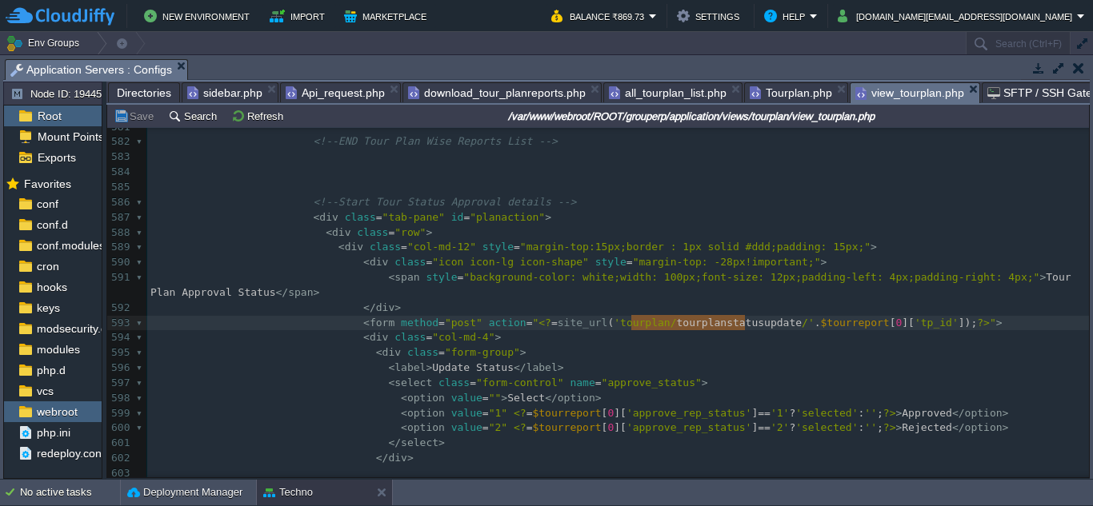
scroll to position [8913, 0]
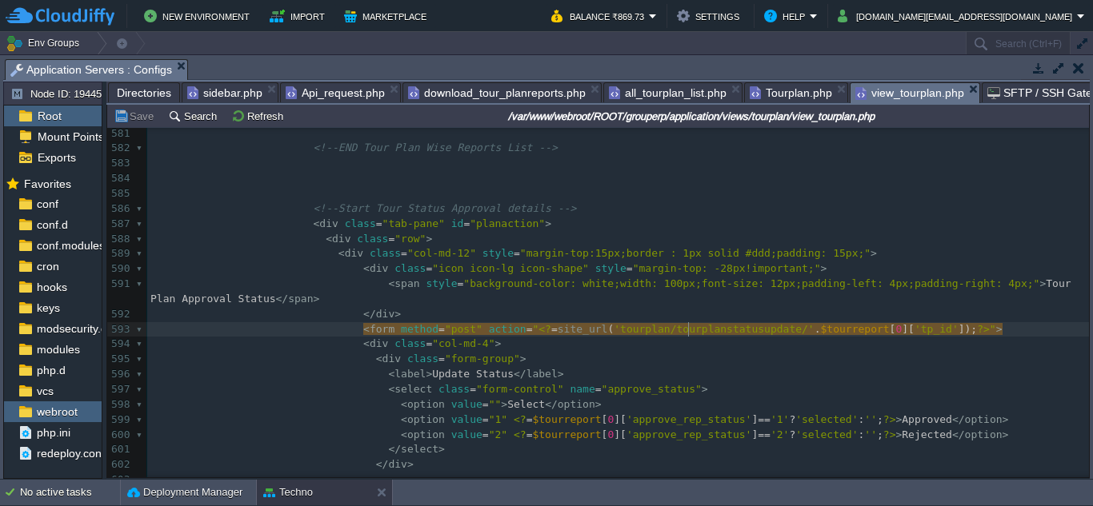
click at [676, 373] on pre "< label > Update Status </ label >" at bounding box center [617, 374] width 941 height 15
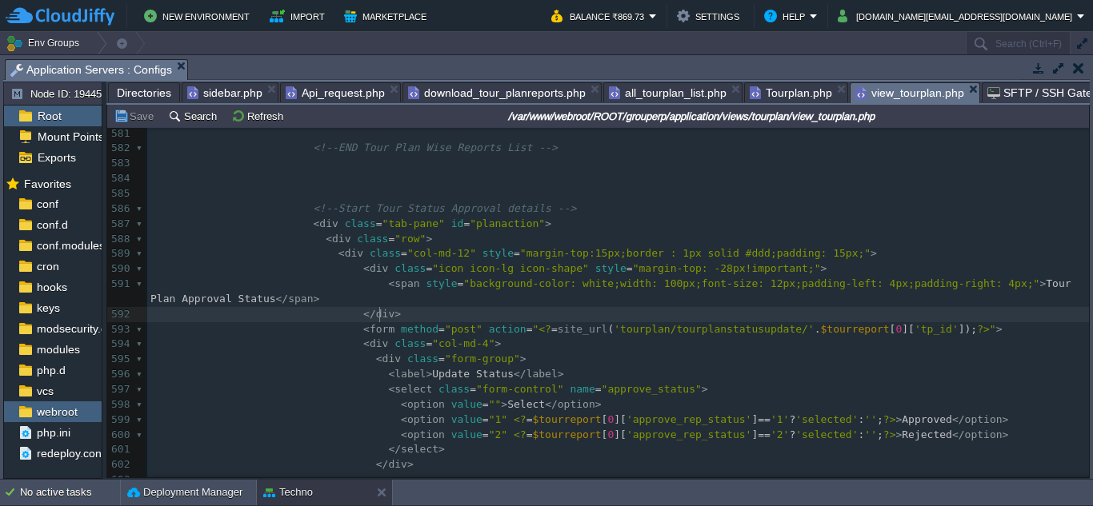
click at [665, 313] on pre "</ div >" at bounding box center [617, 314] width 941 height 15
click at [664, 304] on pre "< span style = "background-color: white;width: 100px;font-size: 12px;padding-le…" at bounding box center [617, 292] width 941 height 30
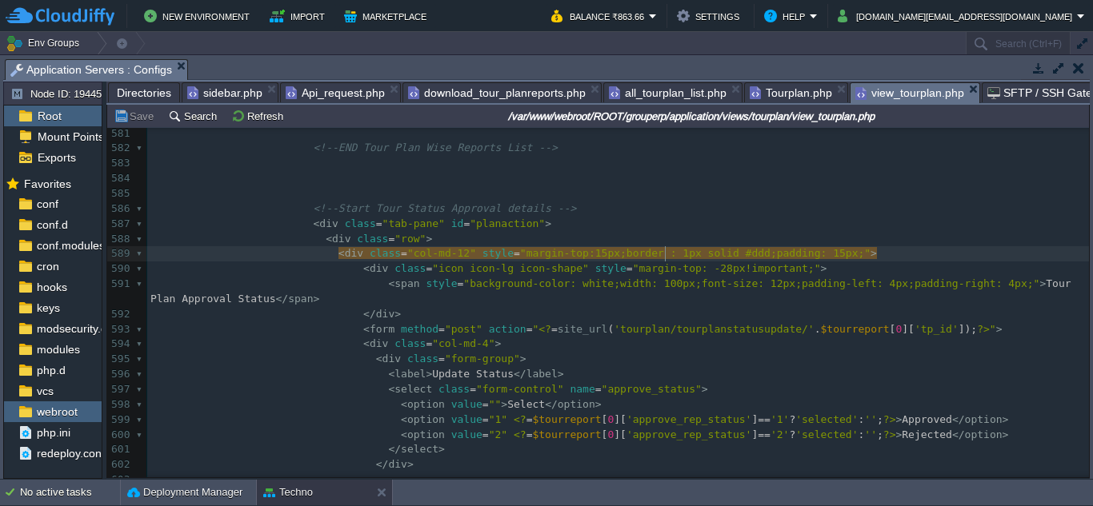
click at [770, 95] on span "Tourplan.php" at bounding box center [790, 92] width 82 height 19
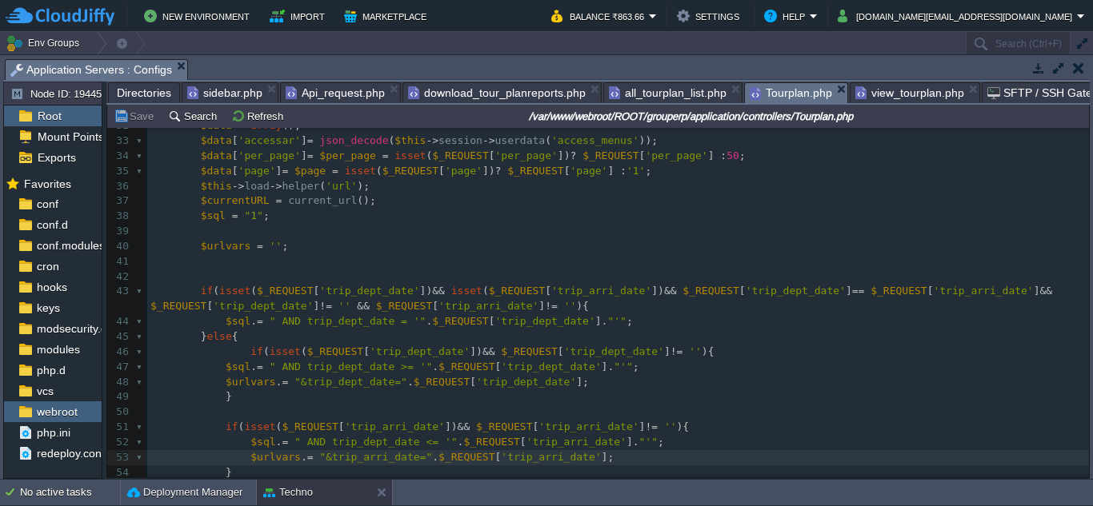
scroll to position [559, 0]
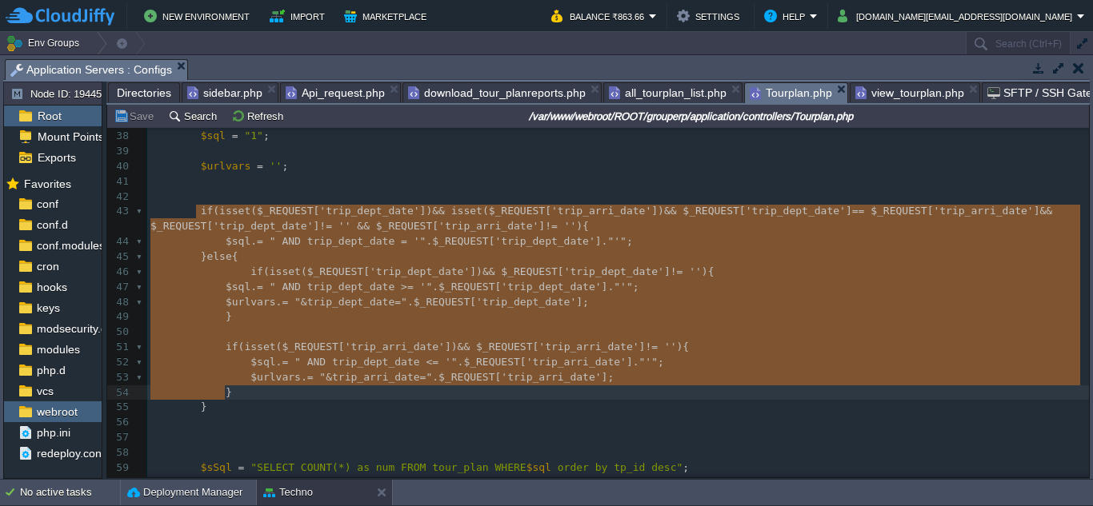
type textarea "if(isset($_REQUEST['trip_dept_date']) && isset($_REQUEST['trip_arri_date']) && …"
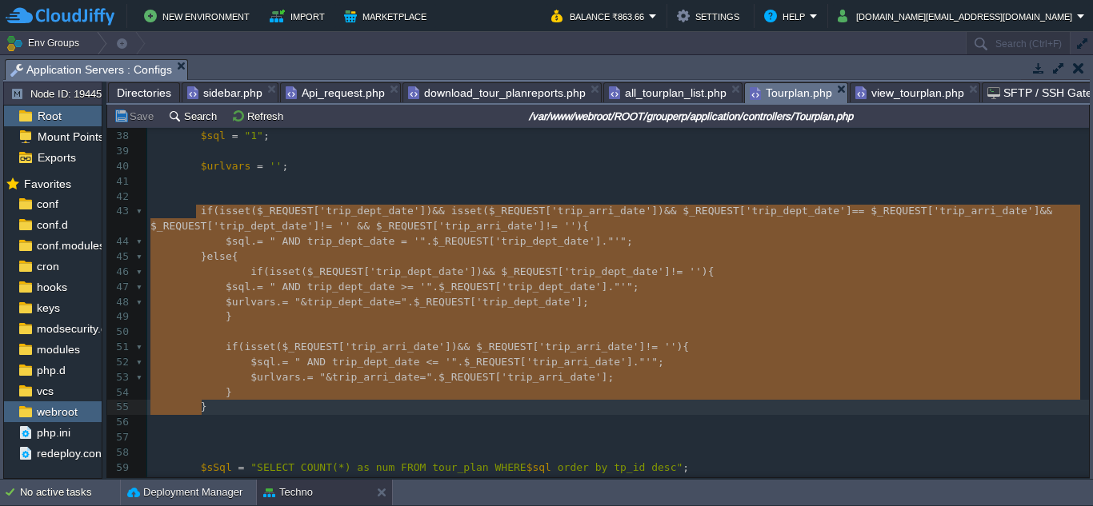
drag, startPoint x: 190, startPoint y: 209, endPoint x: 278, endPoint y: 402, distance: 212.6
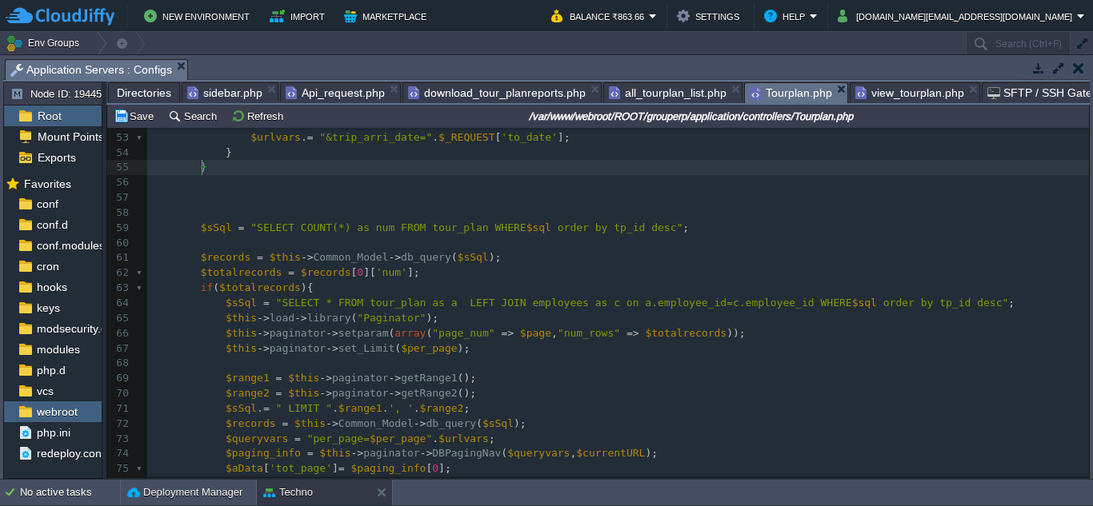
scroll to position [852, 0]
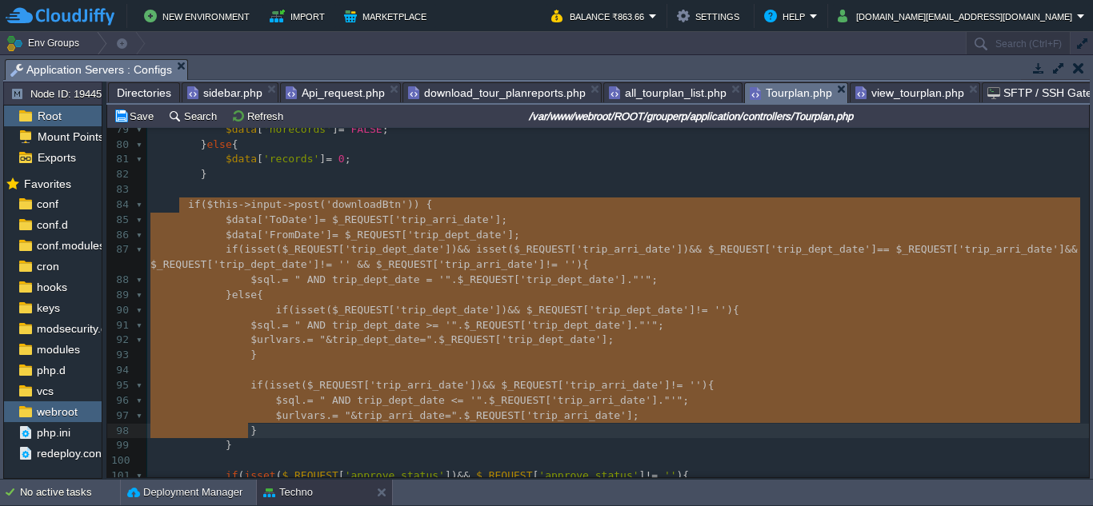
type textarea "if ($this->input->post('downloadBtn')) { $data['ToDate'] = $_REQUEST['trip_arri…"
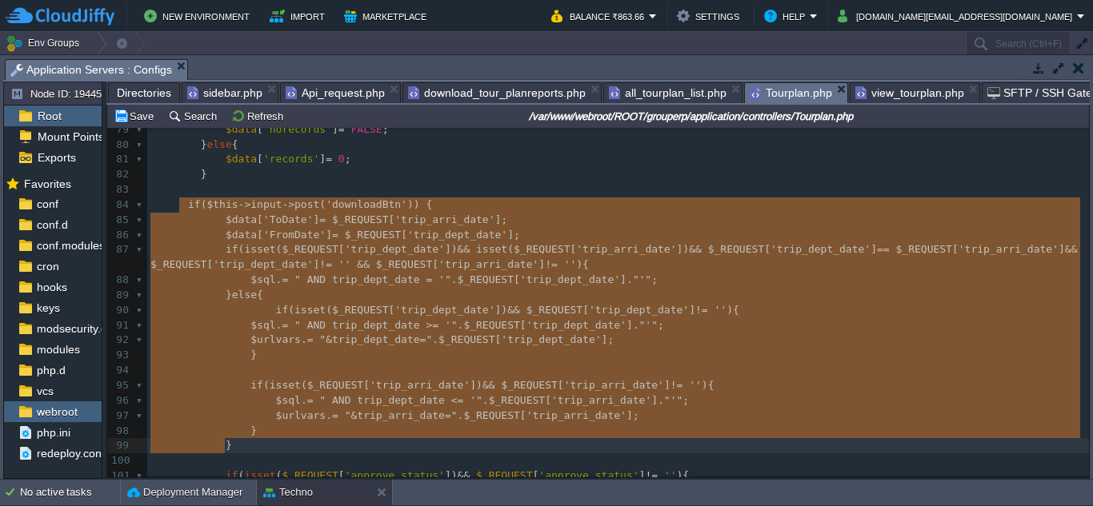
drag, startPoint x: 182, startPoint y: 206, endPoint x: 258, endPoint y: 443, distance: 248.7
paste textarea
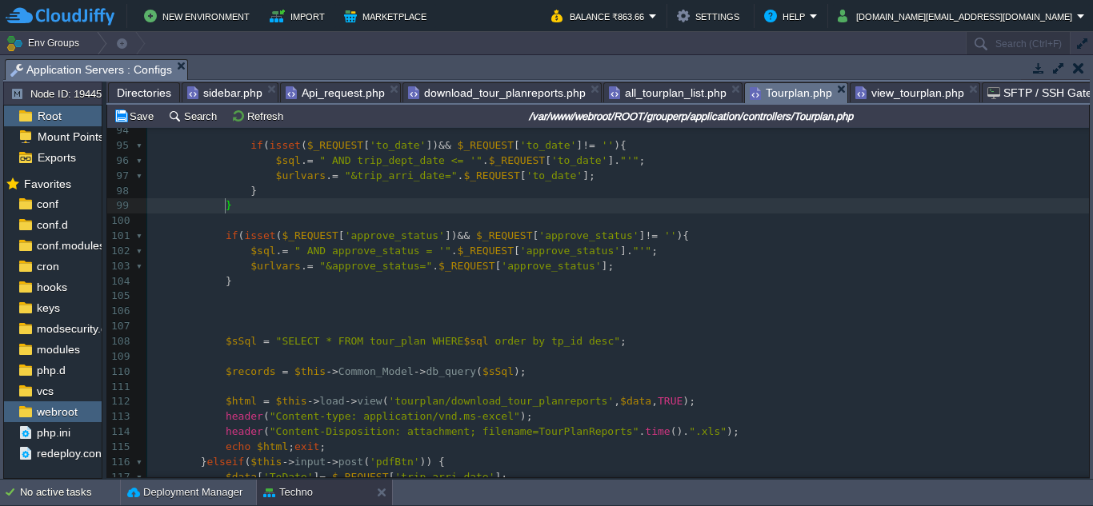
click at [211, 239] on span at bounding box center [213, 236] width 25 height 15
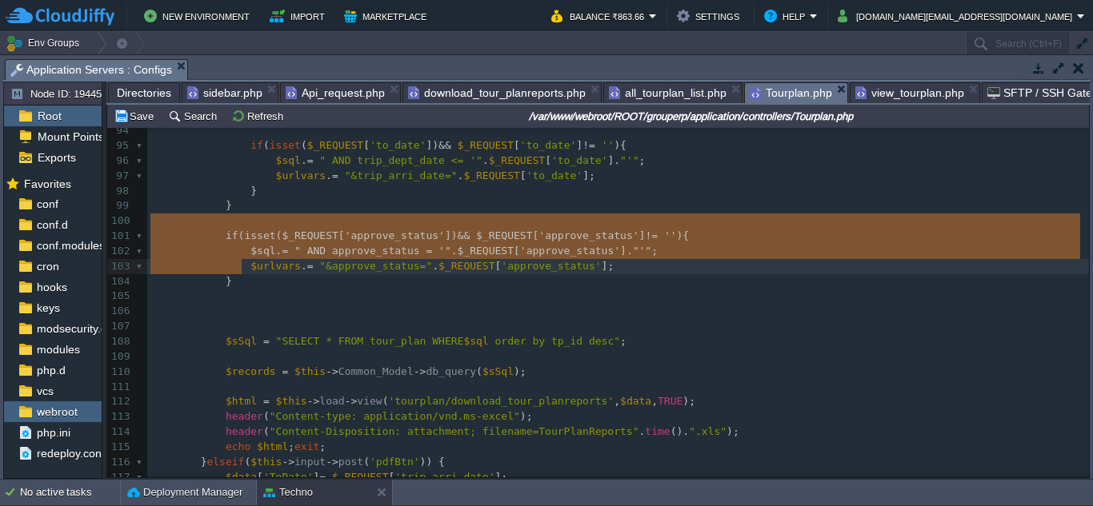
type textarea "if(isset($_REQUEST['approve_status']) && $_REQUEST['approve_status'] != ''){ $s…"
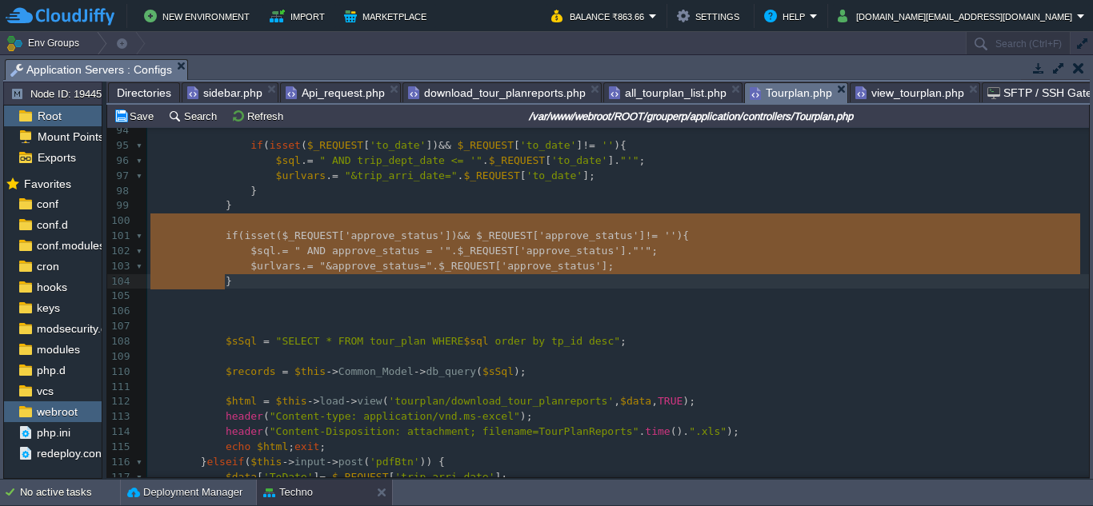
drag, startPoint x: 217, startPoint y: 230, endPoint x: 246, endPoint y: 276, distance: 55.0
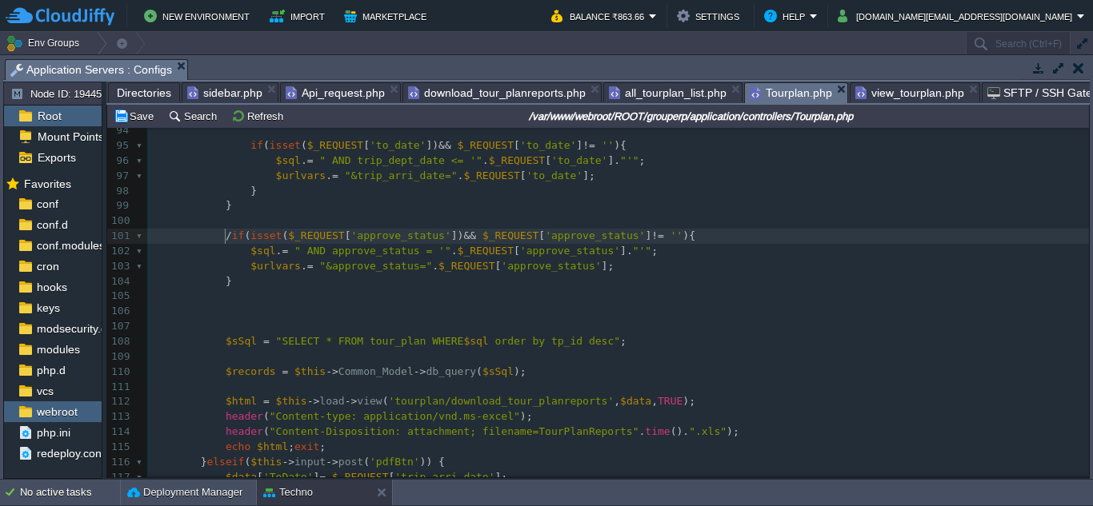
type textarea "//"
click at [227, 254] on span at bounding box center [238, 251] width 25 height 15
type textarea "//"
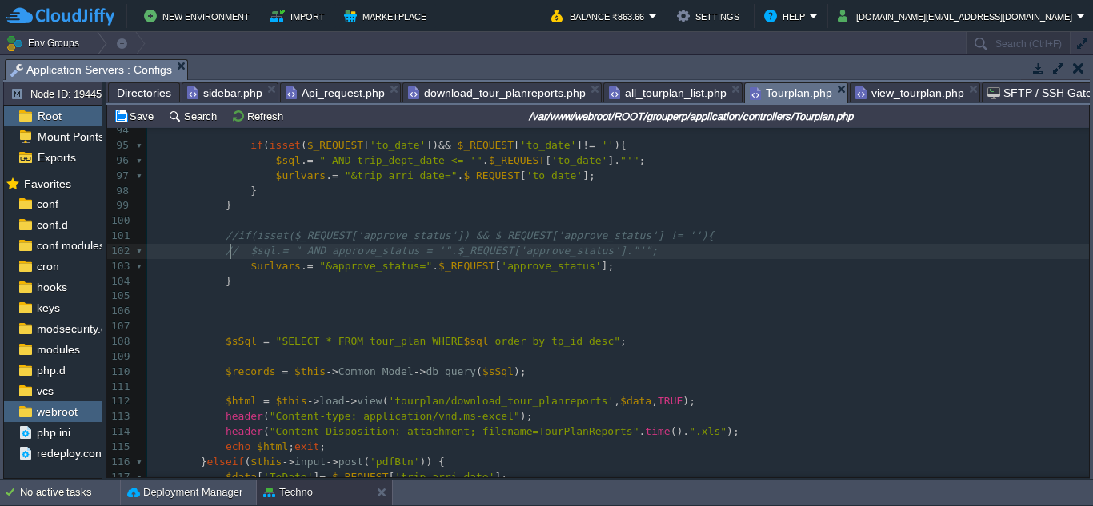
click at [214, 266] on span at bounding box center [213, 266] width 25 height 15
type textarea "//"
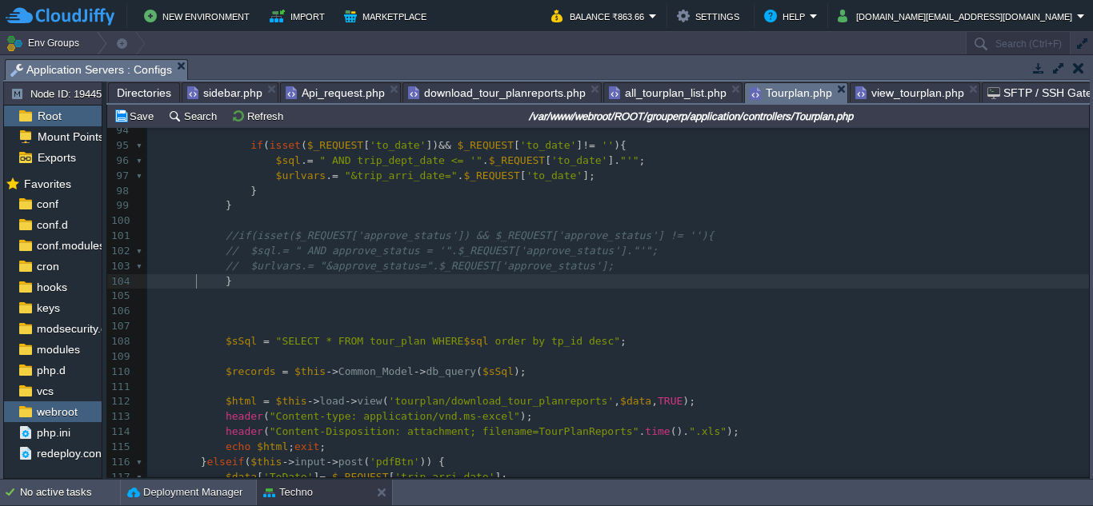
click at [207, 286] on span at bounding box center [213, 281] width 25 height 15
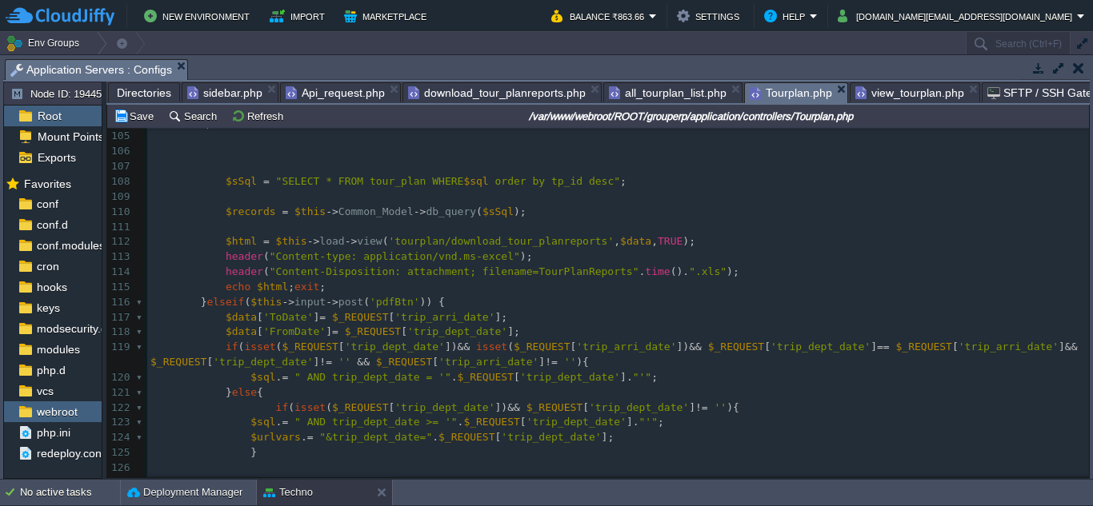
type textarea "//"
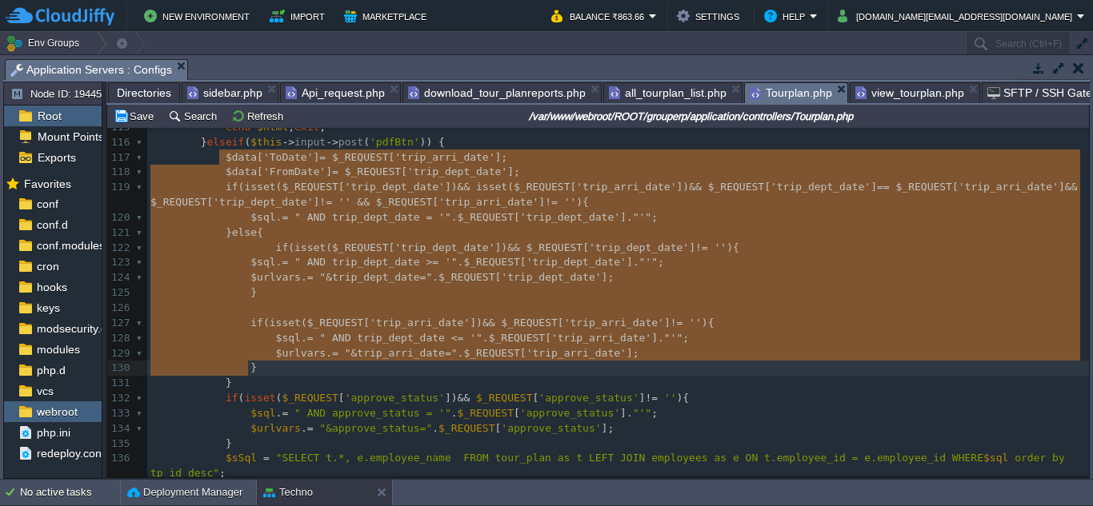
type textarea "$data['ToDate'] = $_REQUEST['trip_arri_date']; $data['FromDate'] = $_REQUEST['t…"
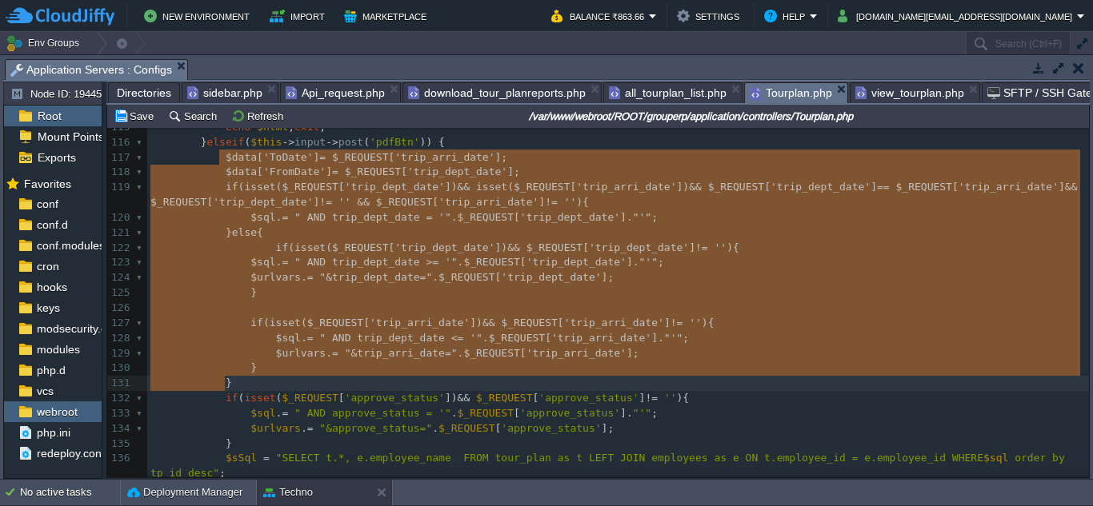
drag, startPoint x: 214, startPoint y: 161, endPoint x: 371, endPoint y: 378, distance: 268.2
paste textarea
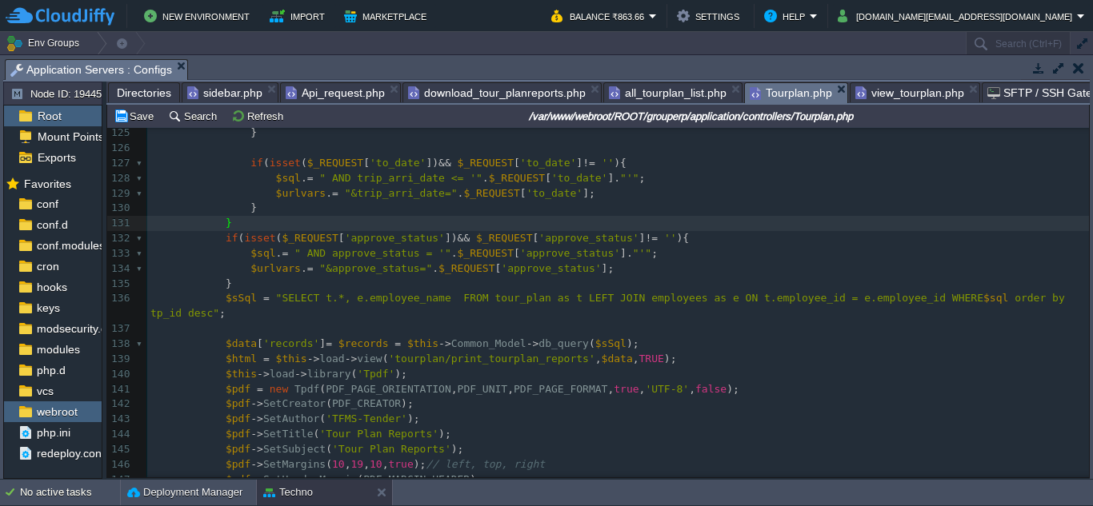
click at [292, 338] on span "'records'" at bounding box center [291, 344] width 56 height 12
click at [214, 244] on span at bounding box center [213, 238] width 25 height 15
type textarea "//"
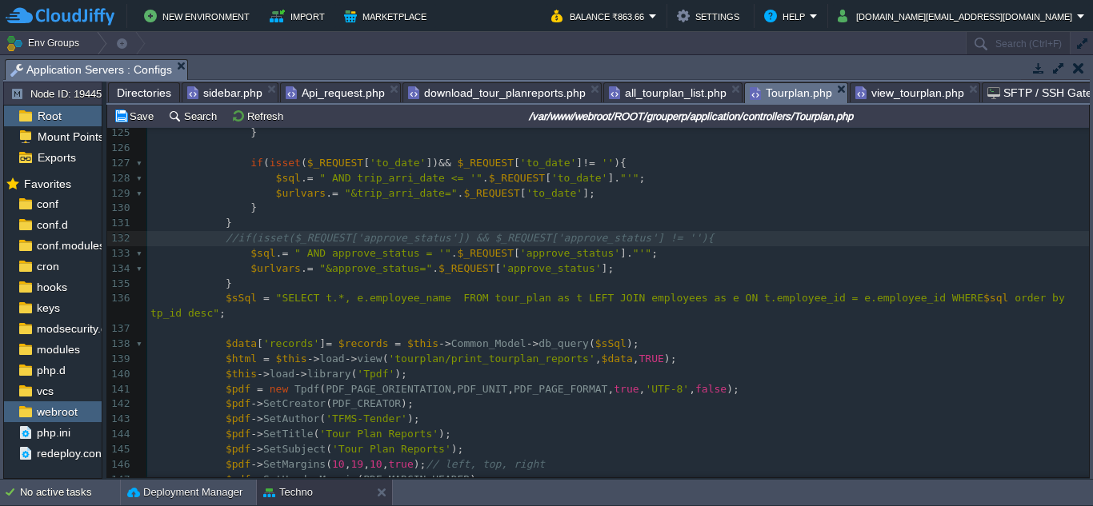
click at [225, 257] on div "x // } 105 ​ 106 107 108 $sSql = "SELECT * FROM tour_plan WHERE $sql order by t…" at bounding box center [617, 223] width 941 height 829
type textarea "//"
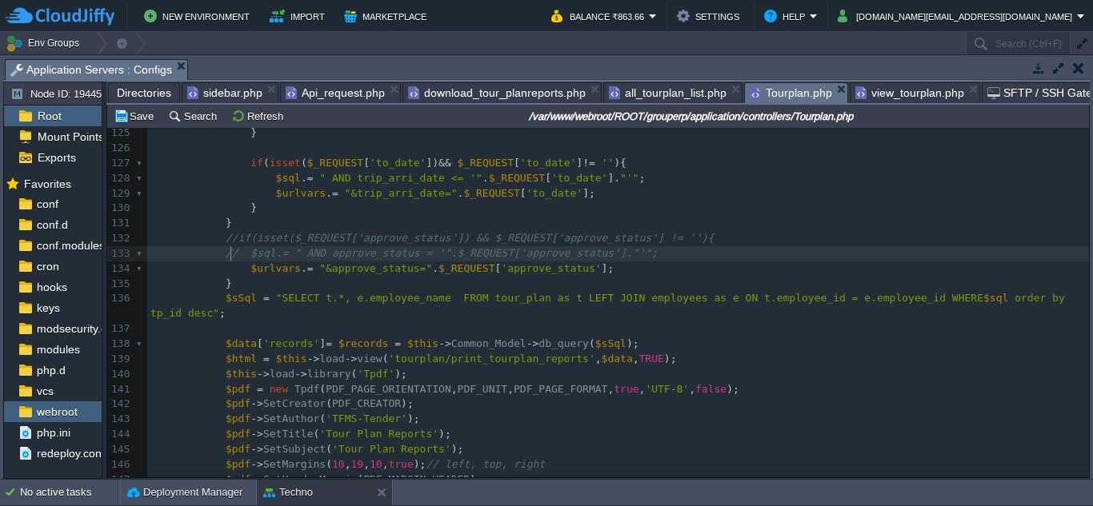
click at [225, 270] on div "x // } 105 ​ 106 107 108 $sSql = "SELECT * FROM tour_plan WHERE $sql order by t…" at bounding box center [617, 223] width 941 height 829
type textarea "//"
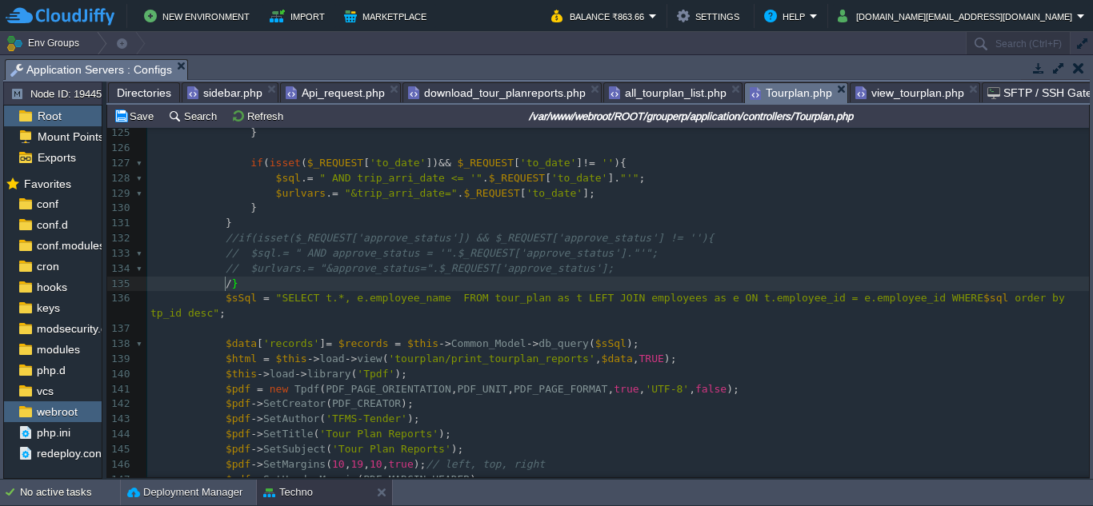
type textarea "//"
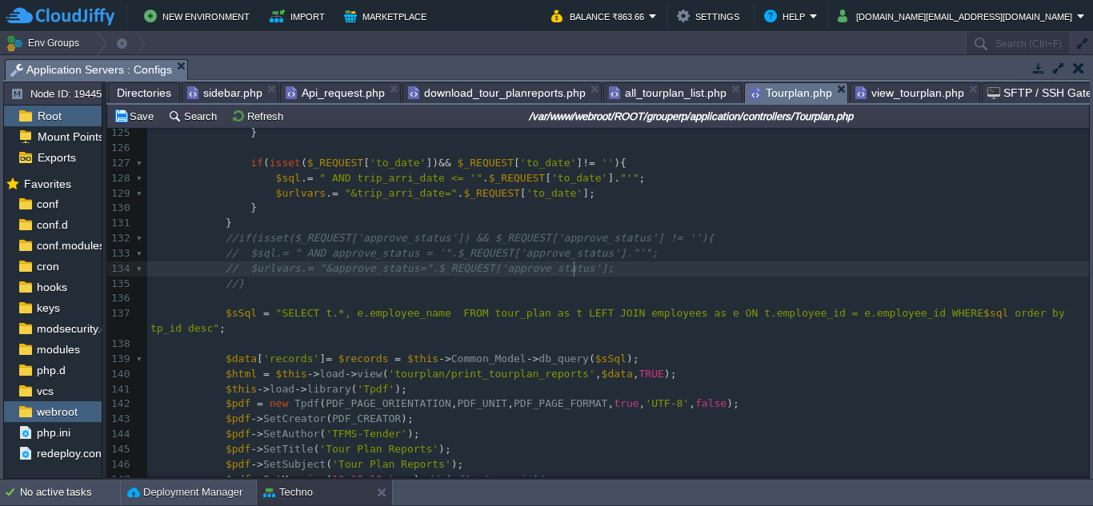
click at [665, 271] on pre "// $urlvars.= "&approve_status=".$_REQUEST['approve_status'];" at bounding box center [617, 269] width 941 height 15
click at [654, 96] on span "all_tourplan_list.php" at bounding box center [668, 92] width 118 height 19
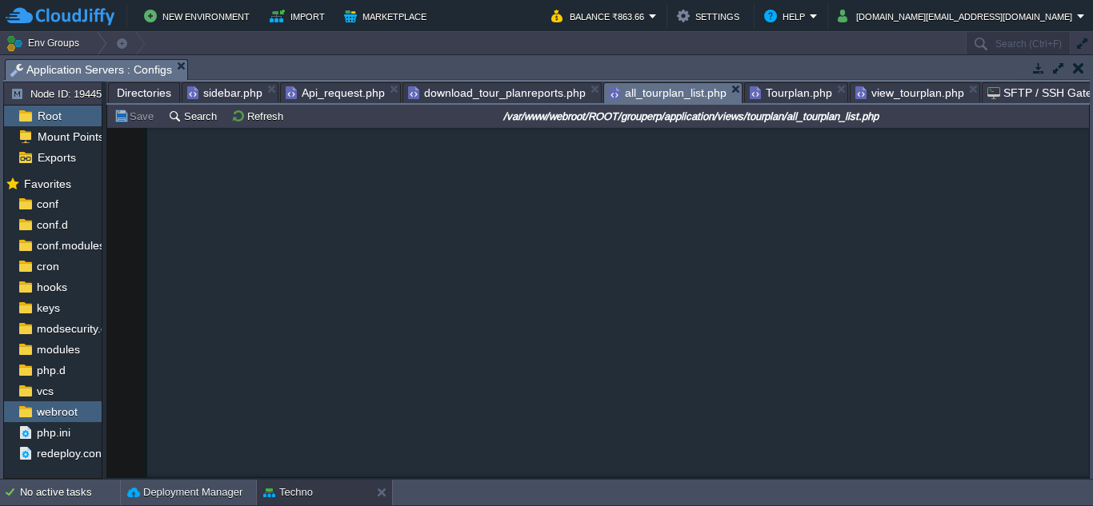
type textarea "<input type="date" class="form-control" id="trip_dept_date" name="trip_dept_dat…"
drag, startPoint x: 274, startPoint y: 302, endPoint x: 743, endPoint y: 306, distance: 469.6
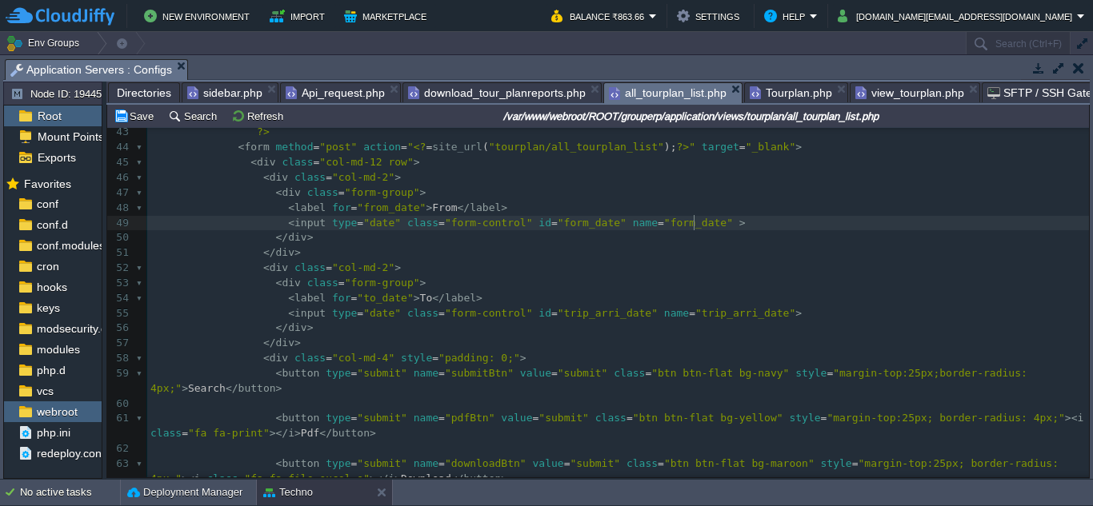
scroll to position [640, 0]
type textarea "<input type="date" class="fo"
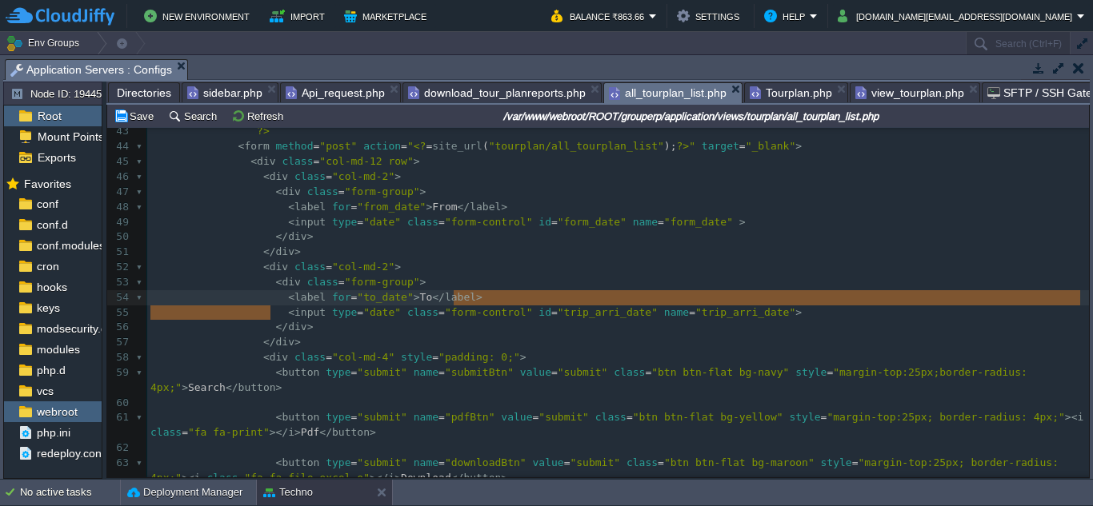
type textarea "<input type="date" class="form-control" id="trip_arri_date" name="trip_arri_dat…"
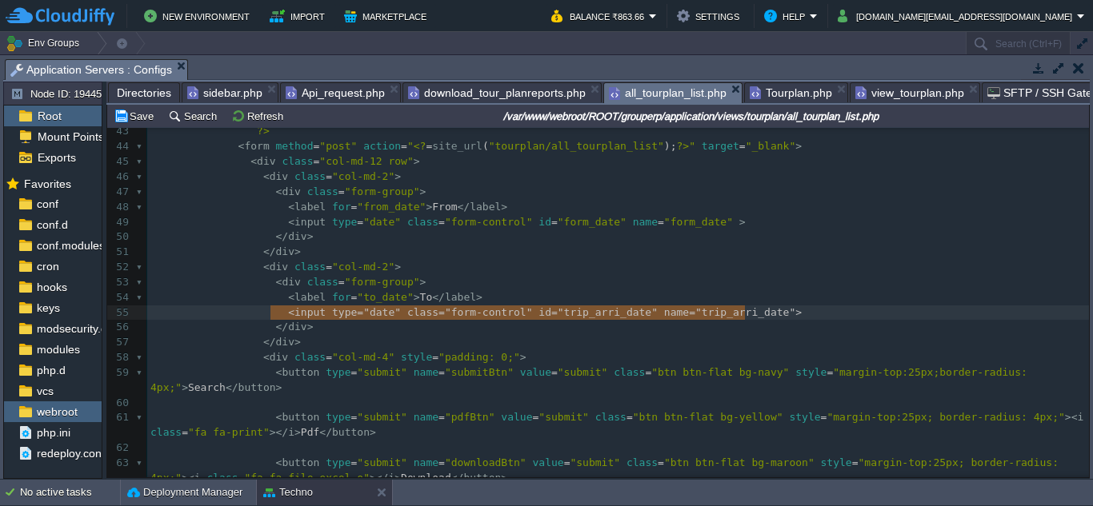
drag, startPoint x: 273, startPoint y: 314, endPoint x: 747, endPoint y: 308, distance: 474.4
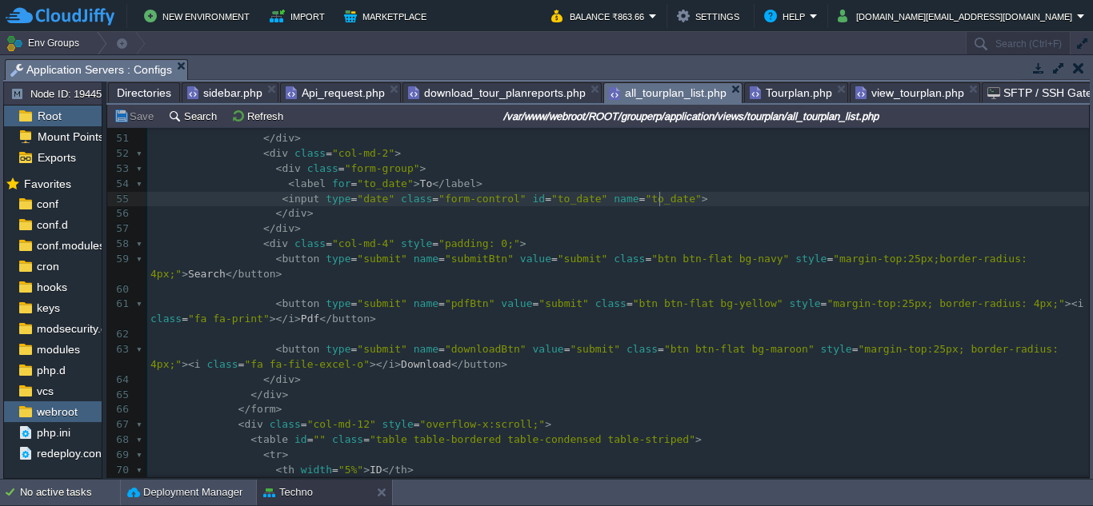
scroll to position [720, 0]
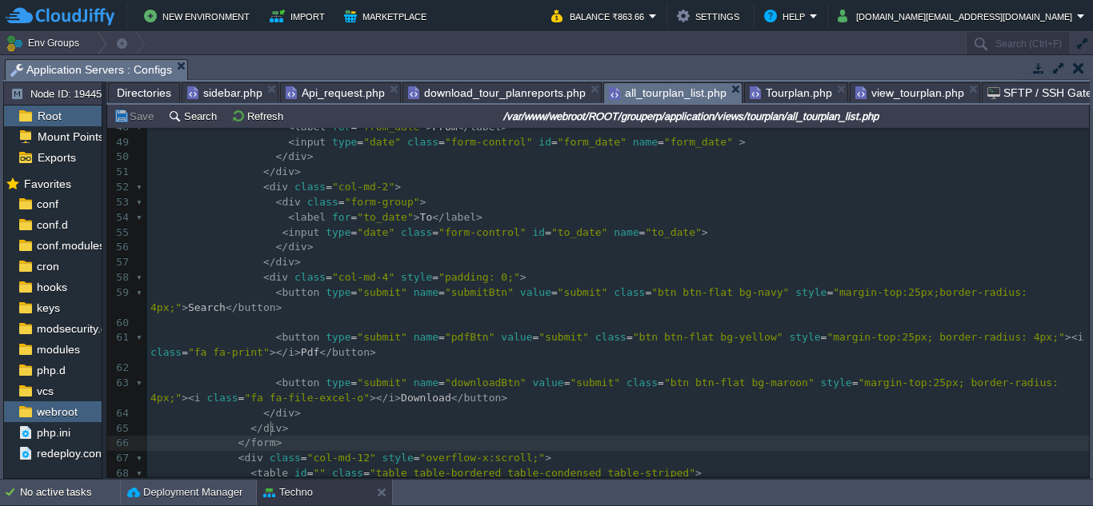
click at [294, 436] on pre "</ form >" at bounding box center [617, 443] width 941 height 15
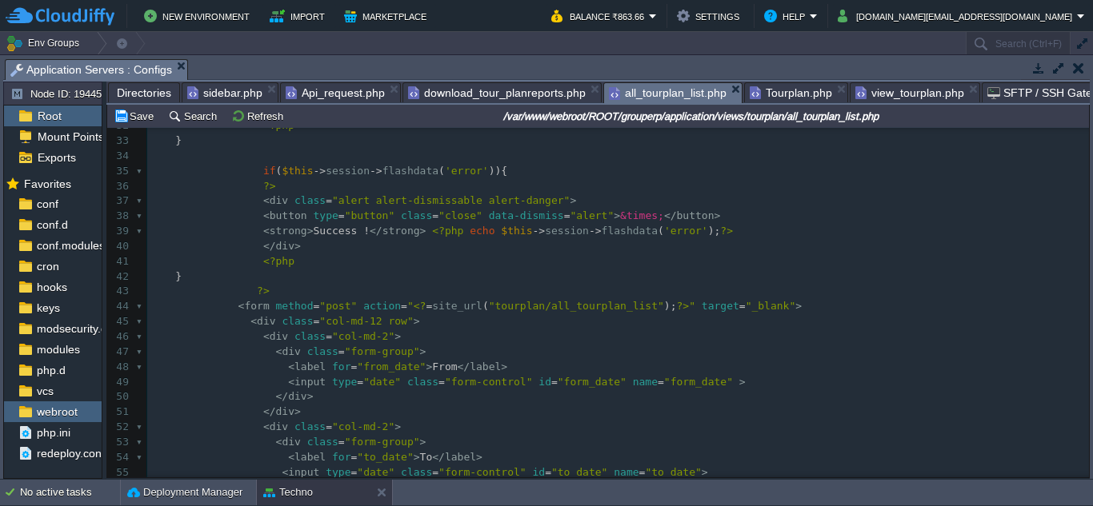
scroll to position [639, 0]
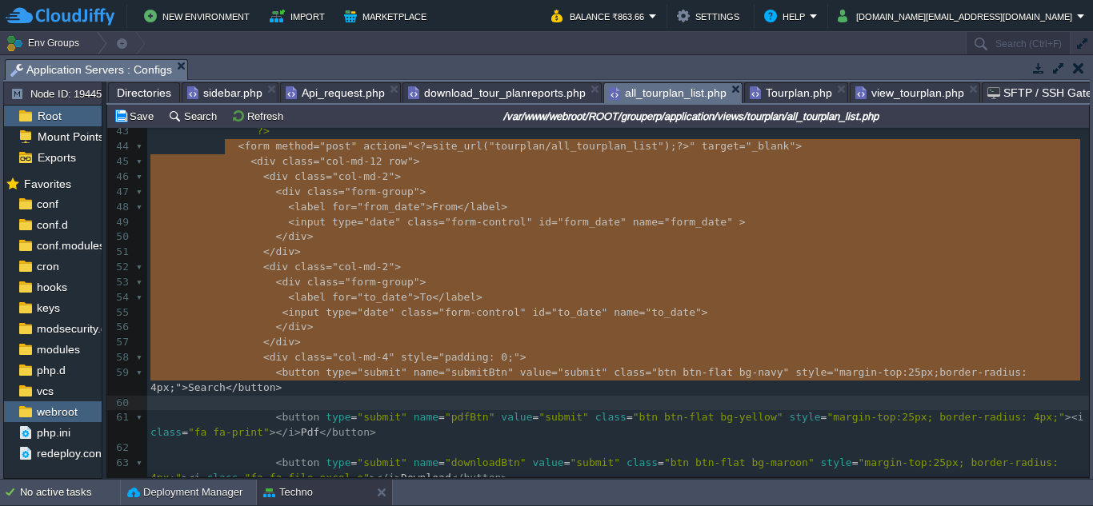
type textarea "-"
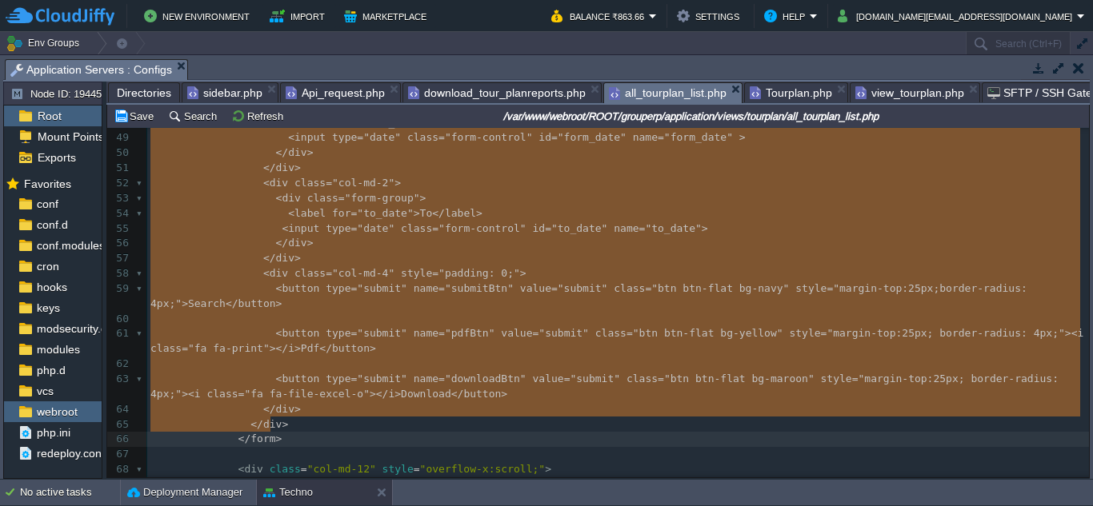
drag, startPoint x: 226, startPoint y: 148, endPoint x: 390, endPoint y: 420, distance: 318.0
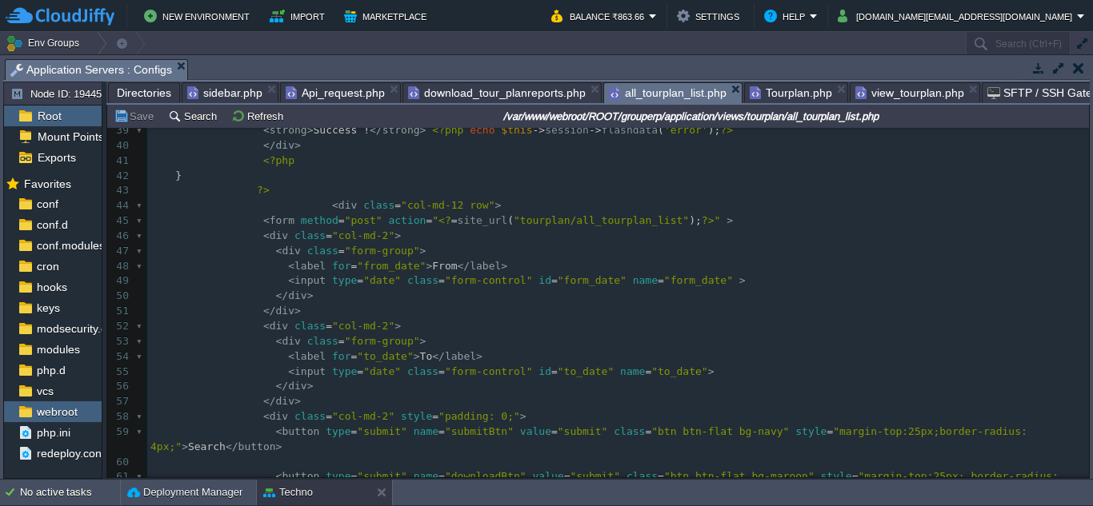
scroll to position [579, 0]
click at [330, 399] on pre "</ div >" at bounding box center [617, 403] width 941 height 15
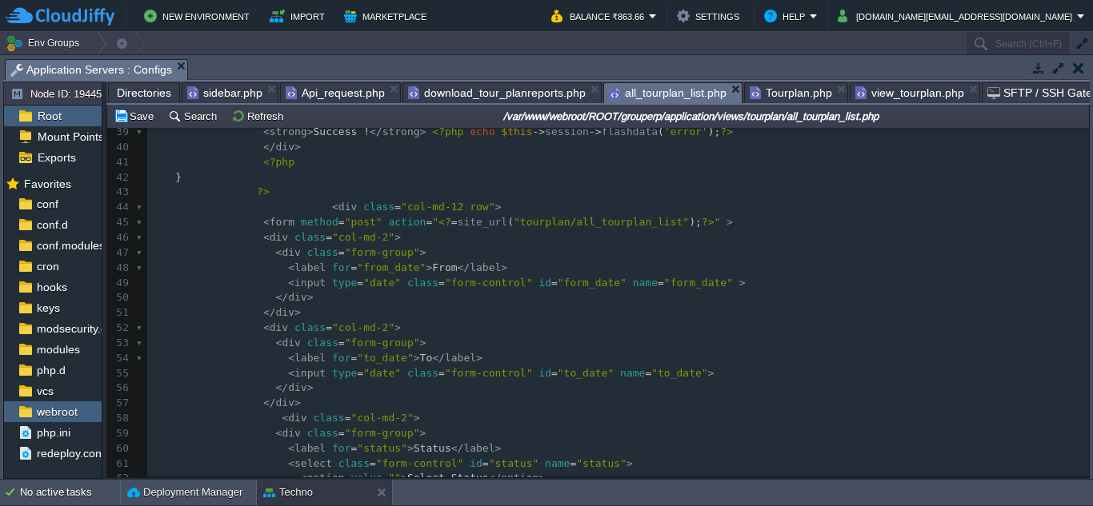
scroll to position [678, 0]
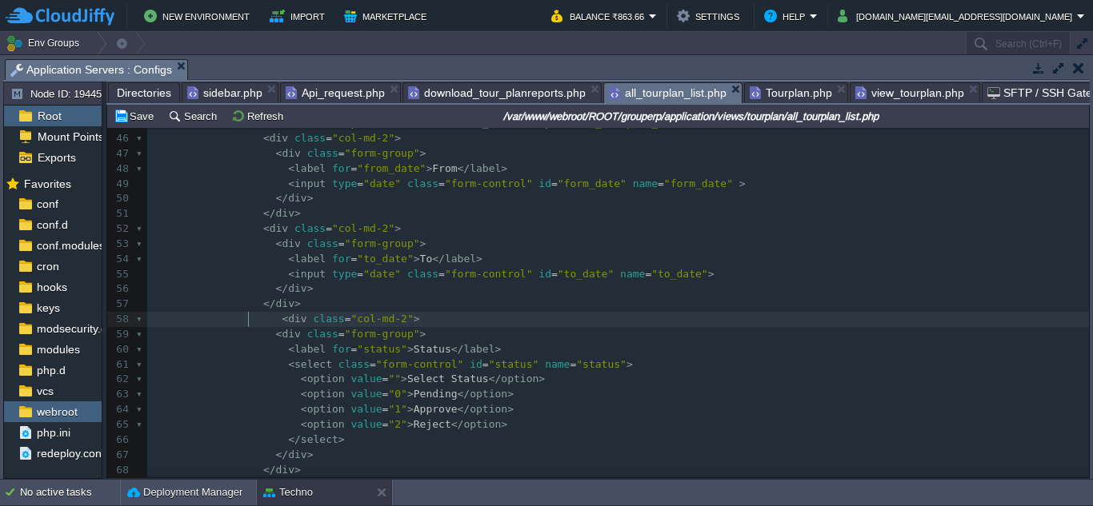
click at [250, 322] on div "xxxxxxxxxx 29 < button type = "button" class = "close" data-dismiss = "alert" >…" at bounding box center [617, 387] width 941 height 1025
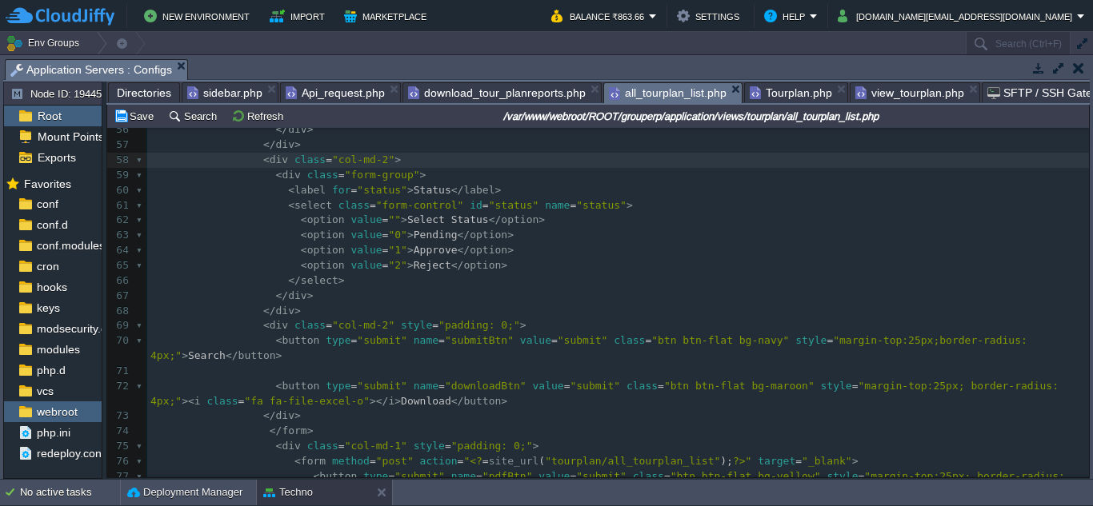
scroll to position [838, 0]
click at [351, 317] on pre "</ div >" at bounding box center [617, 310] width 941 height 15
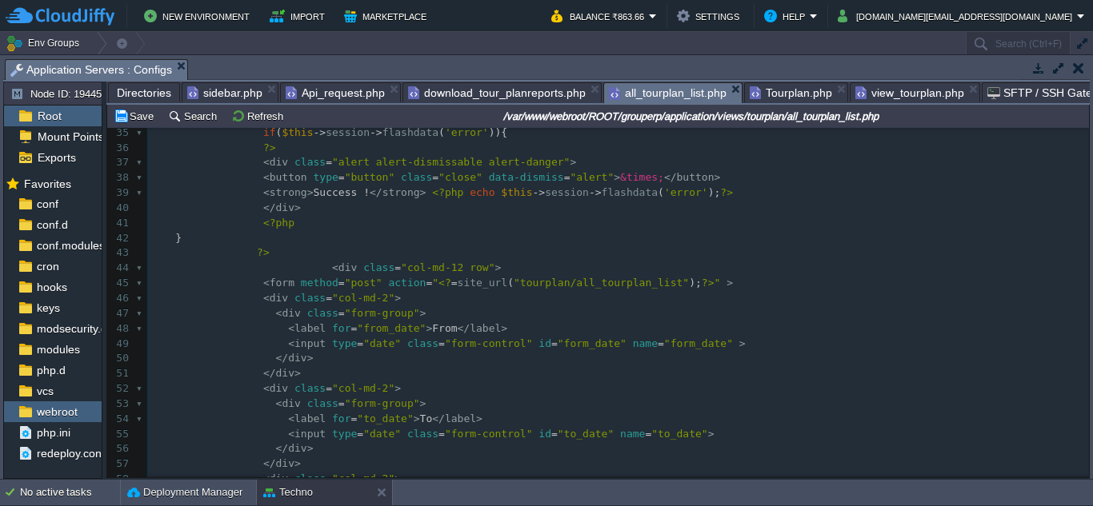
scroll to position [677, 0]
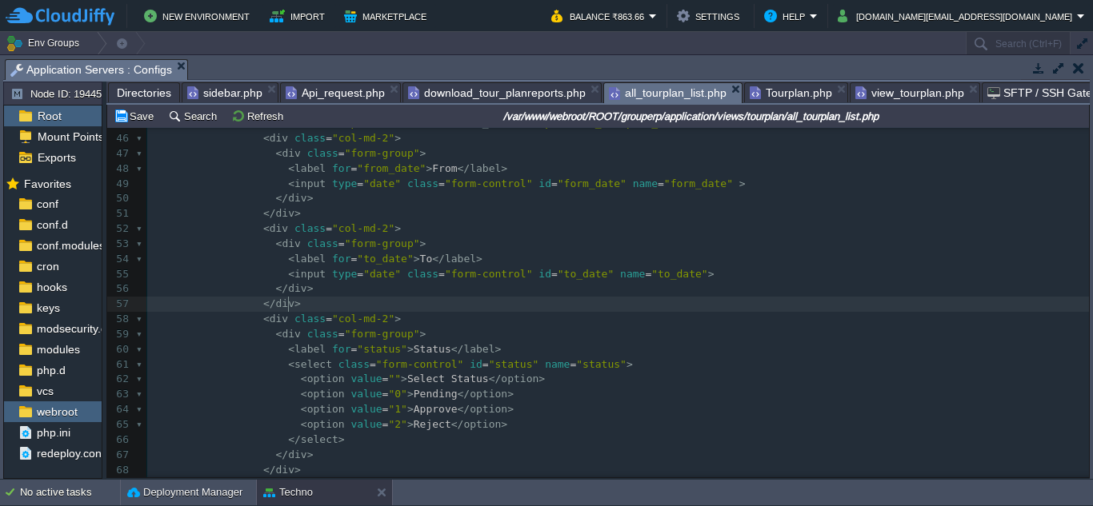
click at [329, 303] on pre "</ div >" at bounding box center [617, 304] width 941 height 15
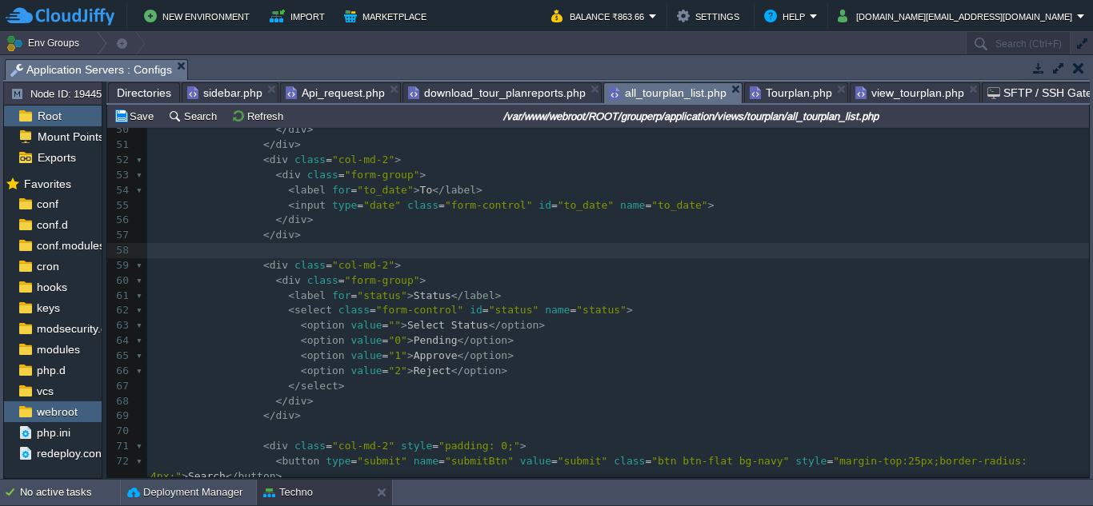
scroll to position [838, 0]
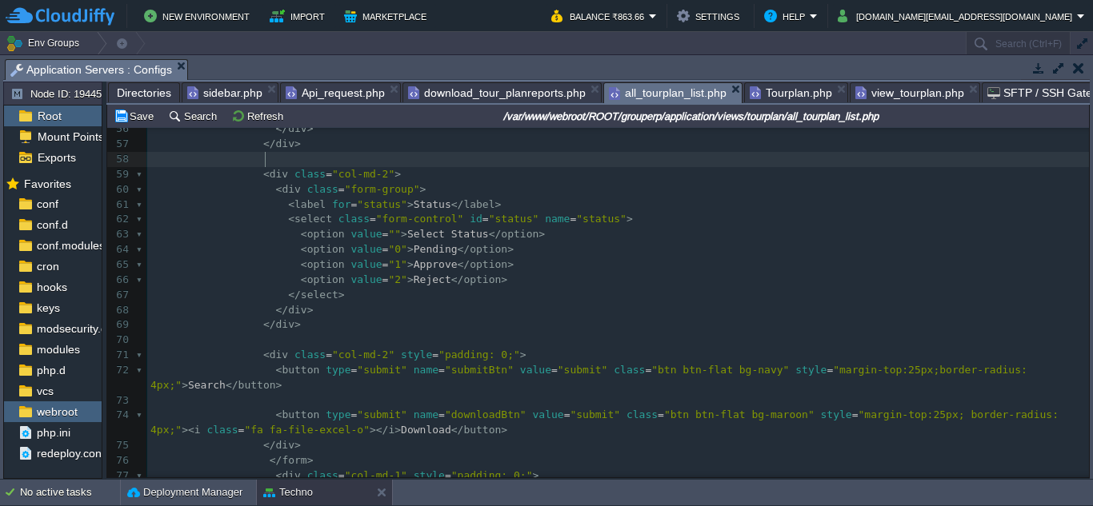
click at [783, 97] on span "Tourplan.php" at bounding box center [790, 92] width 82 height 19
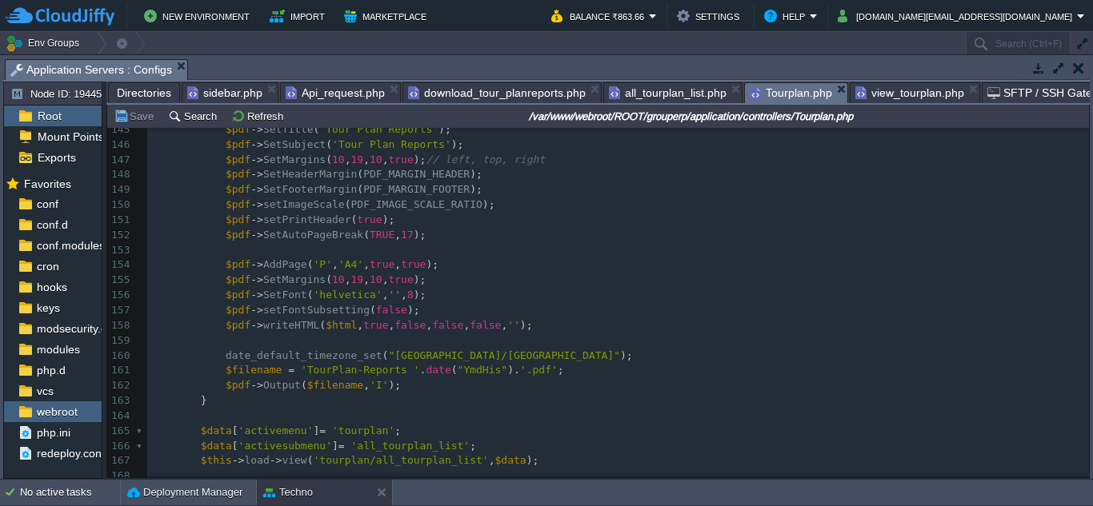
scroll to position [1745, 0]
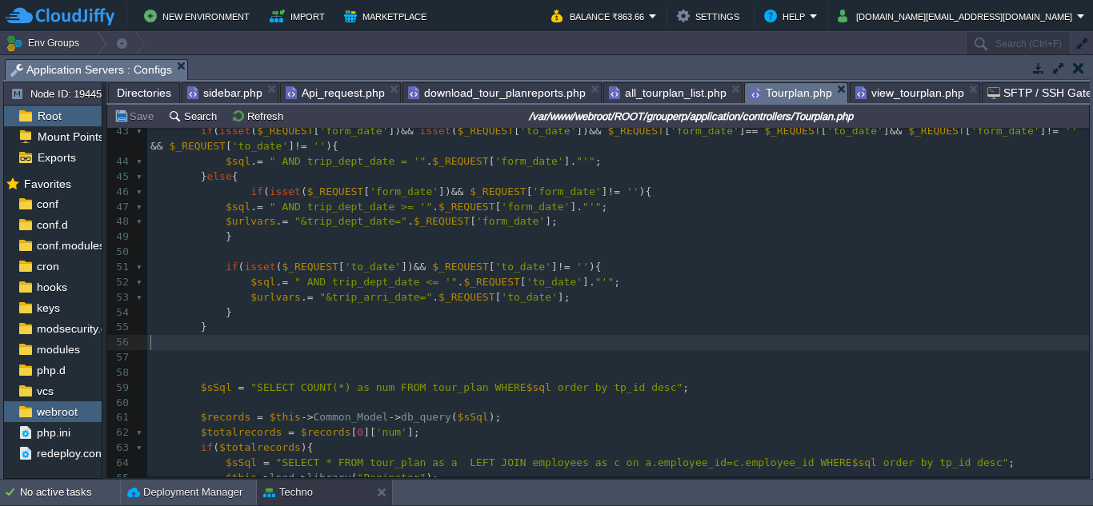
click at [270, 342] on pre "​" at bounding box center [617, 342] width 941 height 15
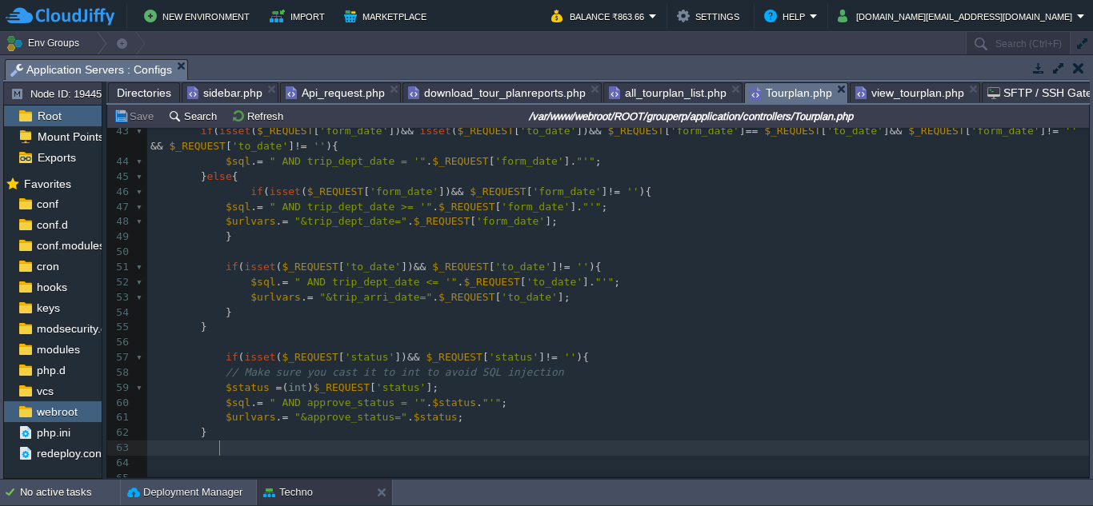
click at [192, 356] on span at bounding box center [194, 357] width 13 height 15
click at [899, 96] on span "view_tourplan.php" at bounding box center [909, 92] width 109 height 19
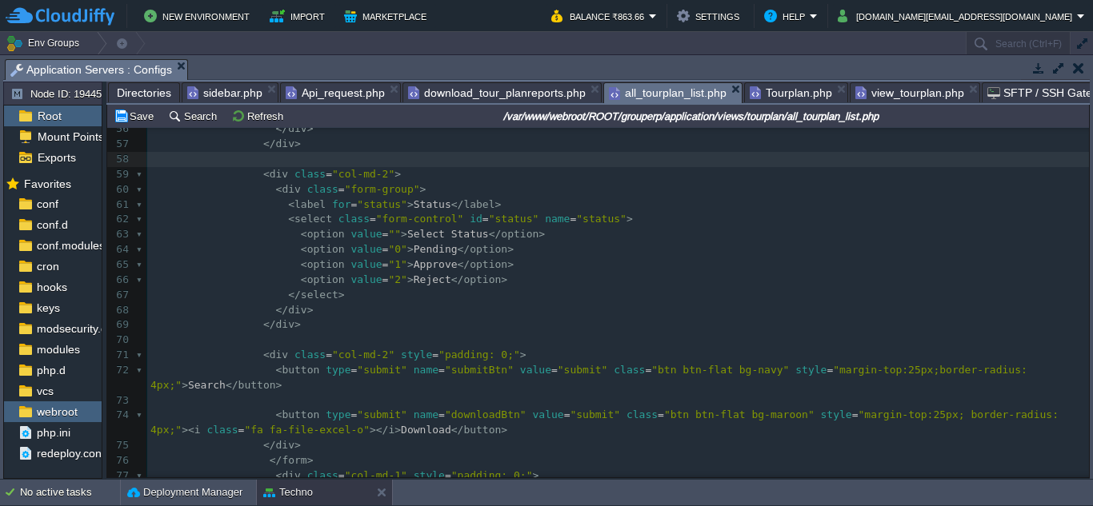
click at [652, 98] on span "all_tourplan_list.php" at bounding box center [668, 93] width 118 height 20
click at [606, 286] on pre "< option value = "2" > Reject </ option >" at bounding box center [617, 280] width 941 height 15
